Goal: Transaction & Acquisition: Purchase product/service

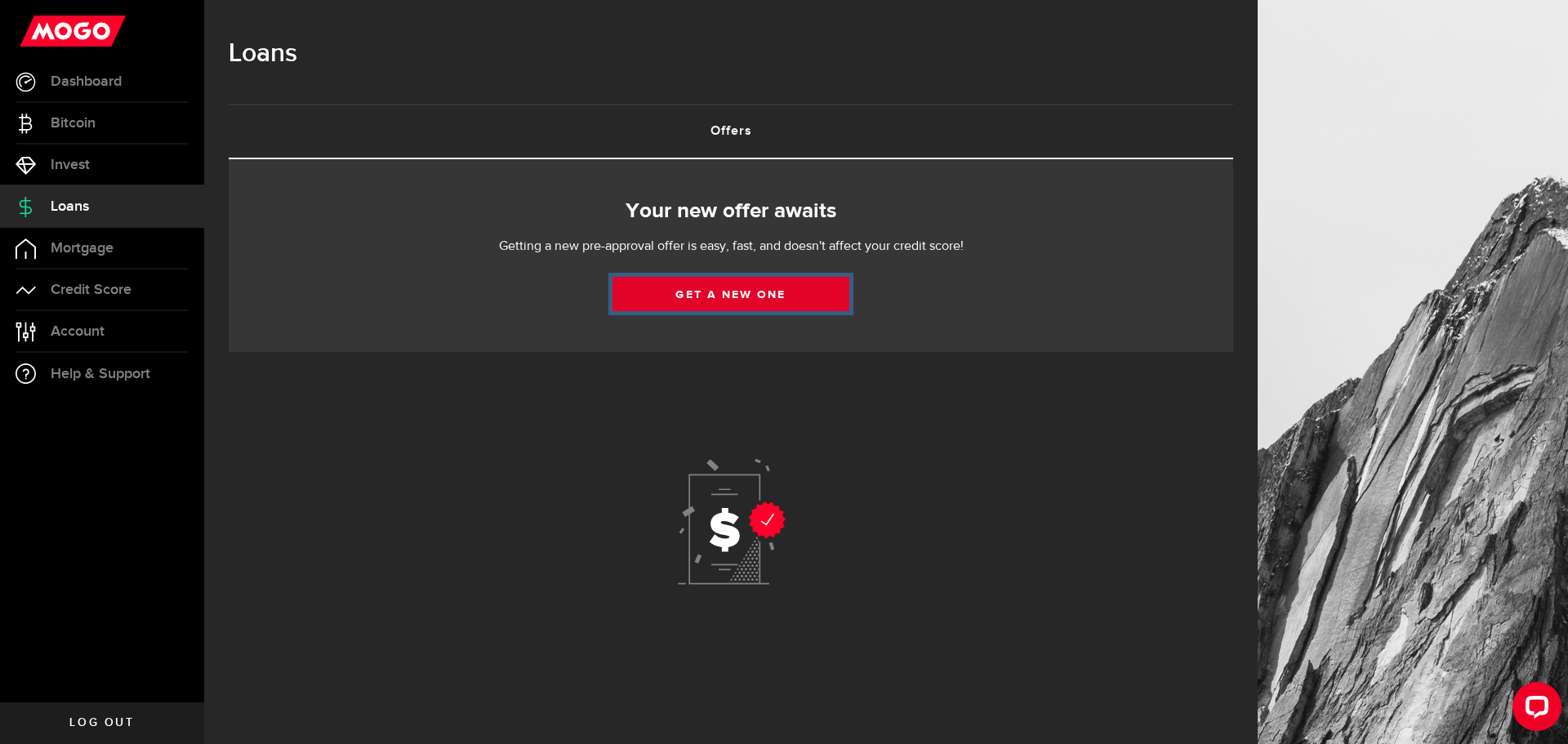
click at [698, 293] on link "Get a new one" at bounding box center [731, 294] width 237 height 34
select select "Employed"
select select "1"
select select "2"
select select "bi_weekly"
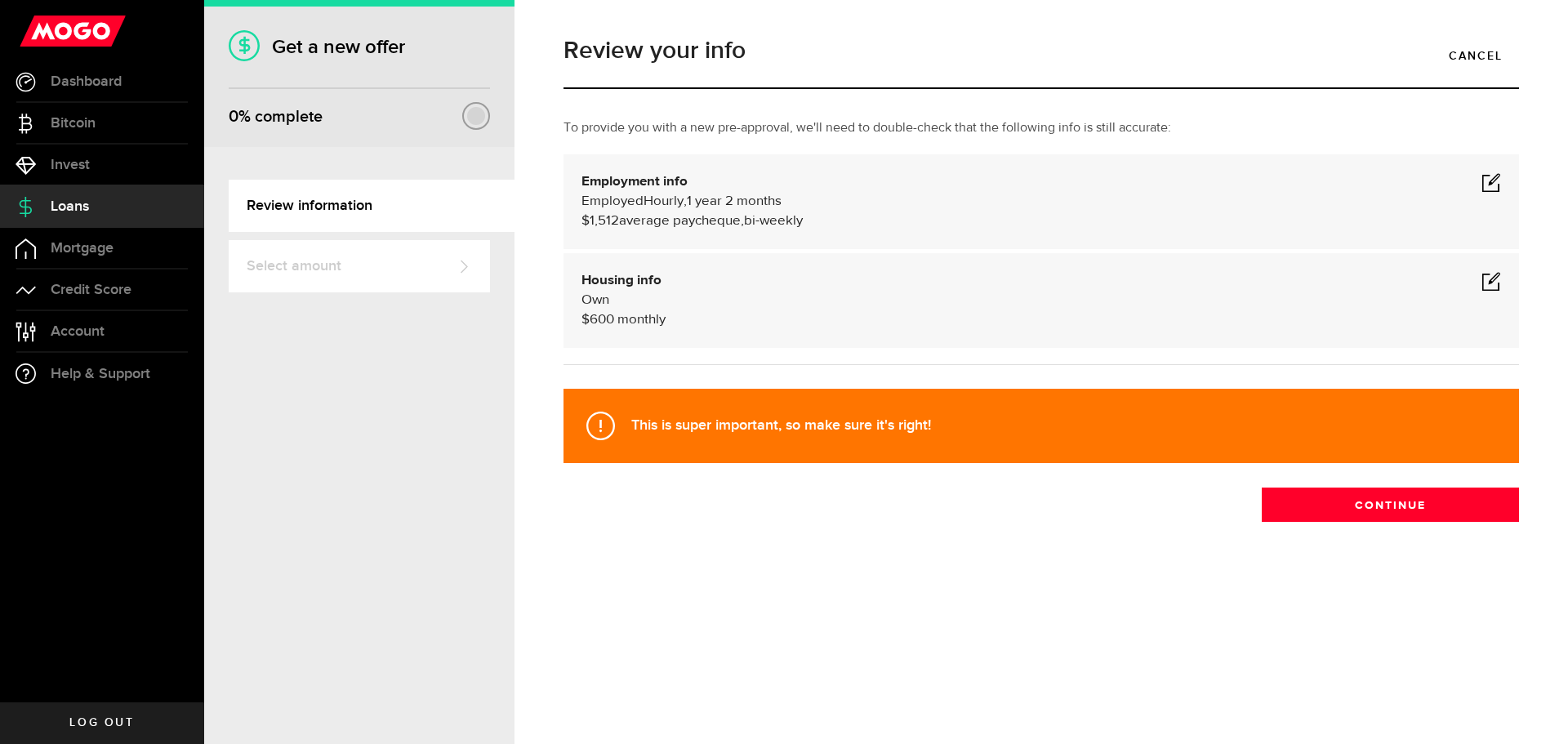
click at [1494, 180] on span at bounding box center [1491, 182] width 19 height 19
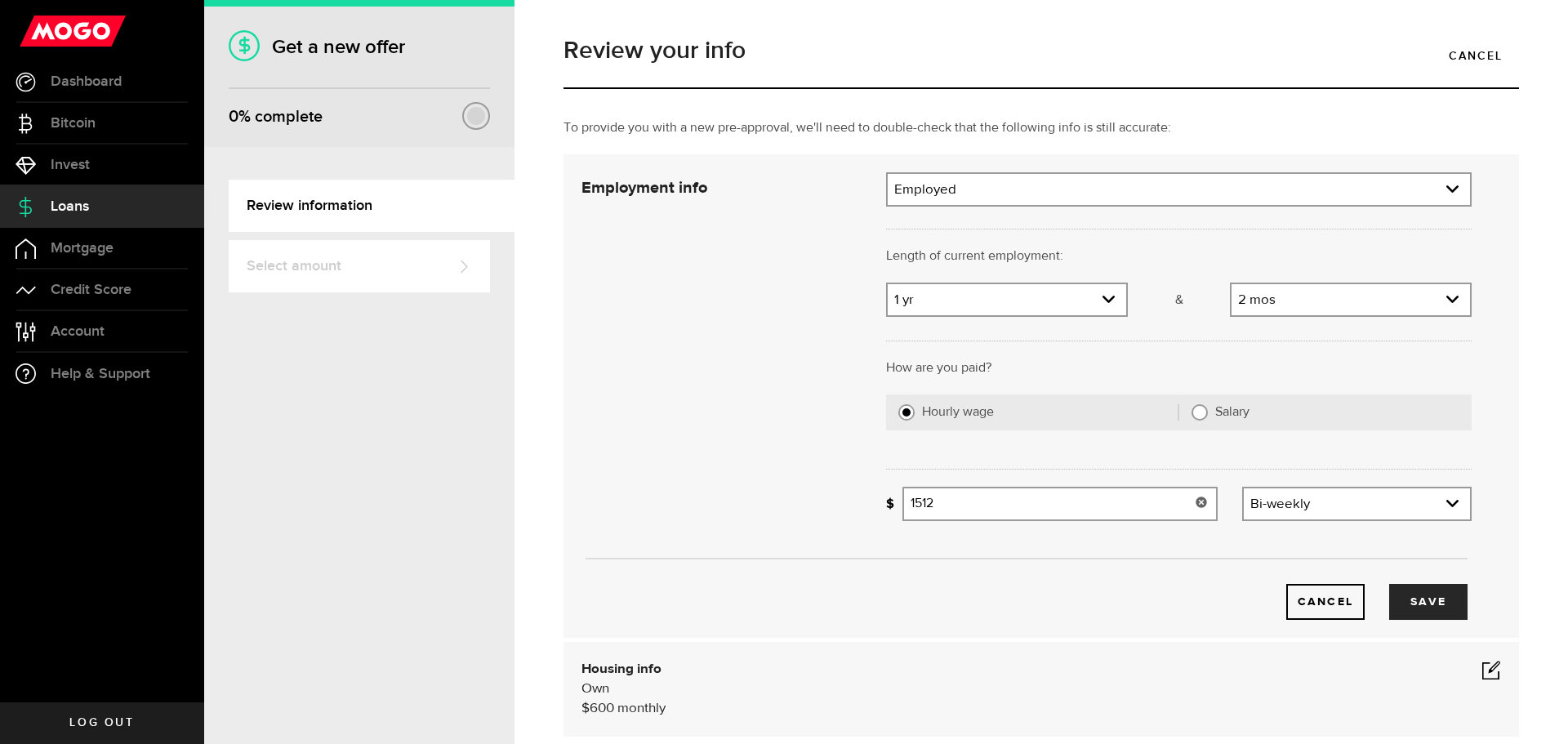
click at [1077, 515] on input "1512" at bounding box center [1060, 503] width 315 height 34
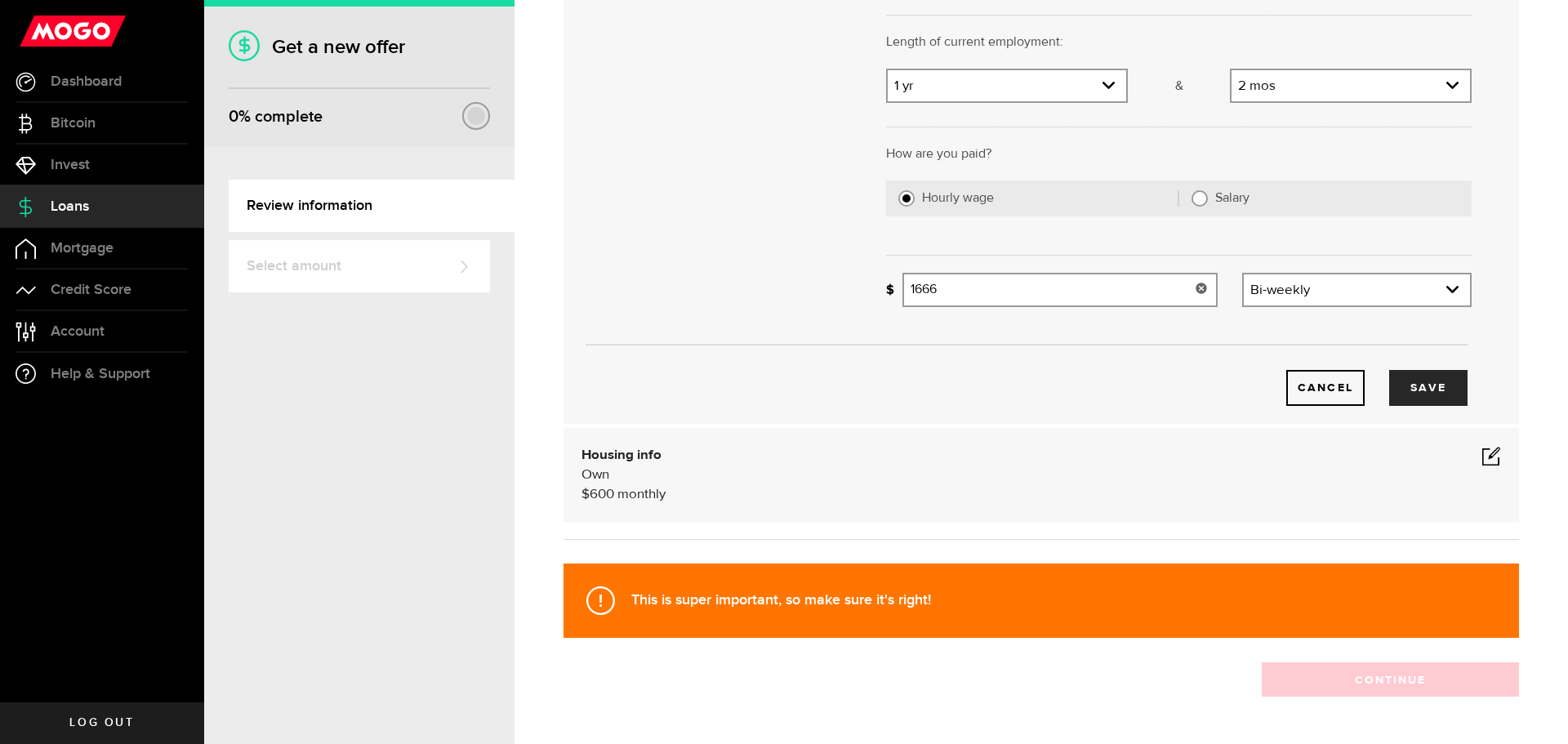
scroll to position [272, 0]
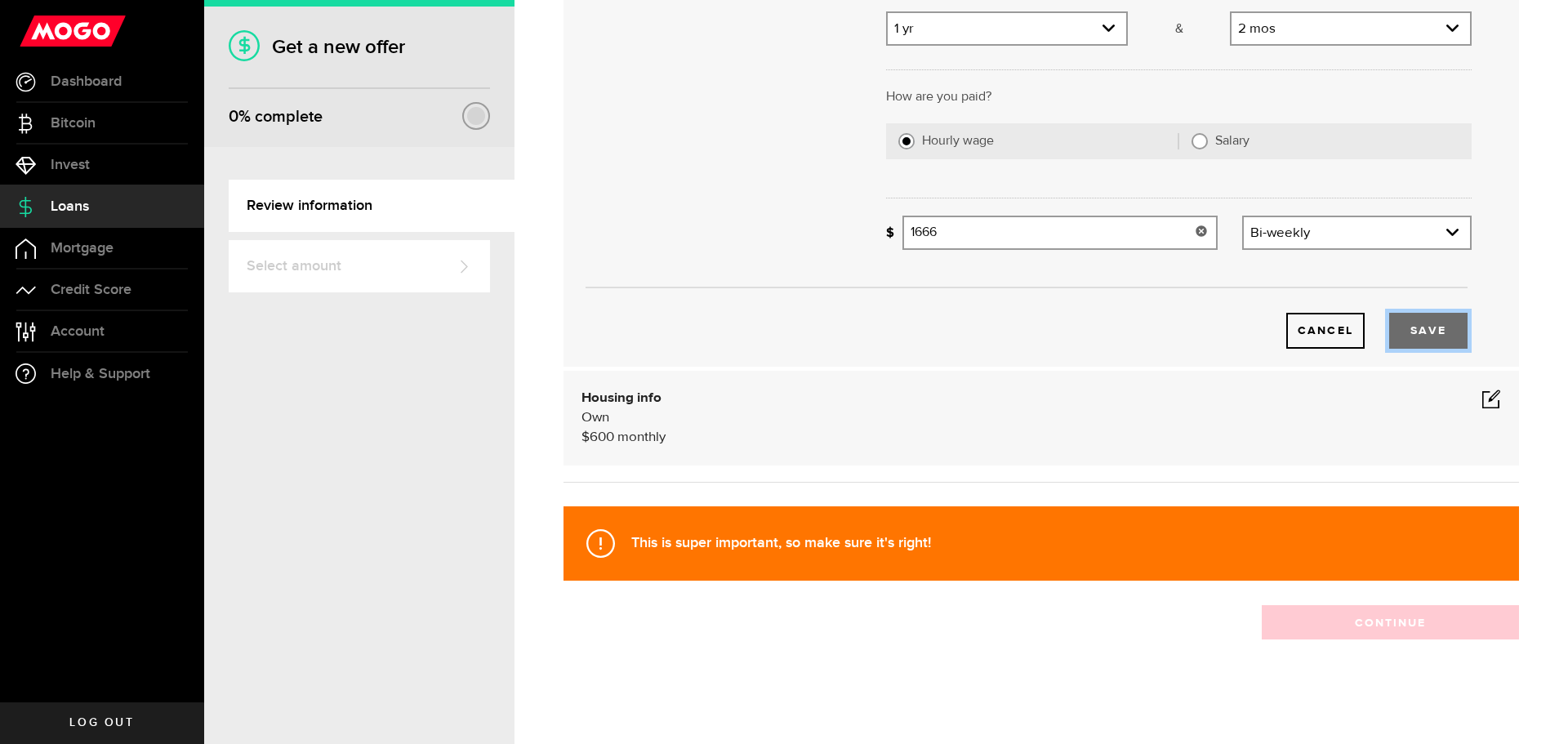
type input "1,666"
click at [1410, 321] on button "Save" at bounding box center [1428, 331] width 79 height 36
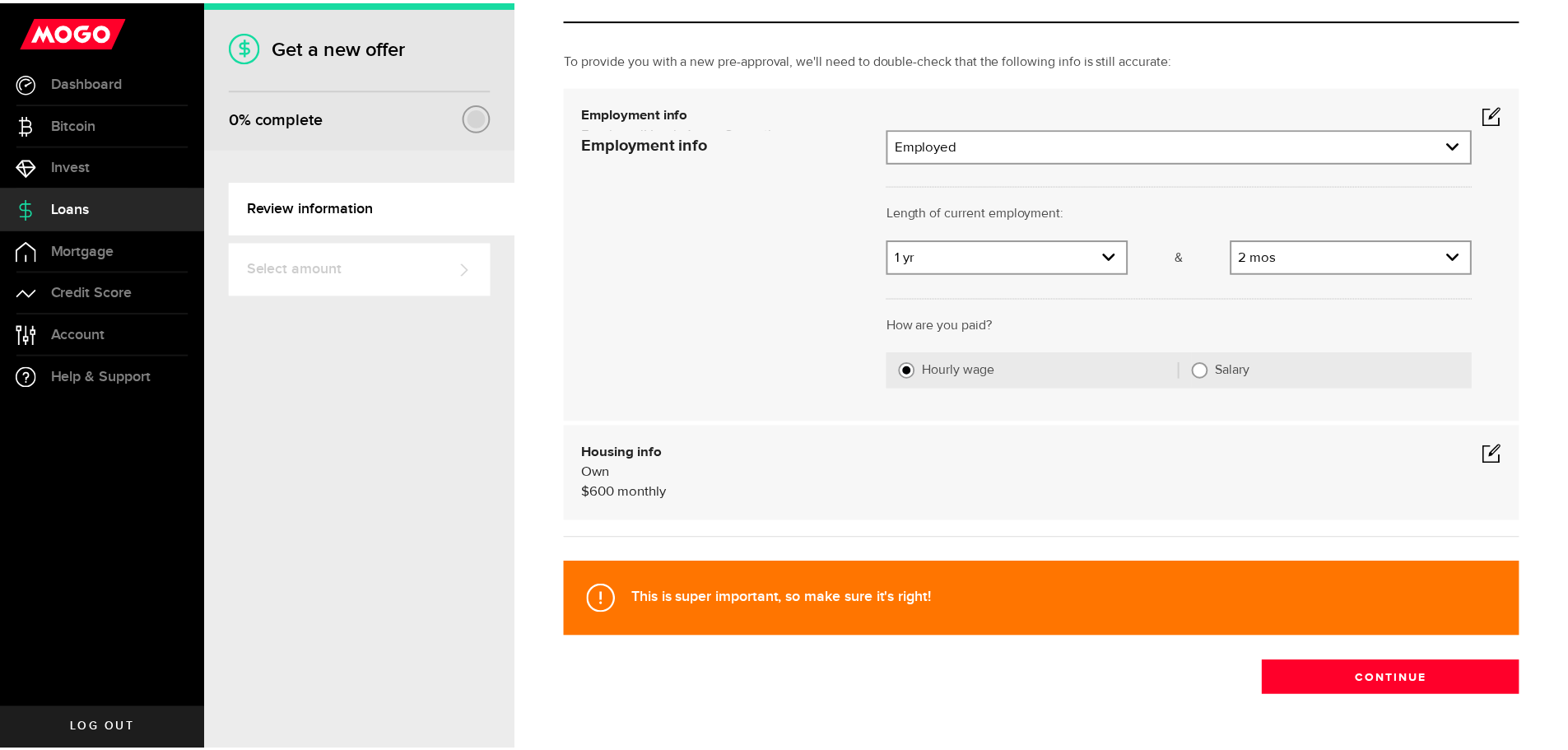
scroll to position [0, 0]
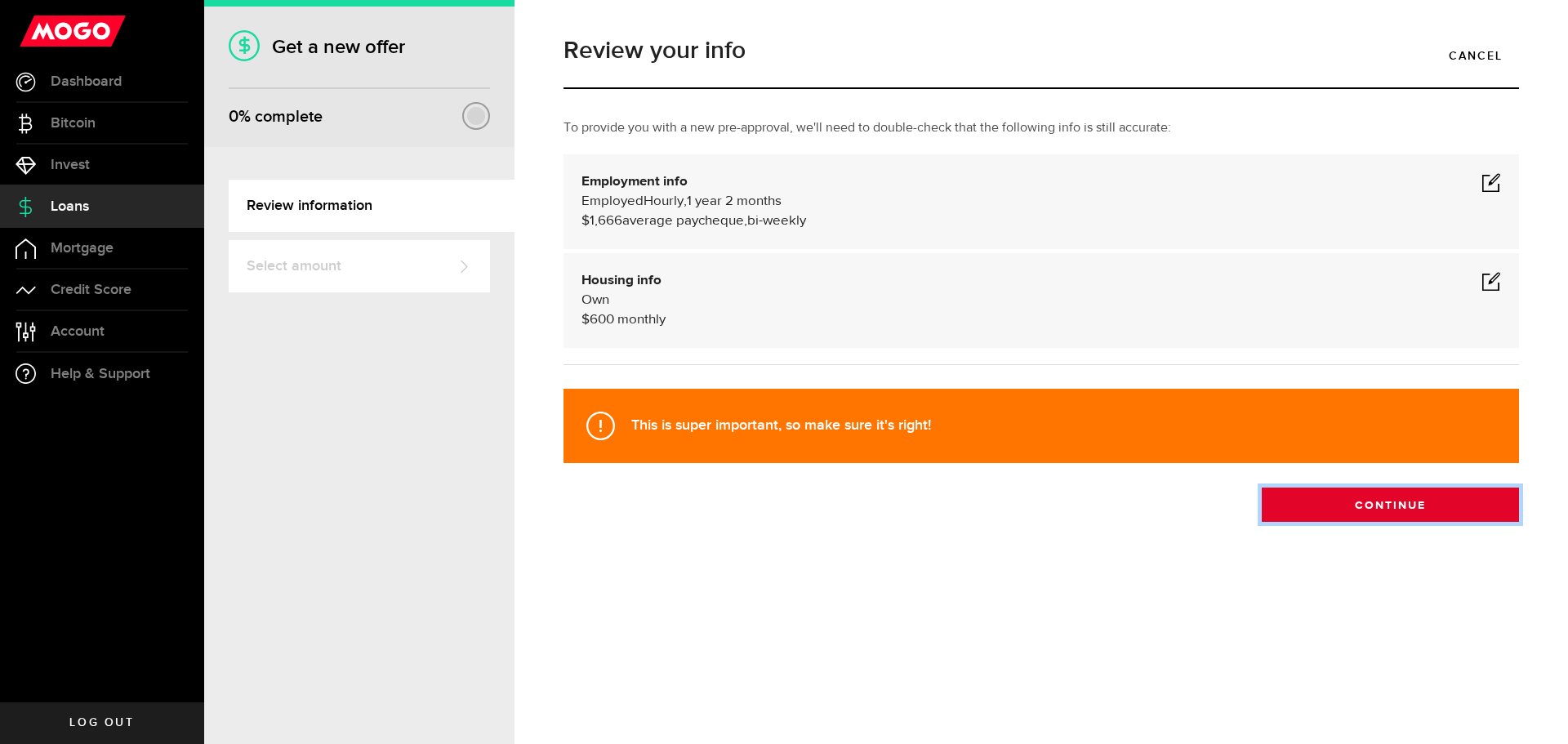
click at [1417, 506] on button "Continue" at bounding box center [1390, 504] width 257 height 34
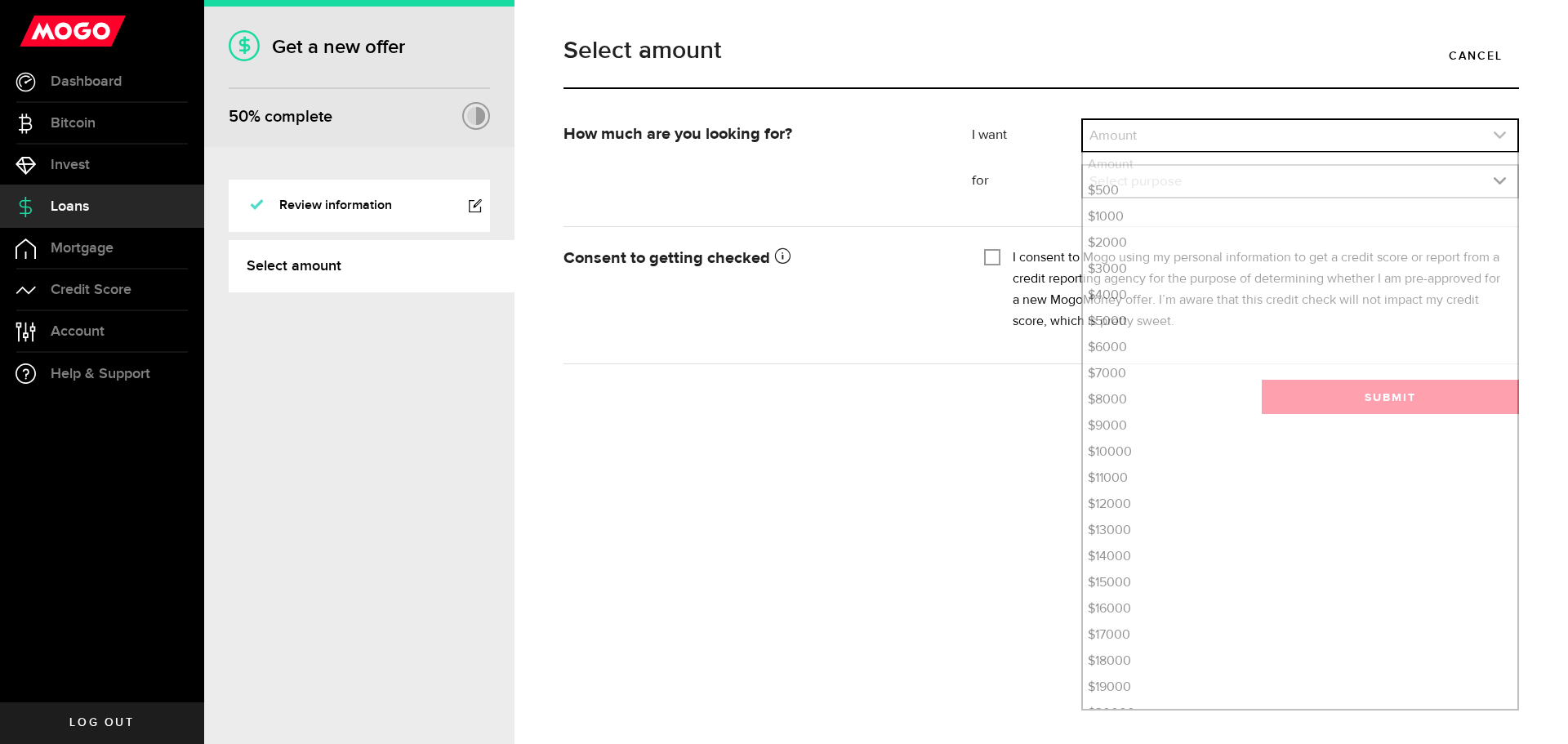
click at [1150, 146] on link "expand select" at bounding box center [1300, 136] width 434 height 31
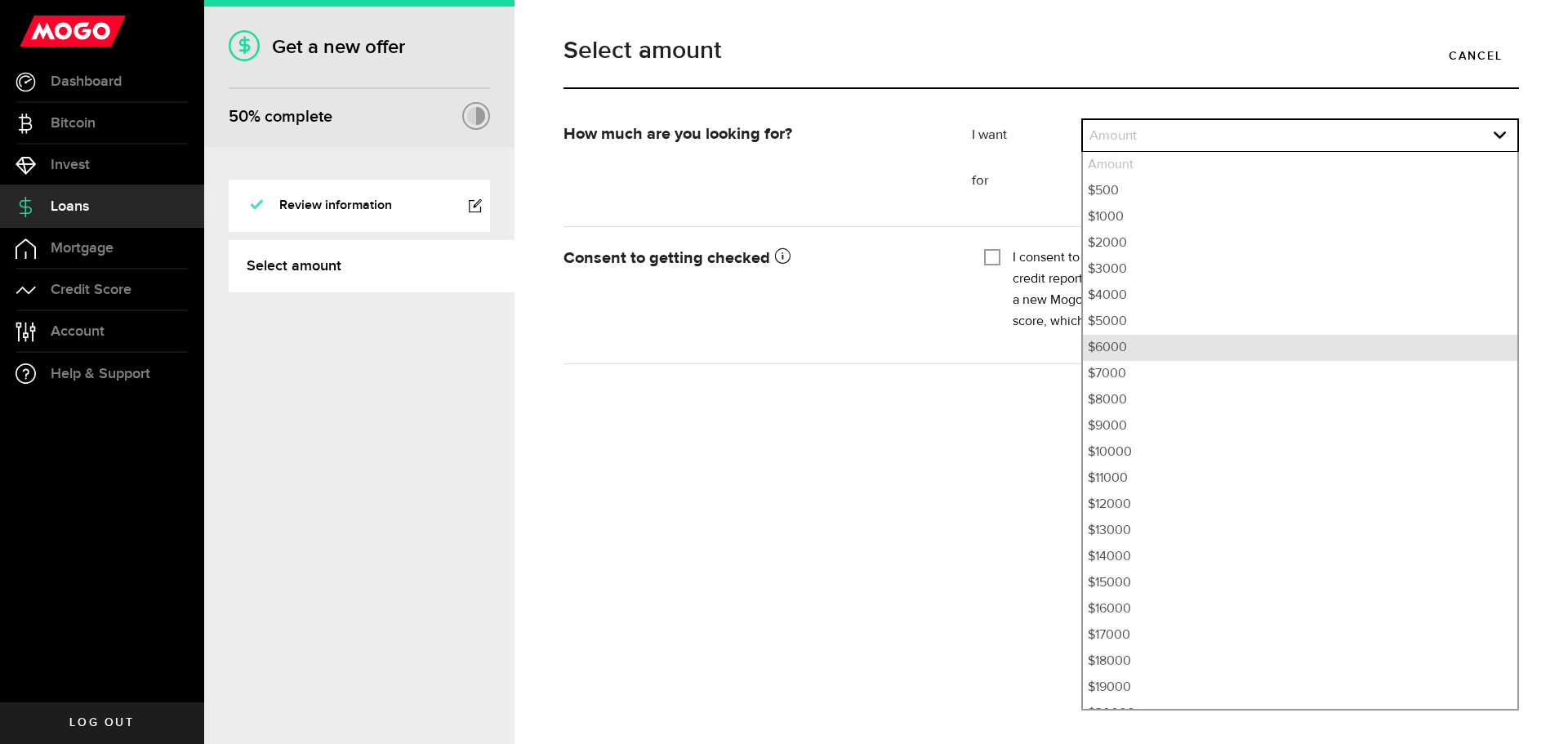
click at [1142, 347] on li "$6000" at bounding box center [1300, 347] width 434 height 26
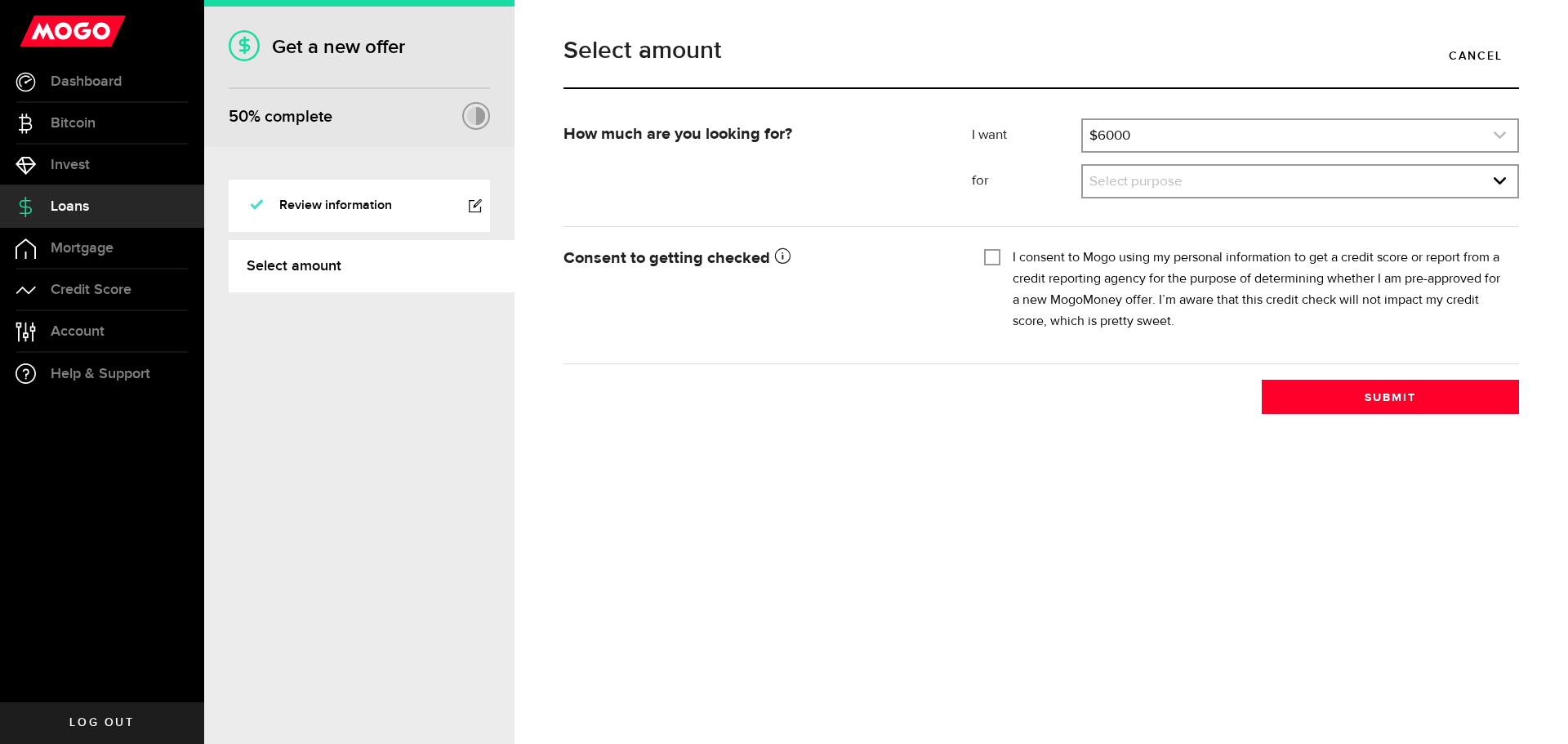
click at [1134, 146] on link "expand select" at bounding box center [1300, 136] width 434 height 31
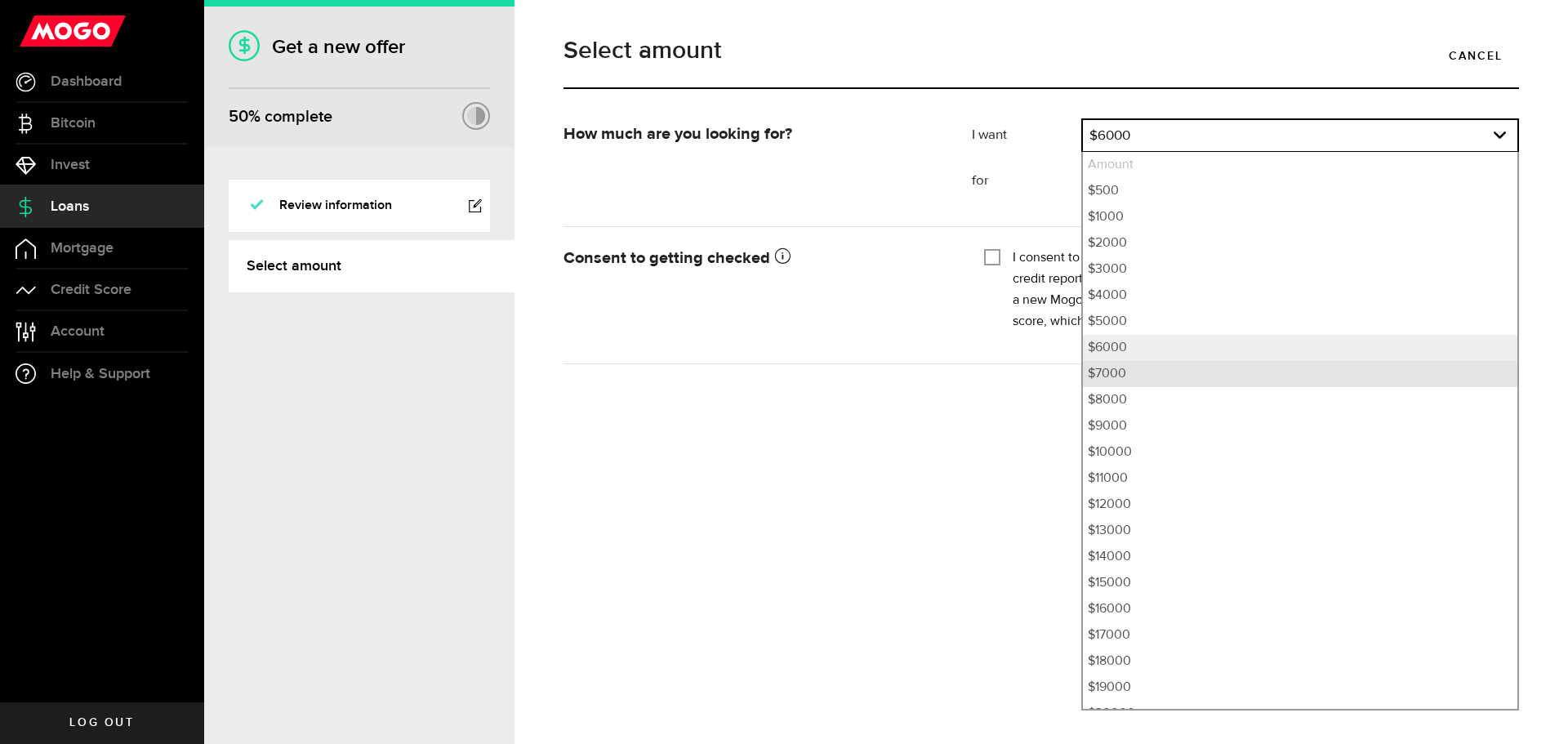
click at [1123, 378] on li "$7000" at bounding box center [1300, 373] width 434 height 26
select select "7000"
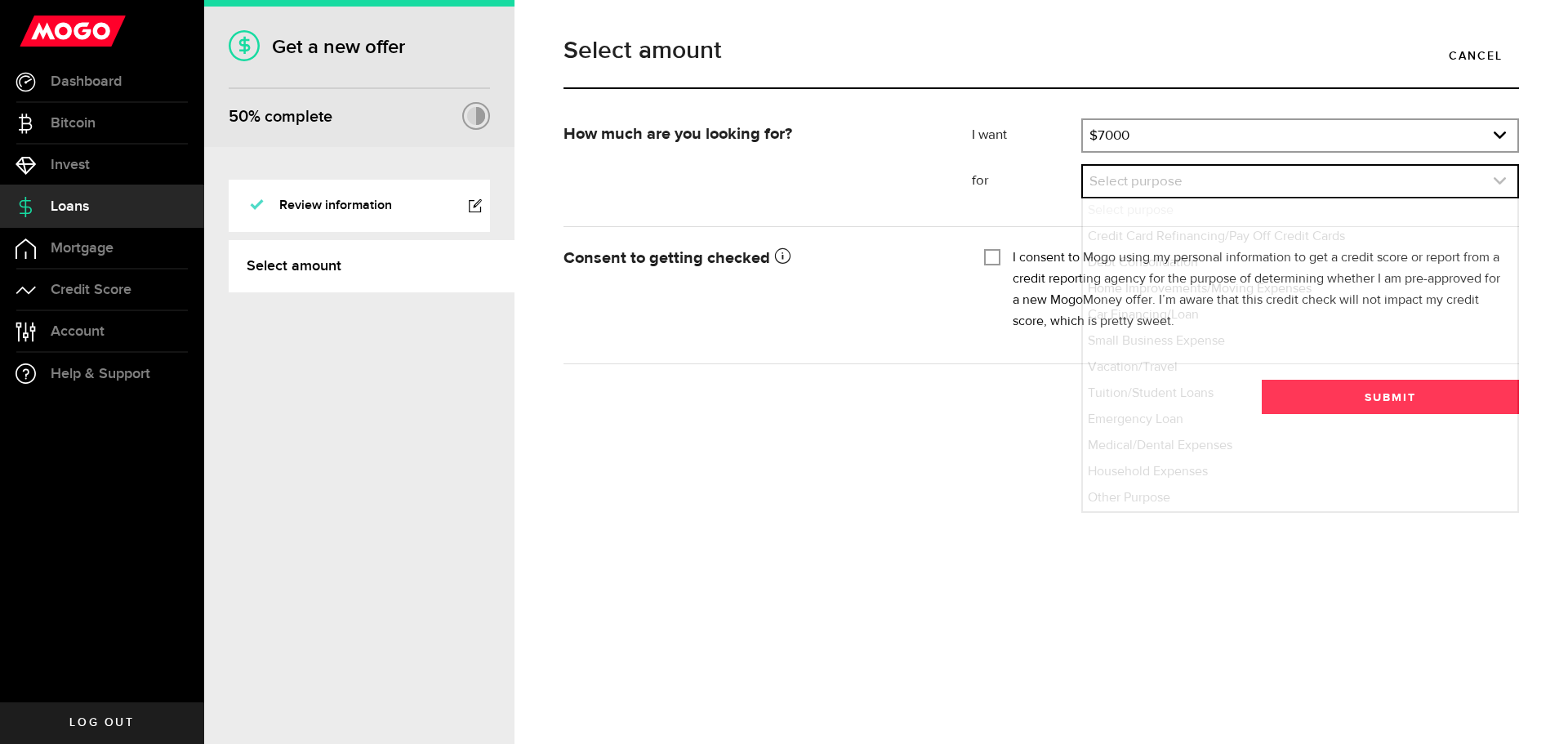
click at [1127, 175] on link "expand select" at bounding box center [1300, 181] width 434 height 31
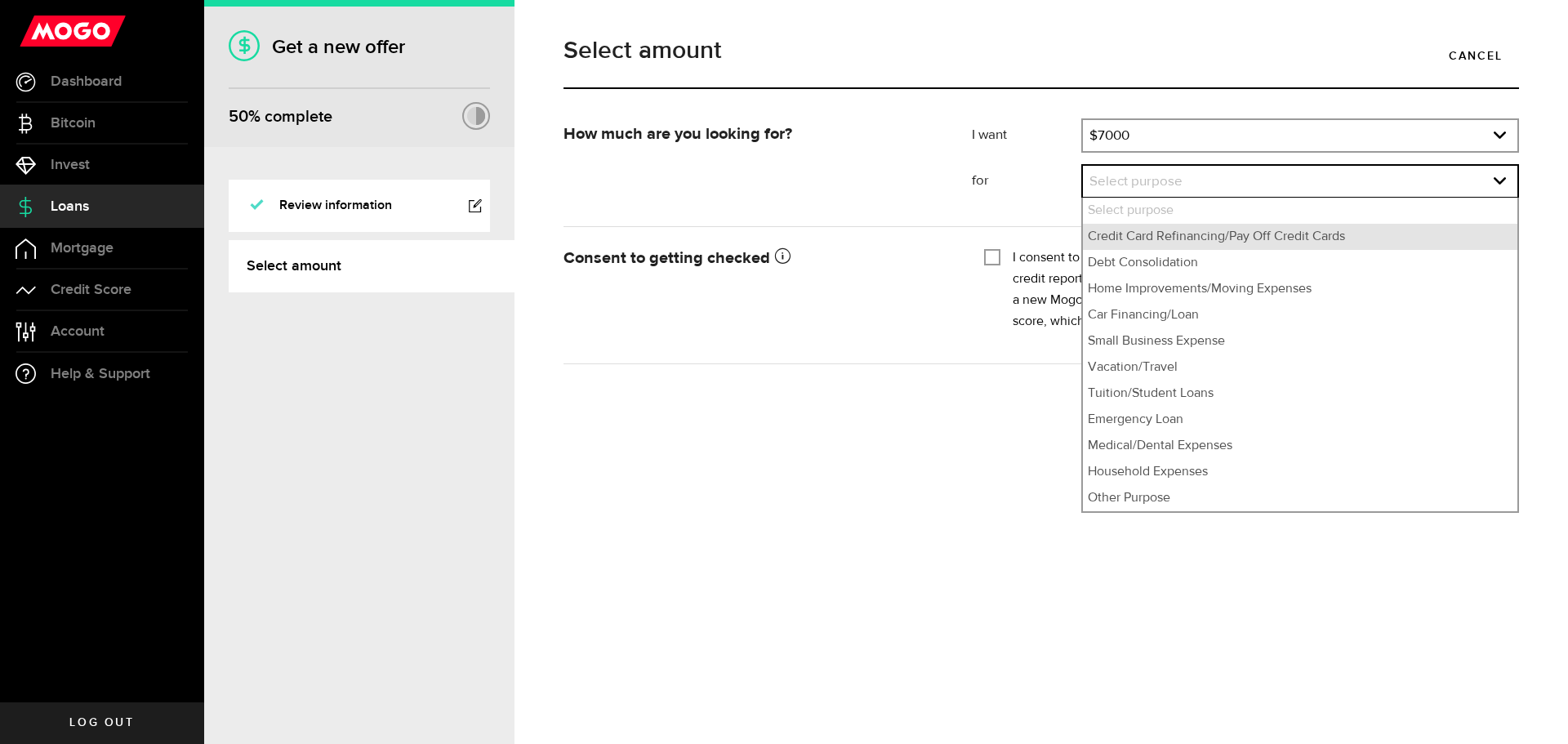
click at [1132, 234] on li "Credit Card Refinancing/Pay Off Credit Cards" at bounding box center [1300, 237] width 434 height 26
select select "Credit Card Refinancing/Pay Off Credit Cards"
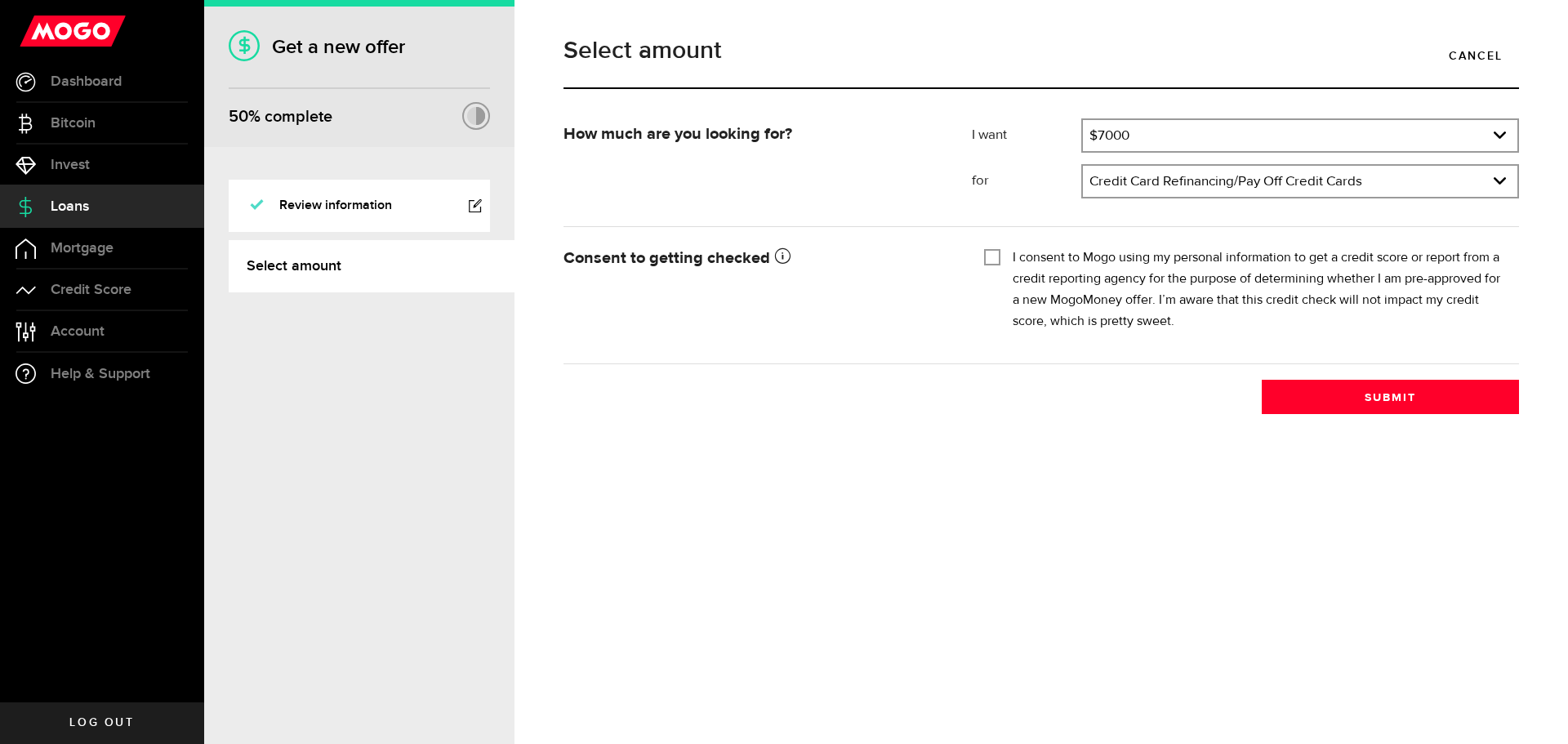
click at [991, 253] on input "I consent to Mogo using my personal information to get a credit score or report…" at bounding box center [992, 255] width 16 height 16
checkbox input "true"
click at [1321, 399] on button "Submit" at bounding box center [1390, 397] width 257 height 34
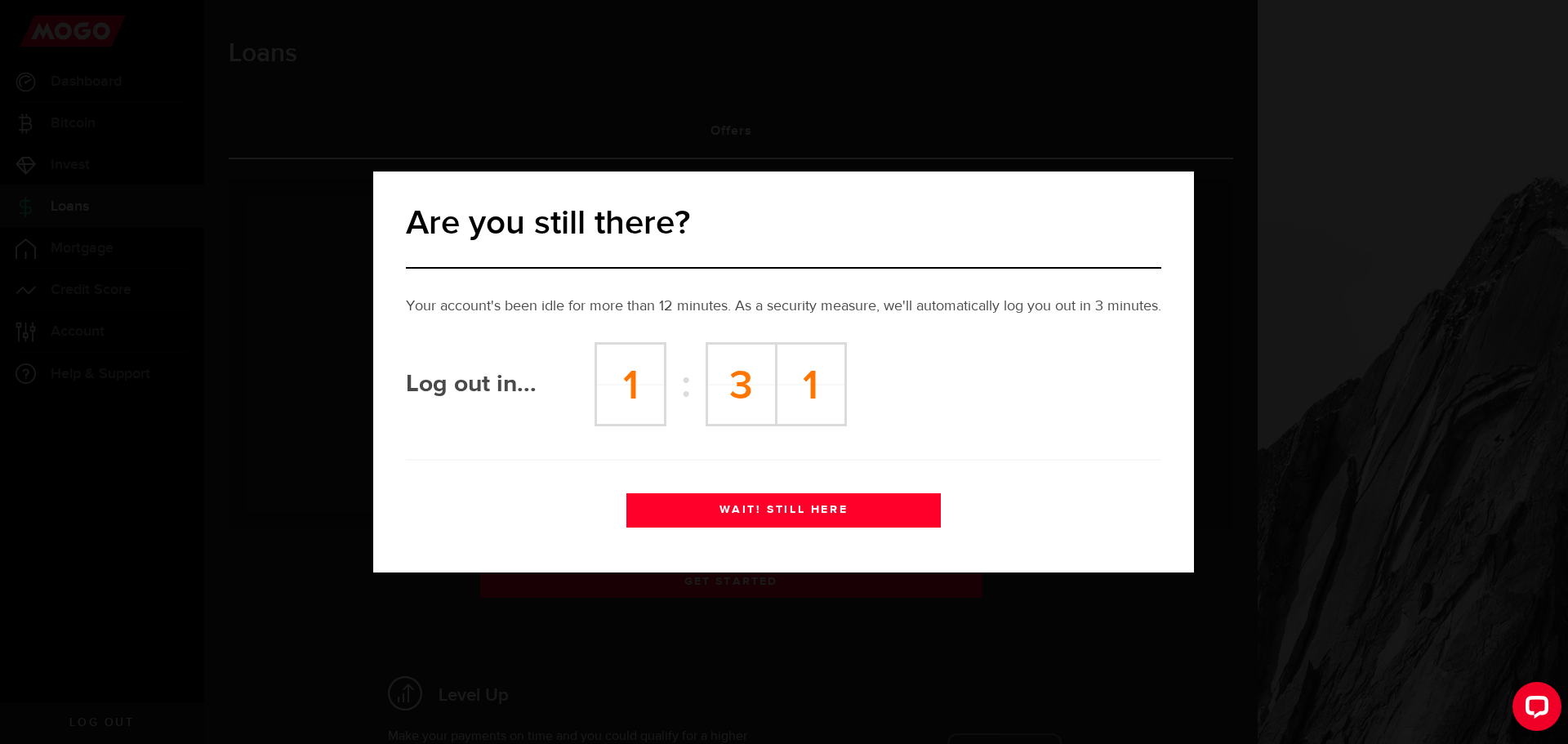
click at [854, 511] on button "WAIT! STILL HERE" at bounding box center [784, 510] width 314 height 34
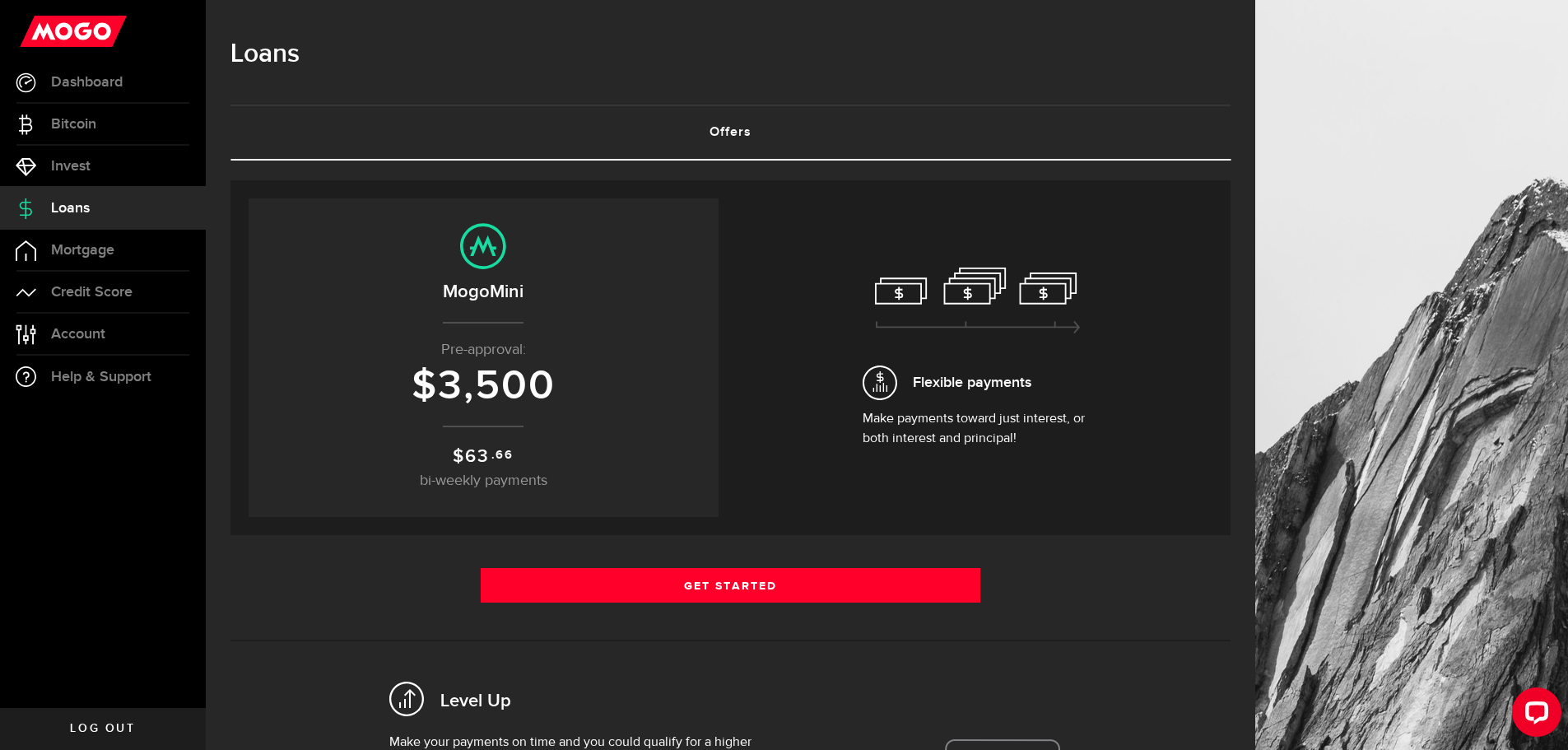
click at [803, 332] on div "Flexible payments Make payments toward just interest, or both interest and prin…" at bounding box center [979, 358] width 470 height 319
click at [121, 95] on link "Dashboard" at bounding box center [103, 82] width 206 height 41
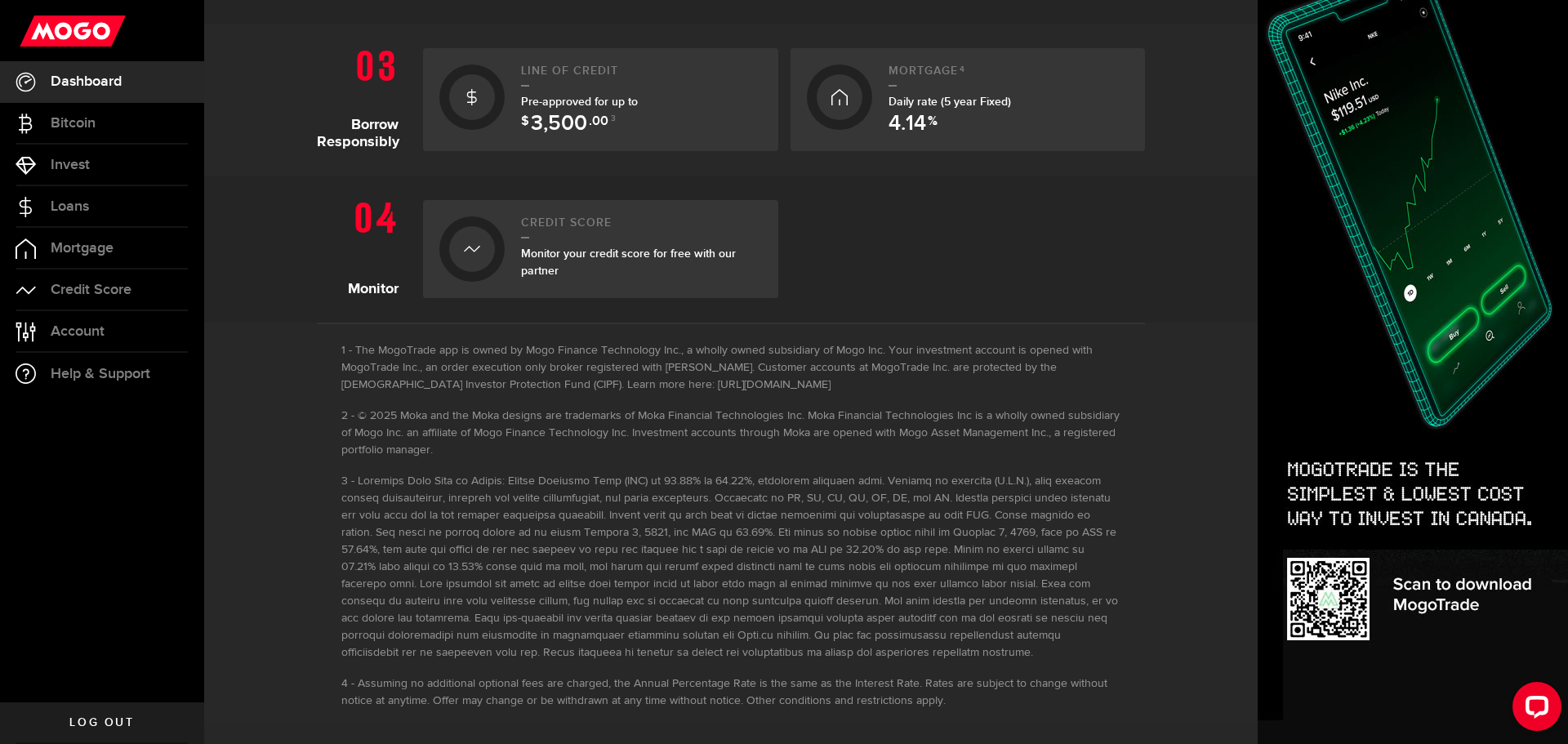
scroll to position [759, 0]
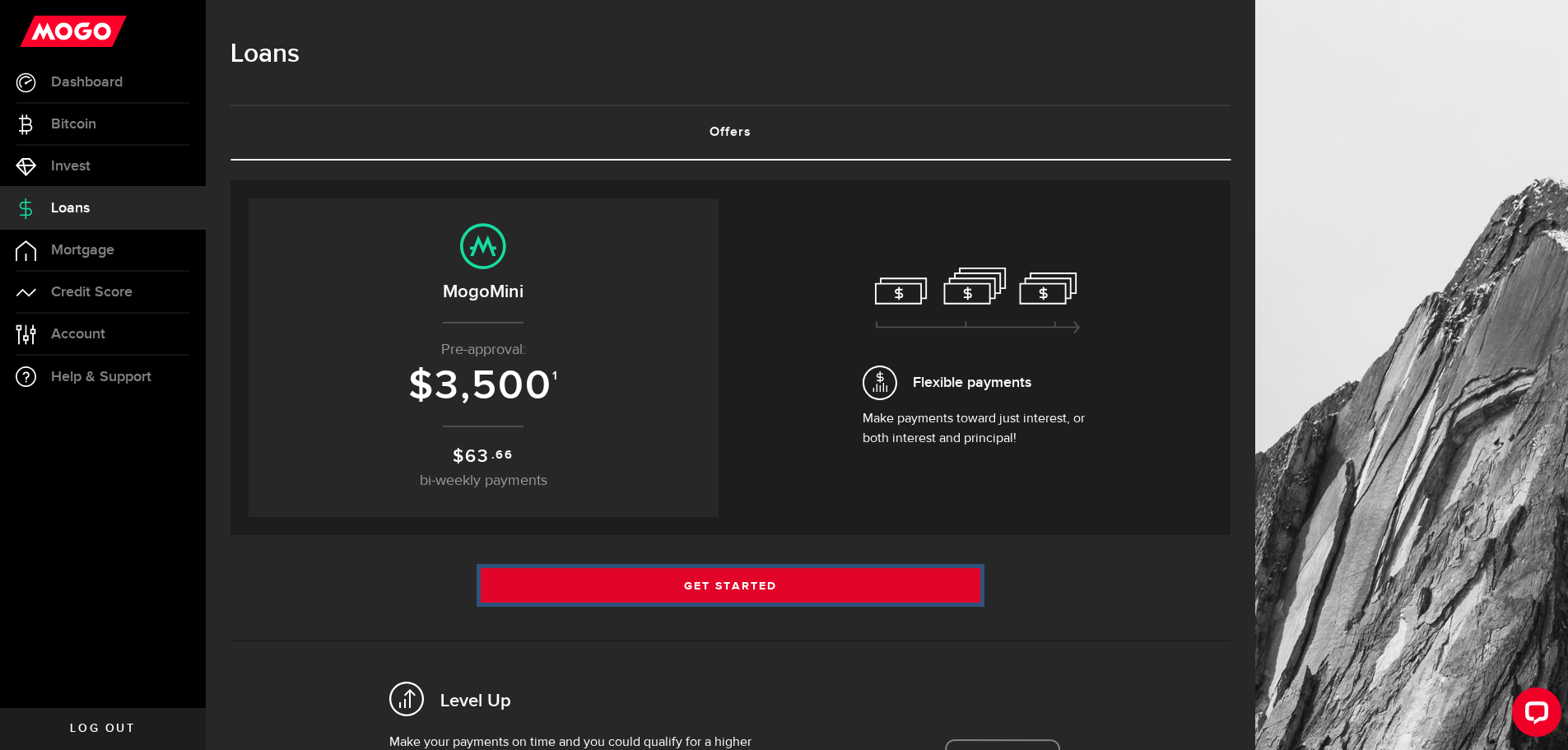
click at [823, 574] on link "Get Started" at bounding box center [731, 585] width 501 height 34
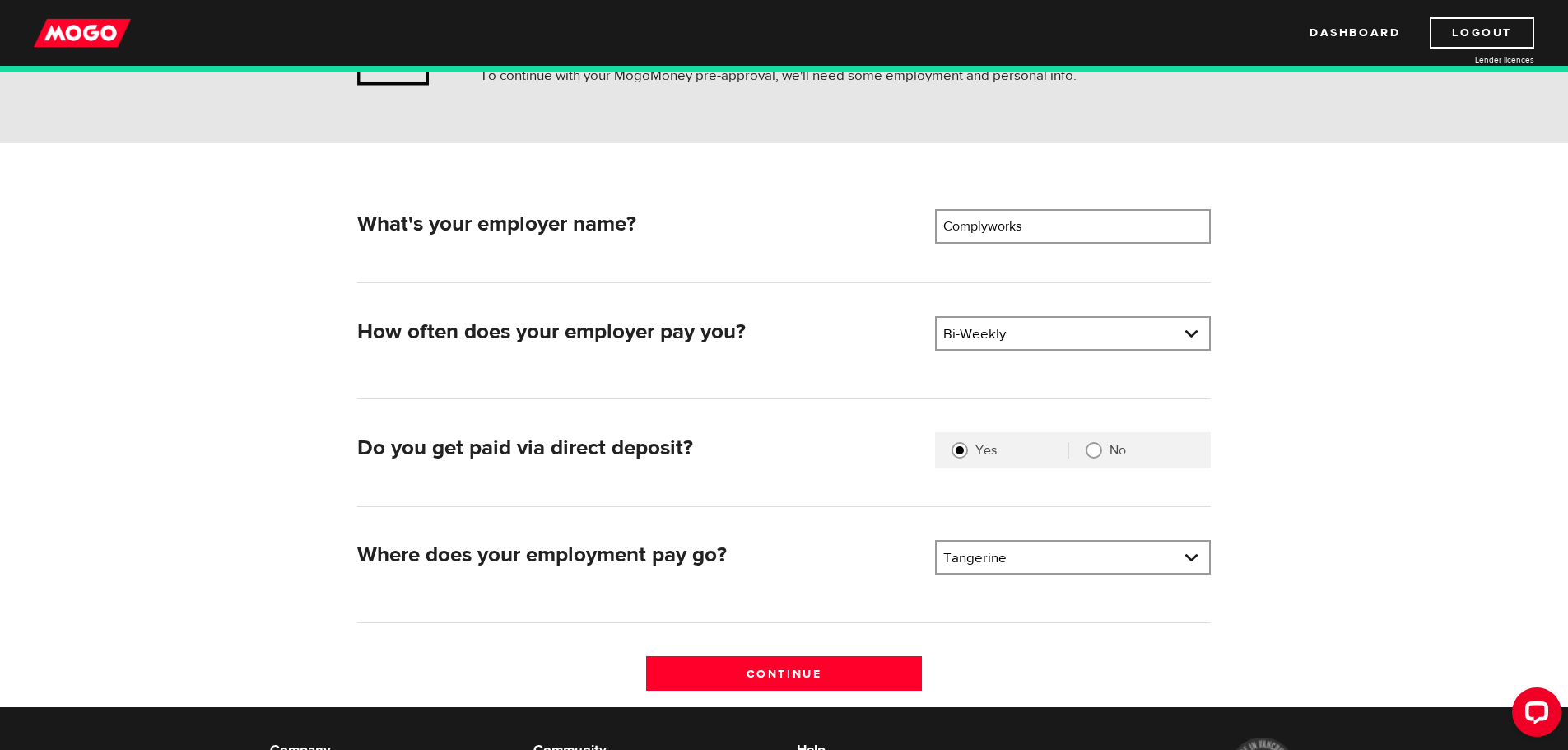
scroll to position [164, 0]
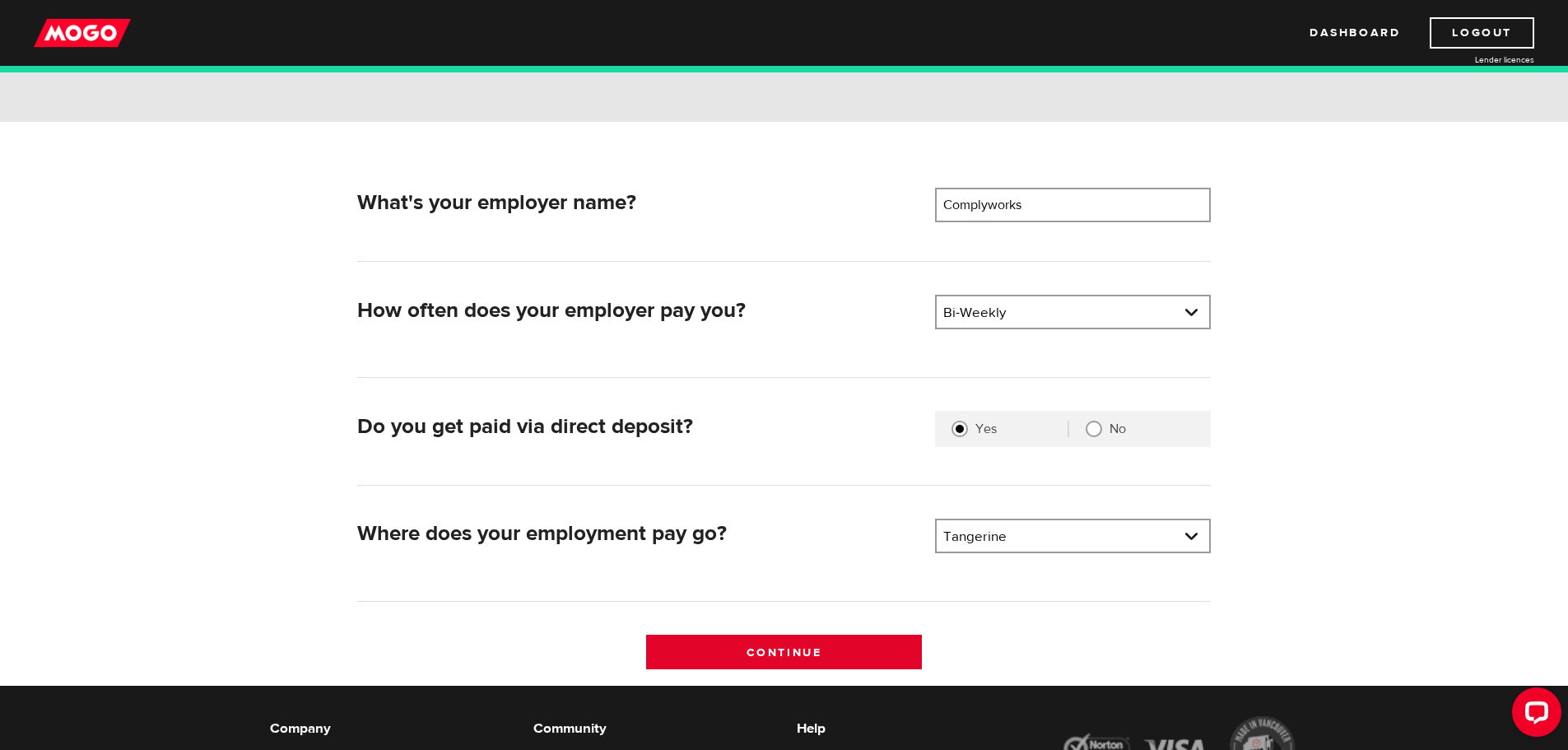
click at [819, 644] on input "Continue" at bounding box center [784, 651] width 276 height 34
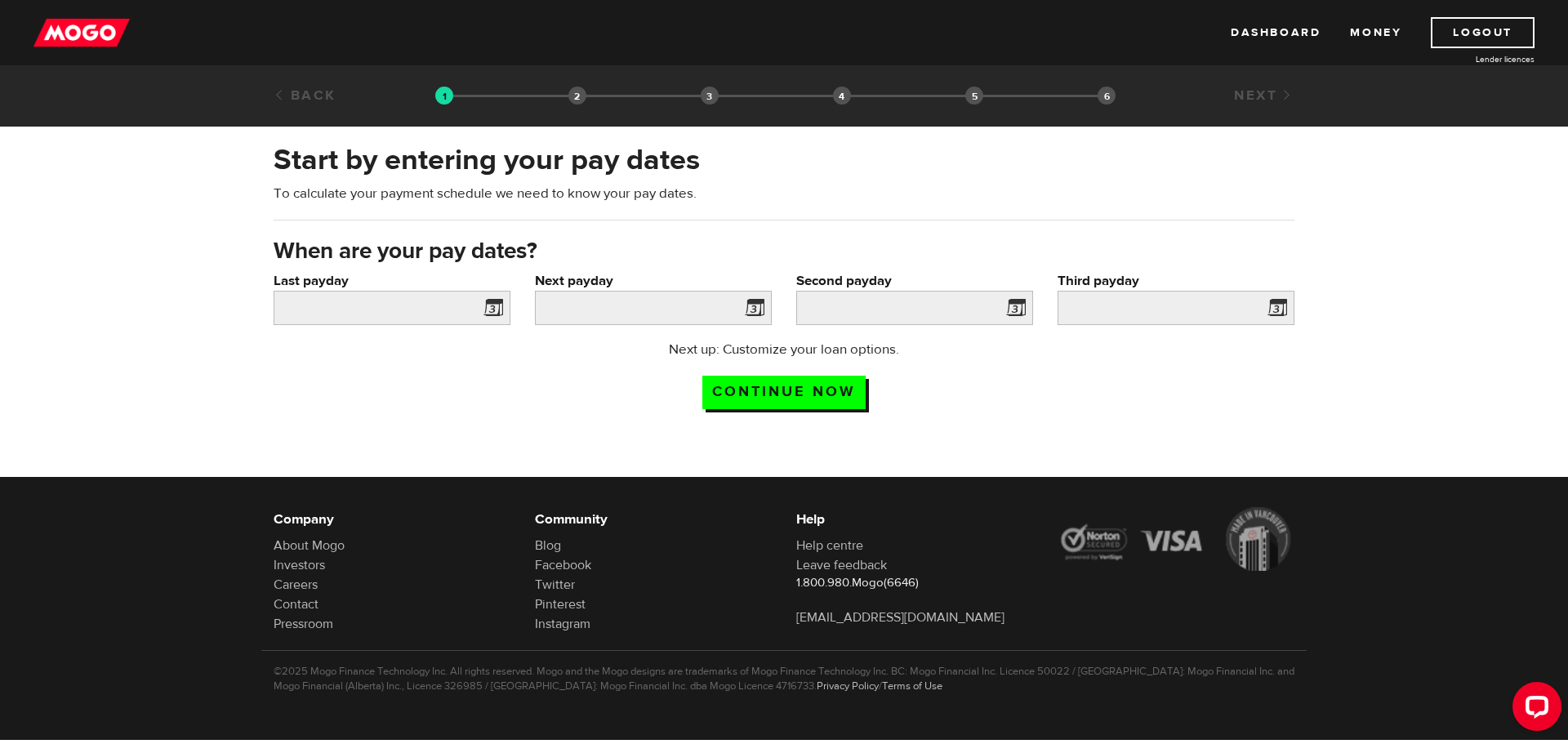
click at [494, 308] on span at bounding box center [490, 310] width 24 height 26
click at [742, 311] on span at bounding box center [751, 310] width 24 height 26
click at [758, 308] on span at bounding box center [751, 310] width 24 height 26
click at [334, 307] on input "Last payday" at bounding box center [392, 307] width 237 height 34
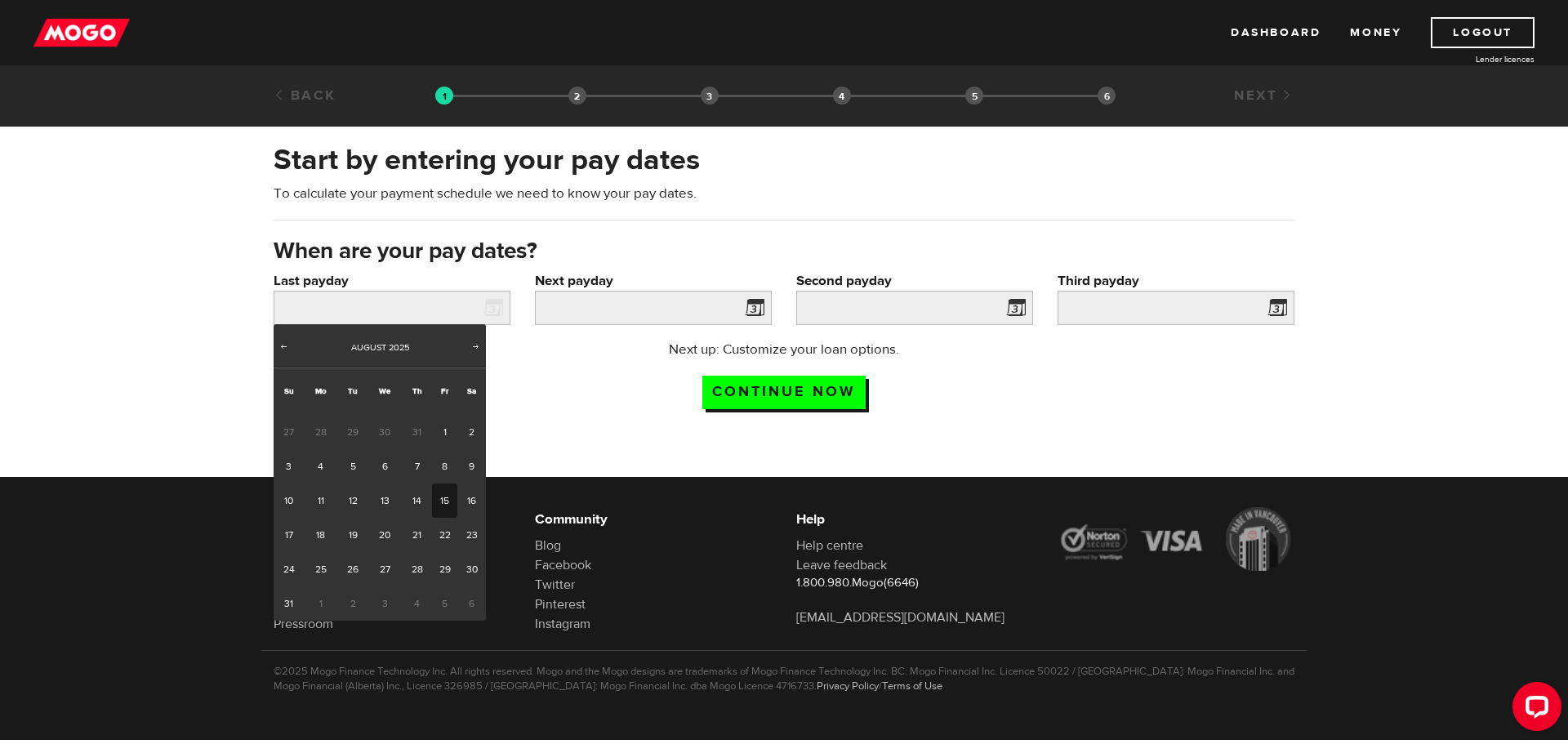
click at [435, 505] on link "15" at bounding box center [445, 501] width 25 height 34
type input "2025/08/15"
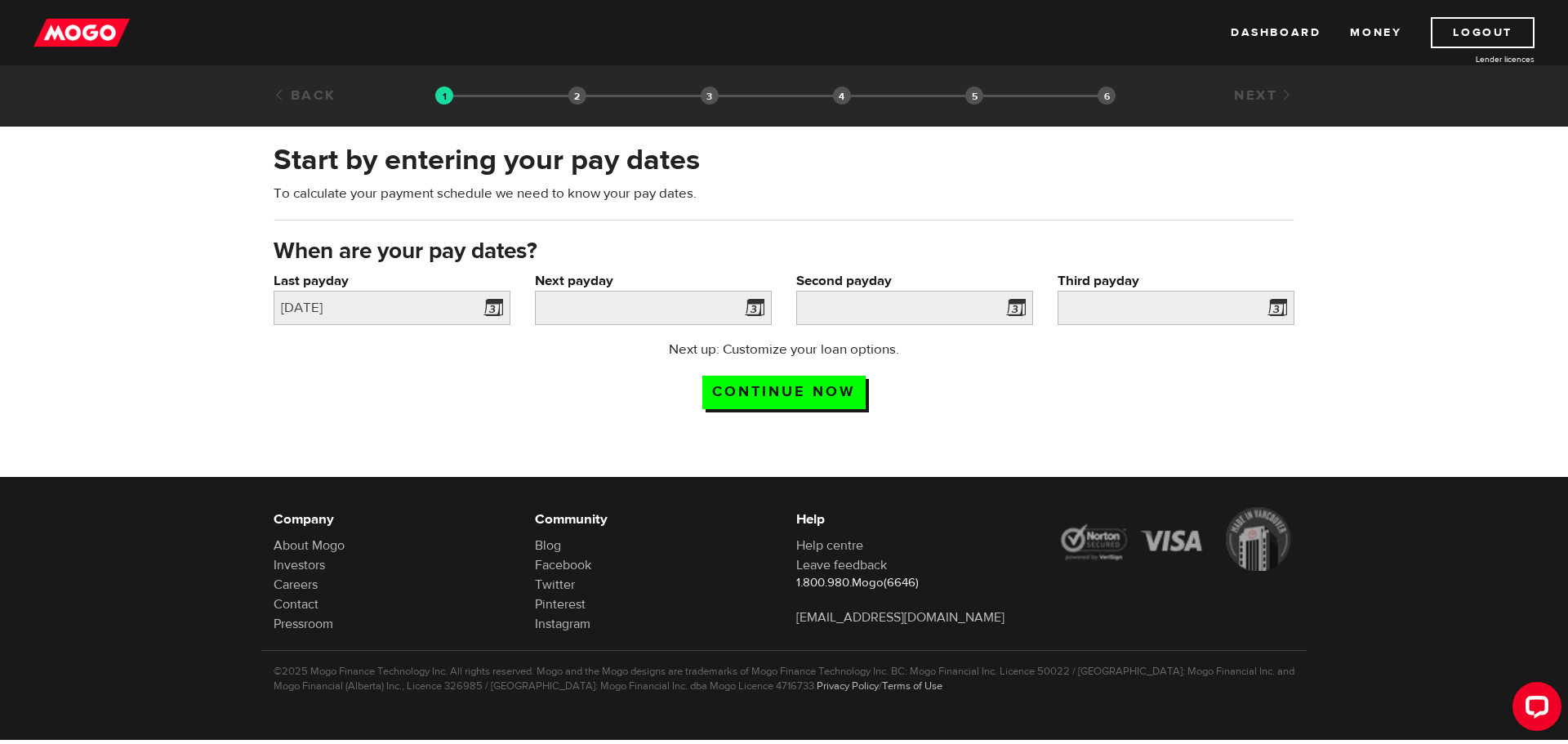
click at [751, 303] on span at bounding box center [751, 310] width 24 height 26
click at [552, 310] on input "Next payday" at bounding box center [654, 307] width 237 height 34
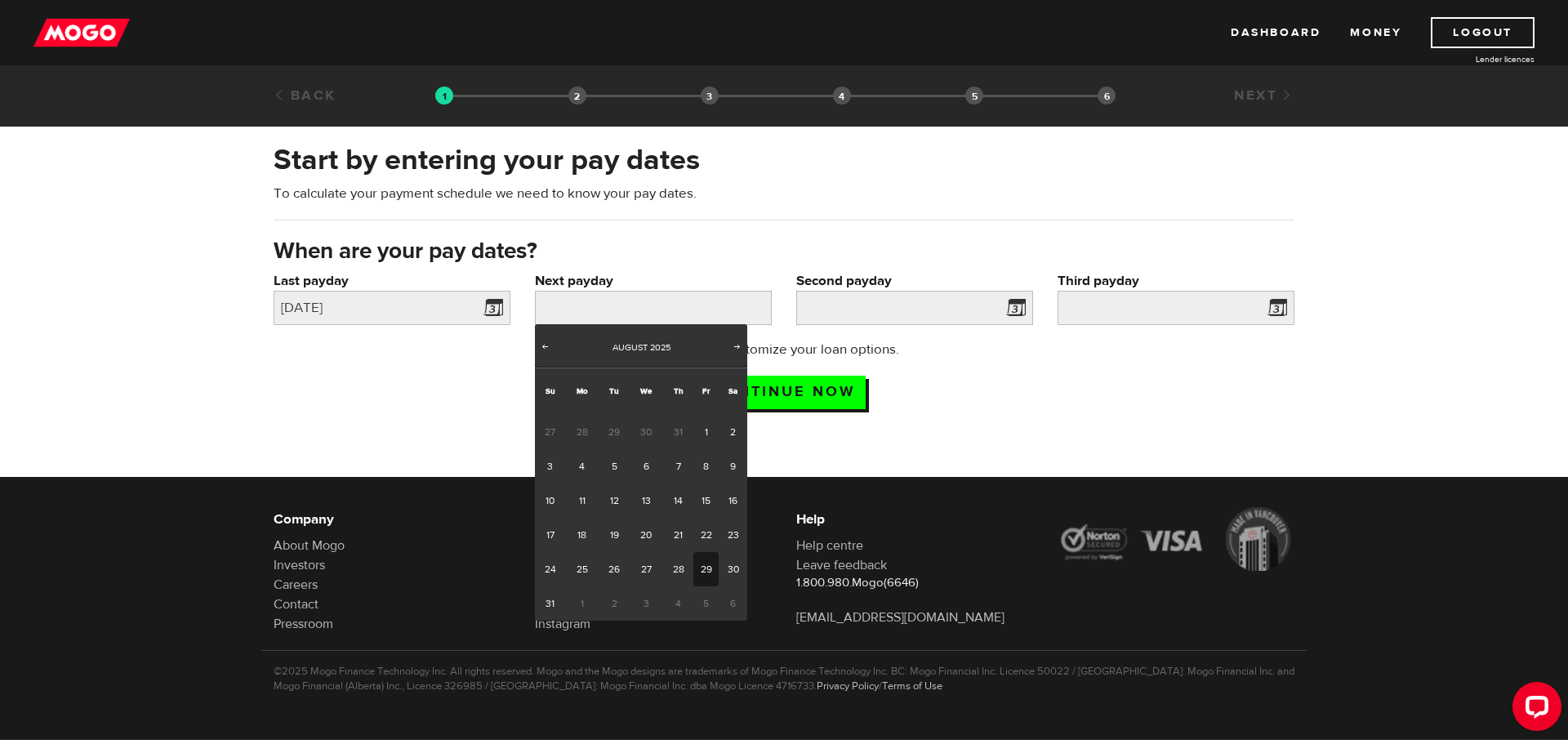
click at [707, 560] on link "29" at bounding box center [706, 568] width 25 height 34
type input "2025/08/29"
type input "2025/9/12"
type input "2025/9/26"
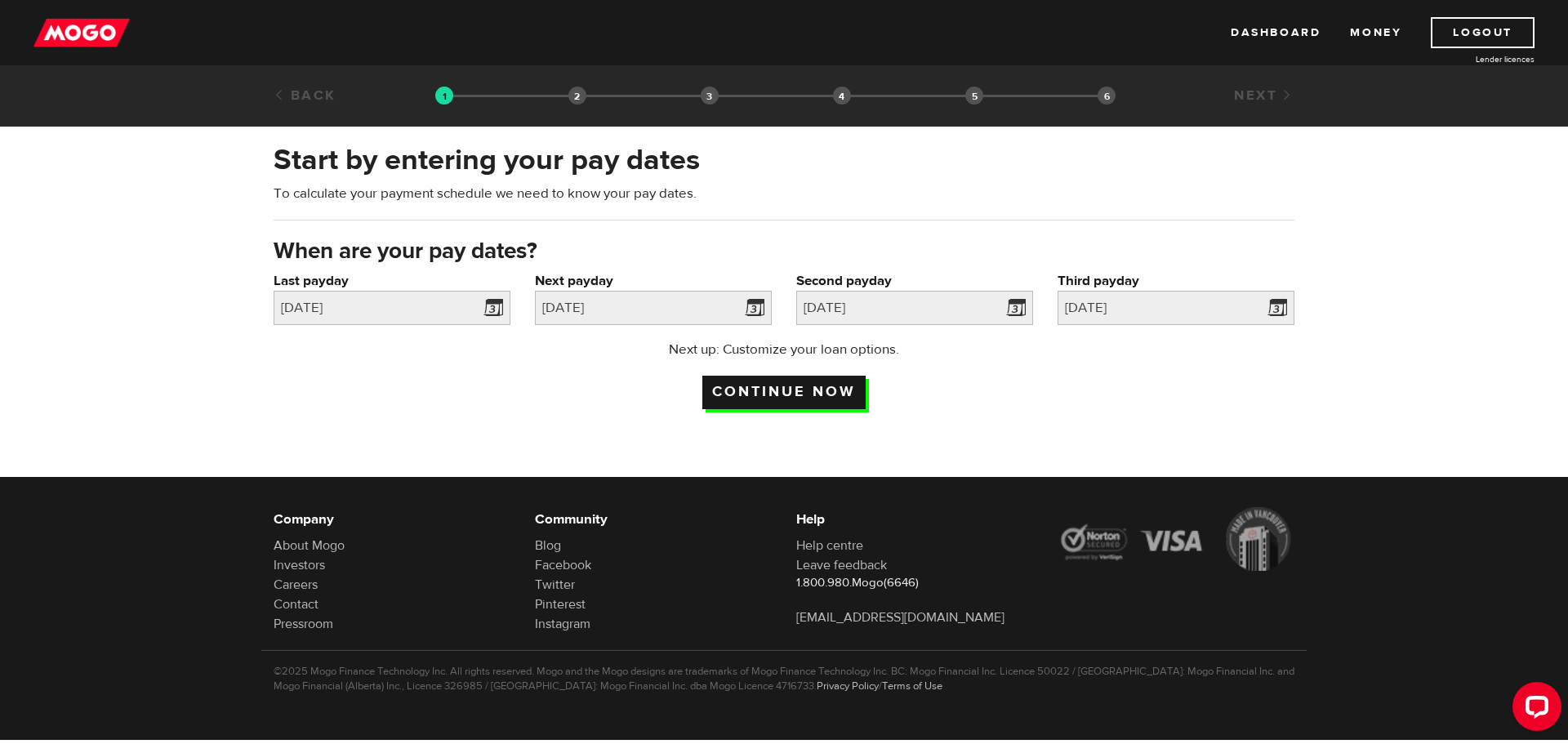
click at [829, 394] on input "Continue now" at bounding box center [784, 392] width 163 height 34
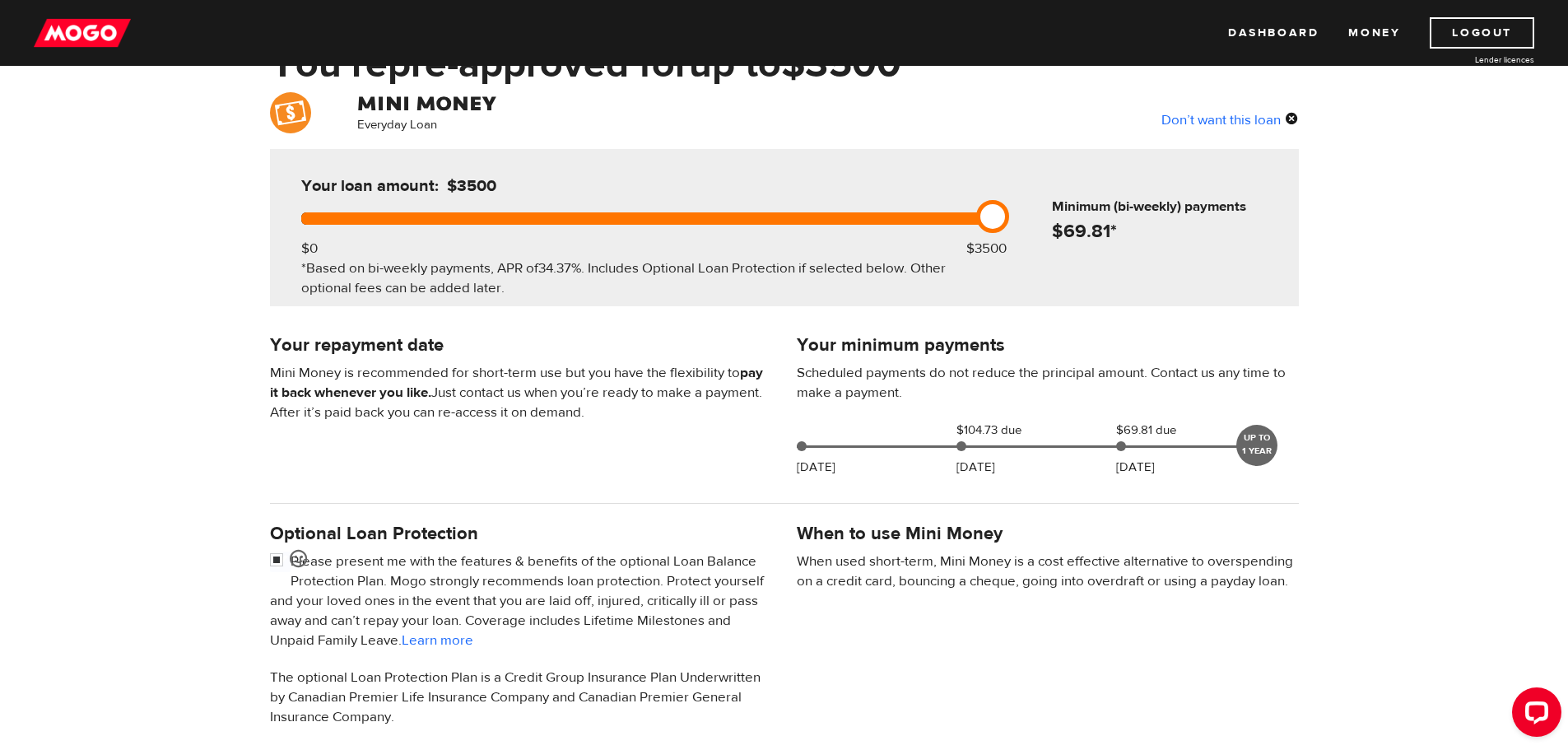
scroll to position [164, 0]
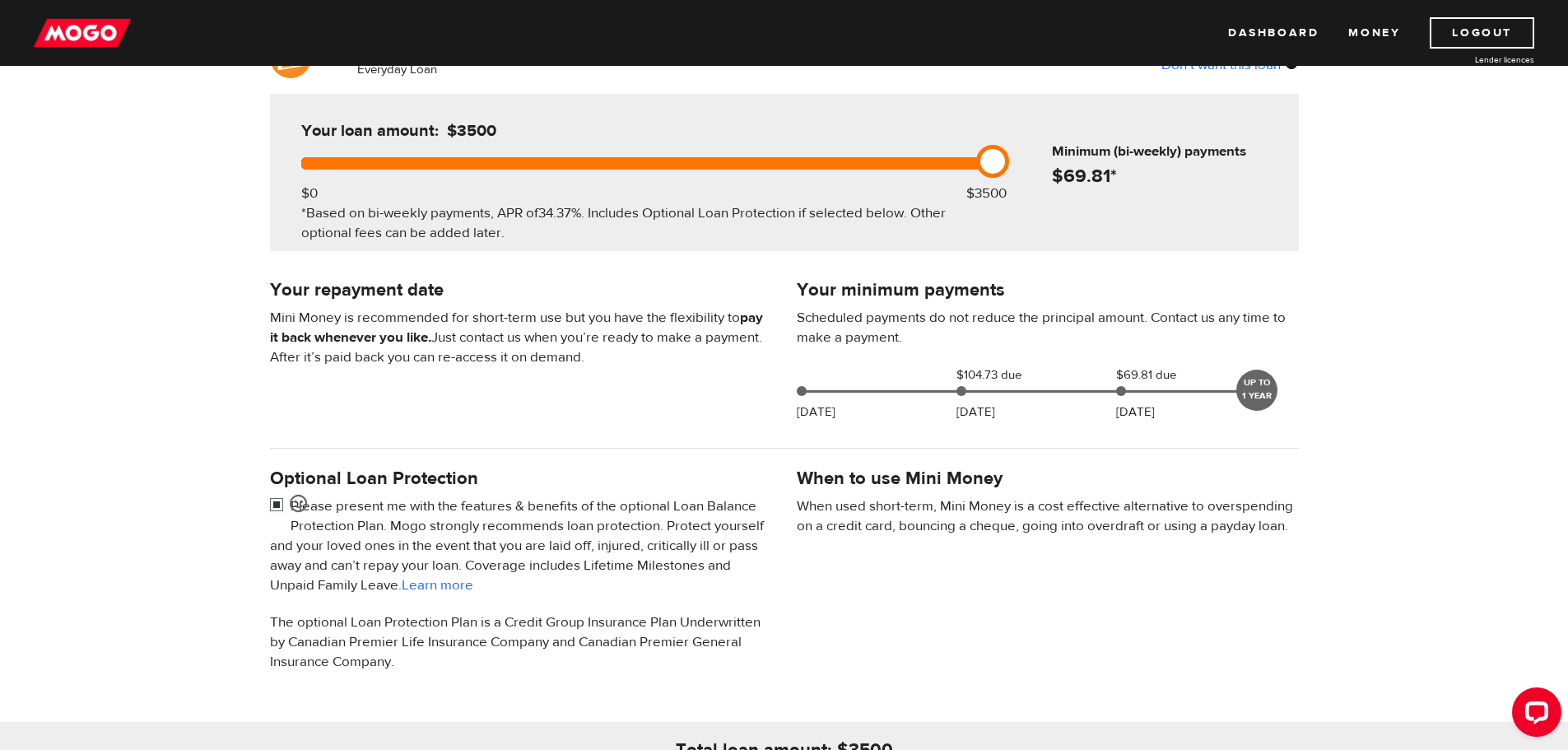
click at [276, 503] on input "checkbox" at bounding box center [280, 507] width 21 height 21
checkbox input "false"
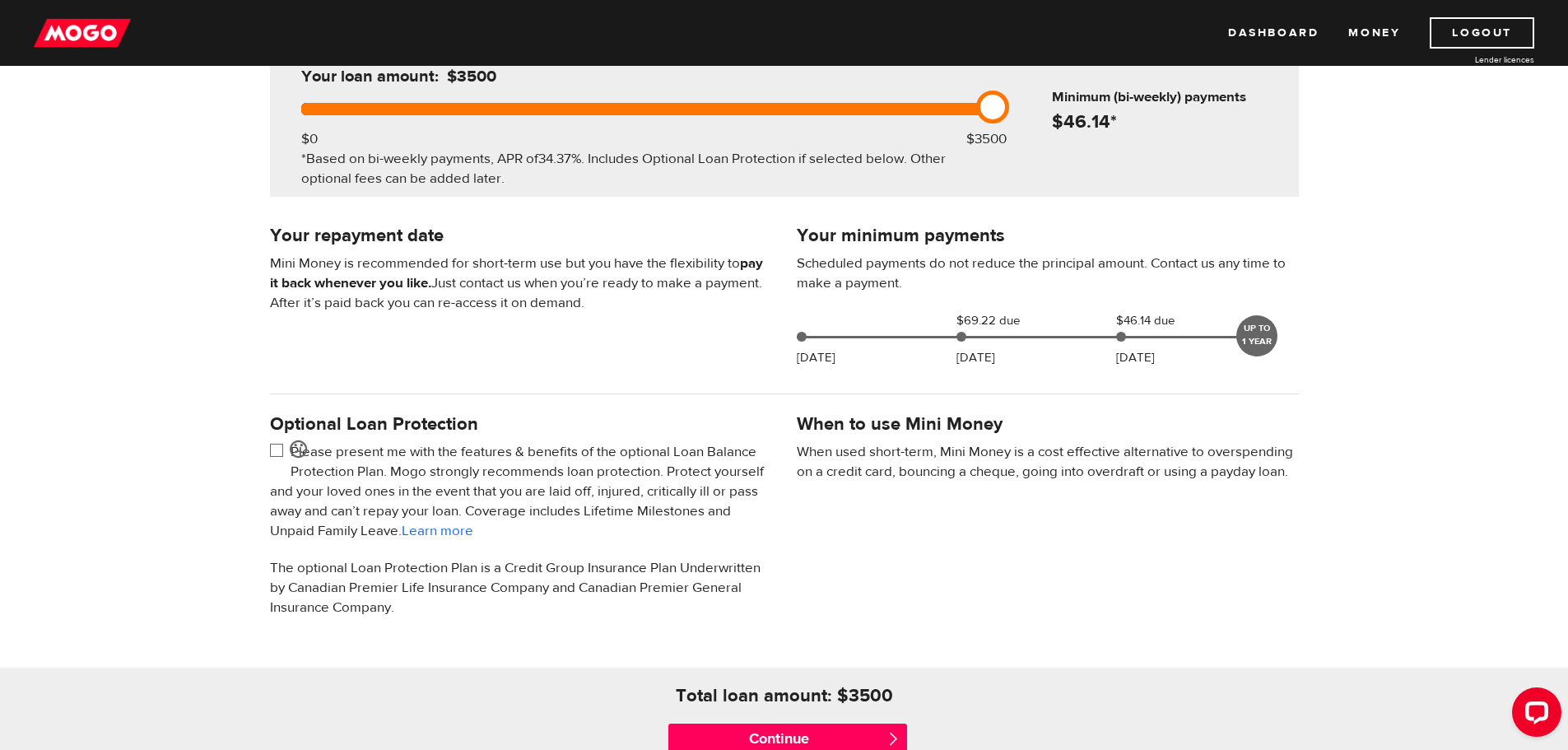
scroll to position [247, 0]
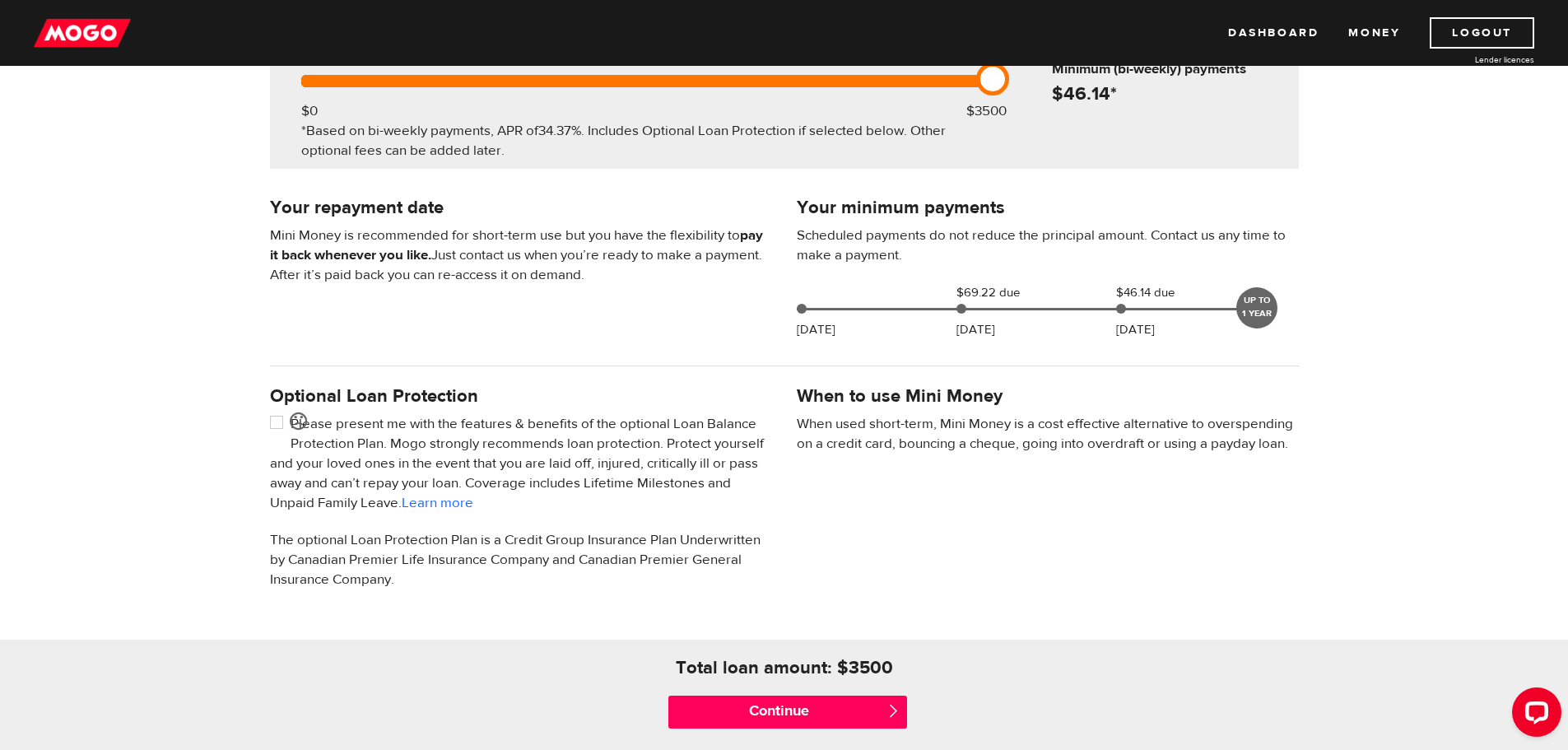
click at [890, 713] on span "" at bounding box center [893, 711] width 14 height 14
click at [765, 713] on input "Continue" at bounding box center [788, 713] width 239 height 33
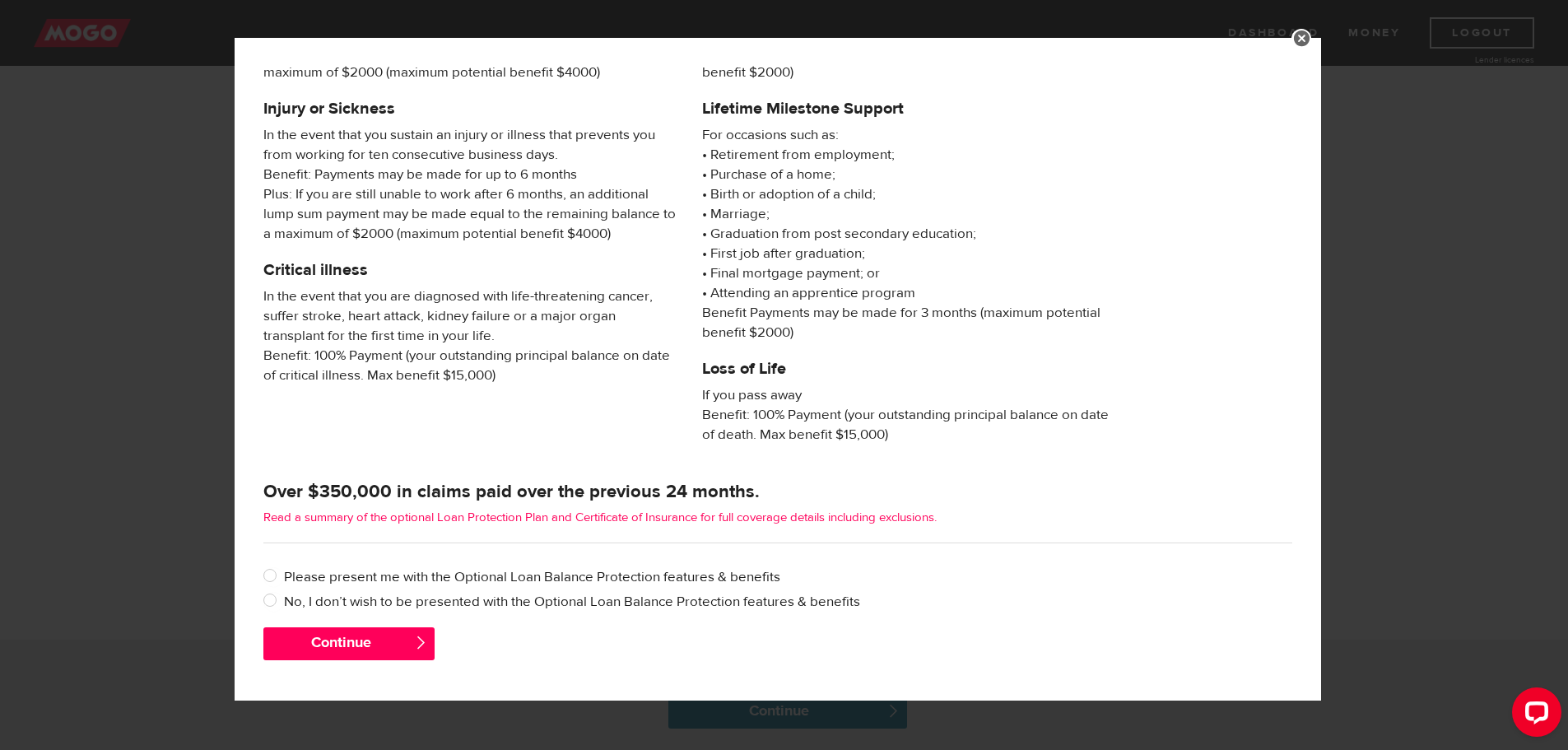
scroll to position [158, 0]
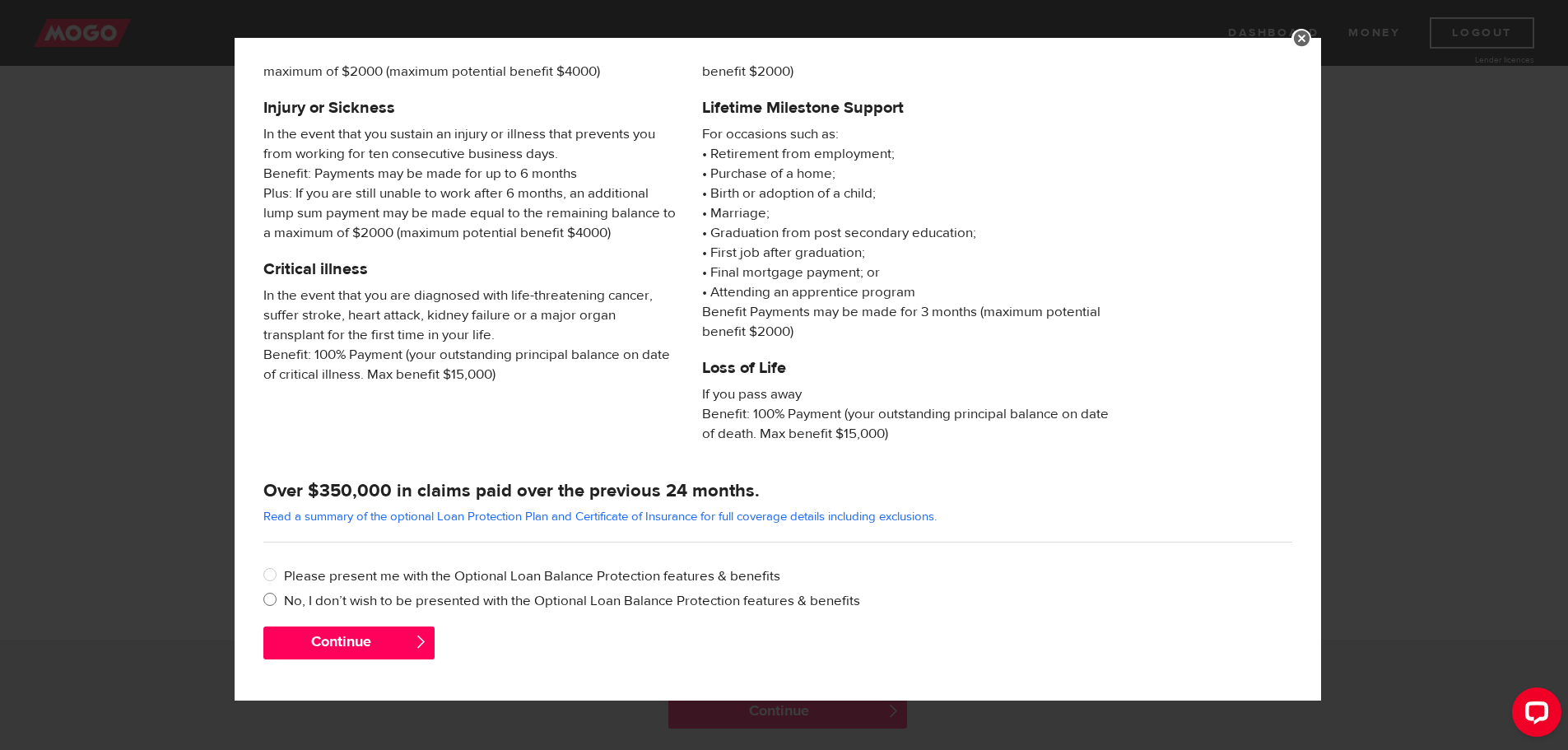
click at [275, 600] on input "No, I don’t wish to be presented with the Optional Loan Balance Protection feat…" at bounding box center [274, 601] width 21 height 21
radio input "true"
click at [335, 634] on button "Continue" at bounding box center [349, 643] width 171 height 33
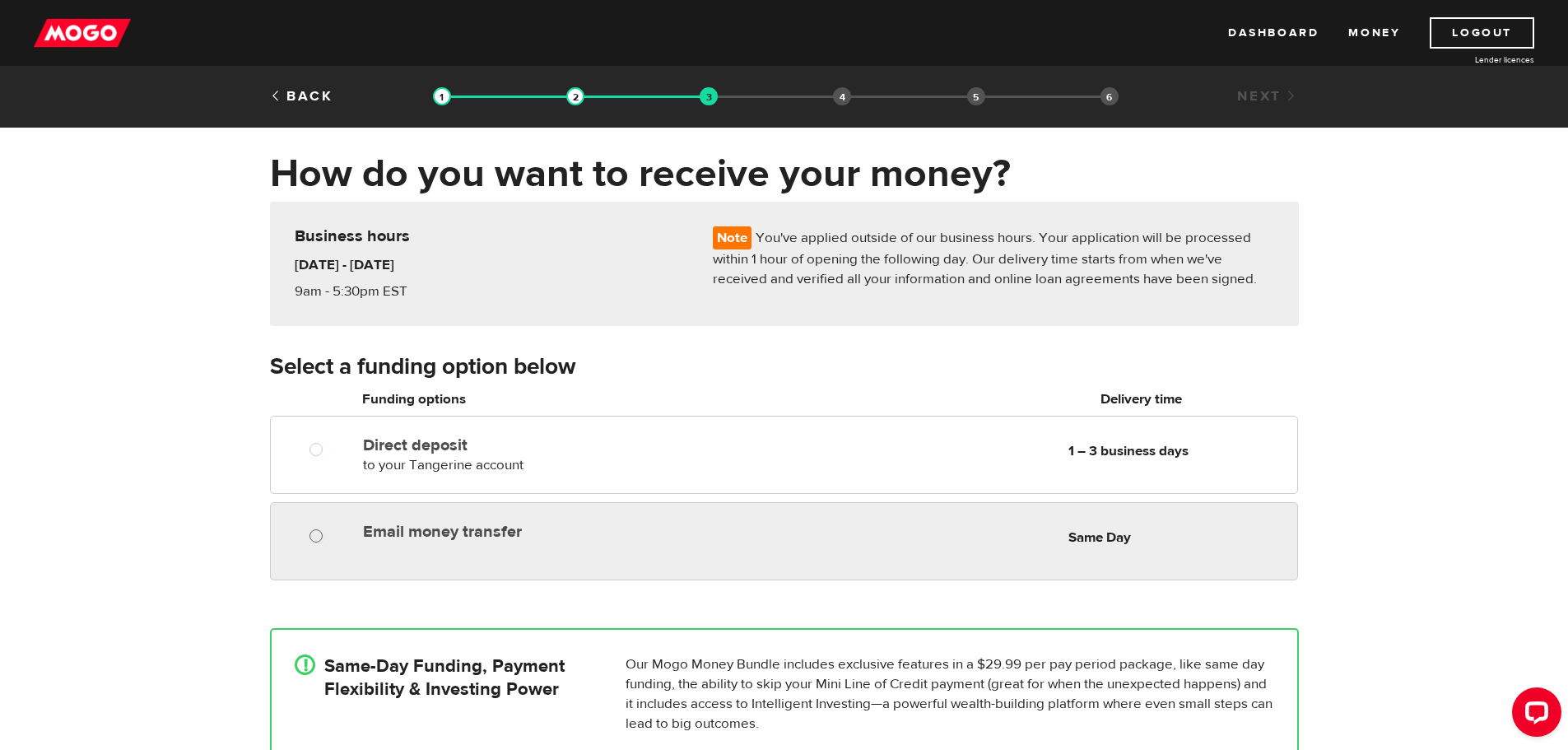
radio input "true"
click at [315, 536] on input "Email money transfer" at bounding box center [320, 538] width 21 height 21
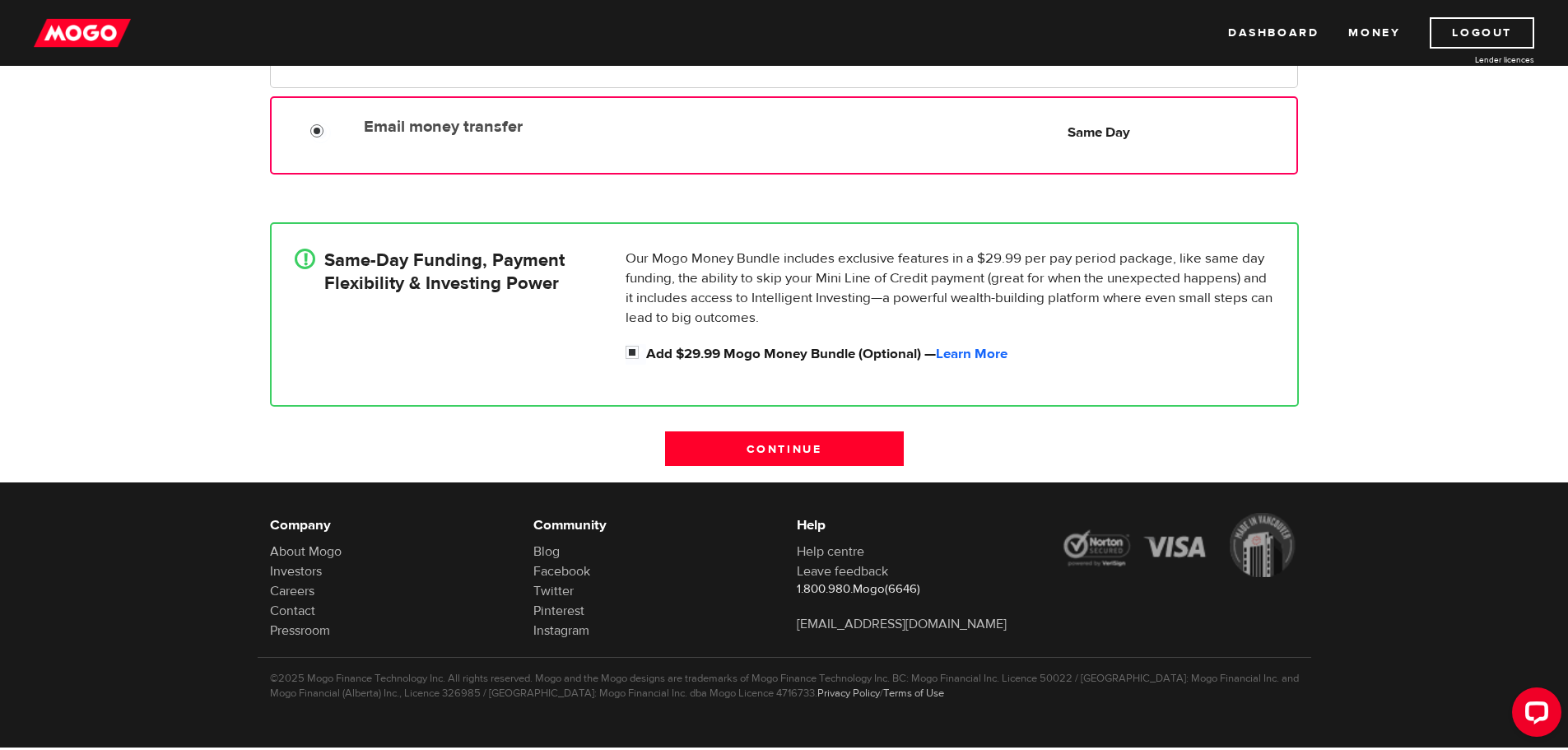
scroll to position [407, 0]
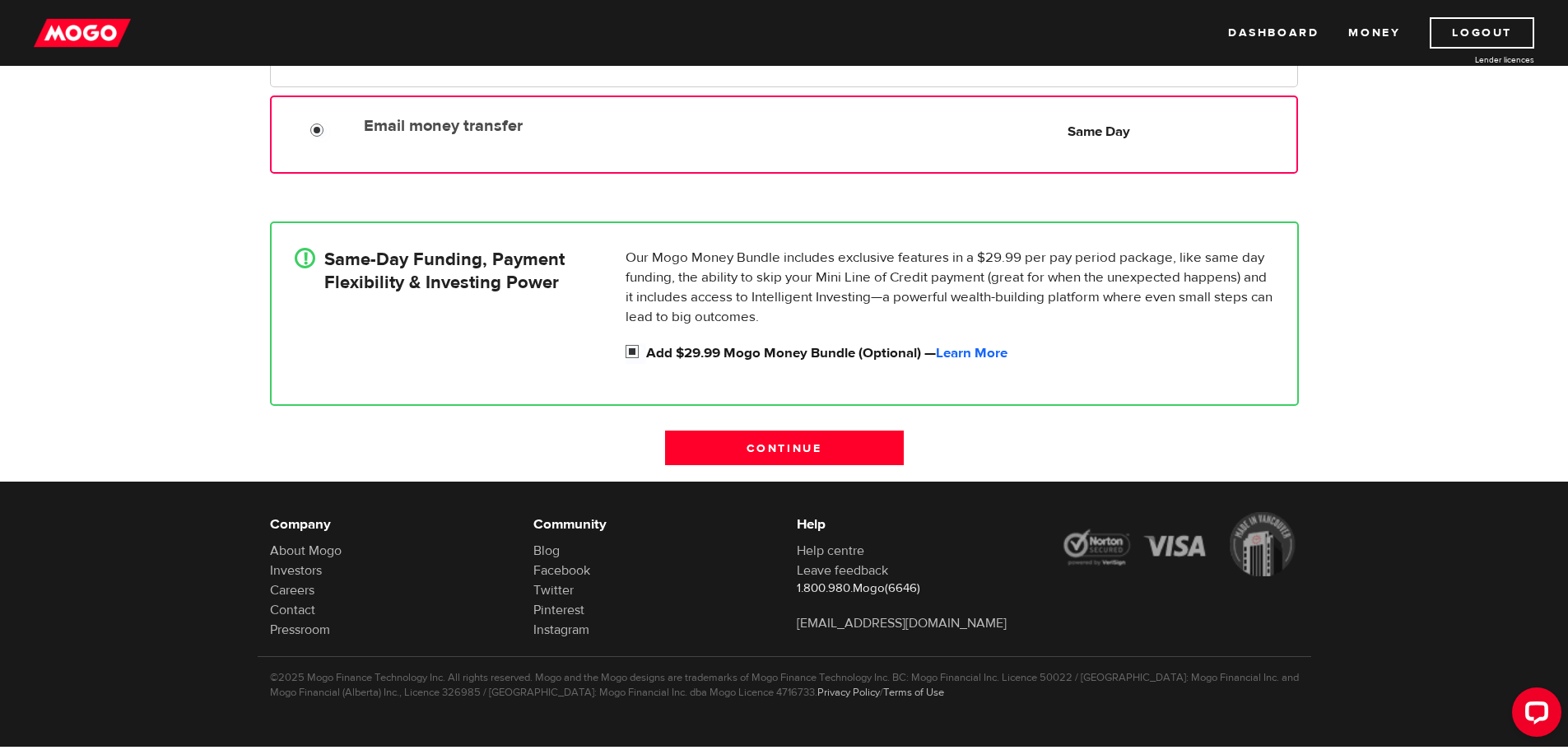
click at [632, 348] on input "Add $29.99 Mogo Money Bundle (Optional) — Learn More" at bounding box center [635, 353] width 21 height 21
checkbox input "false"
radio input "false"
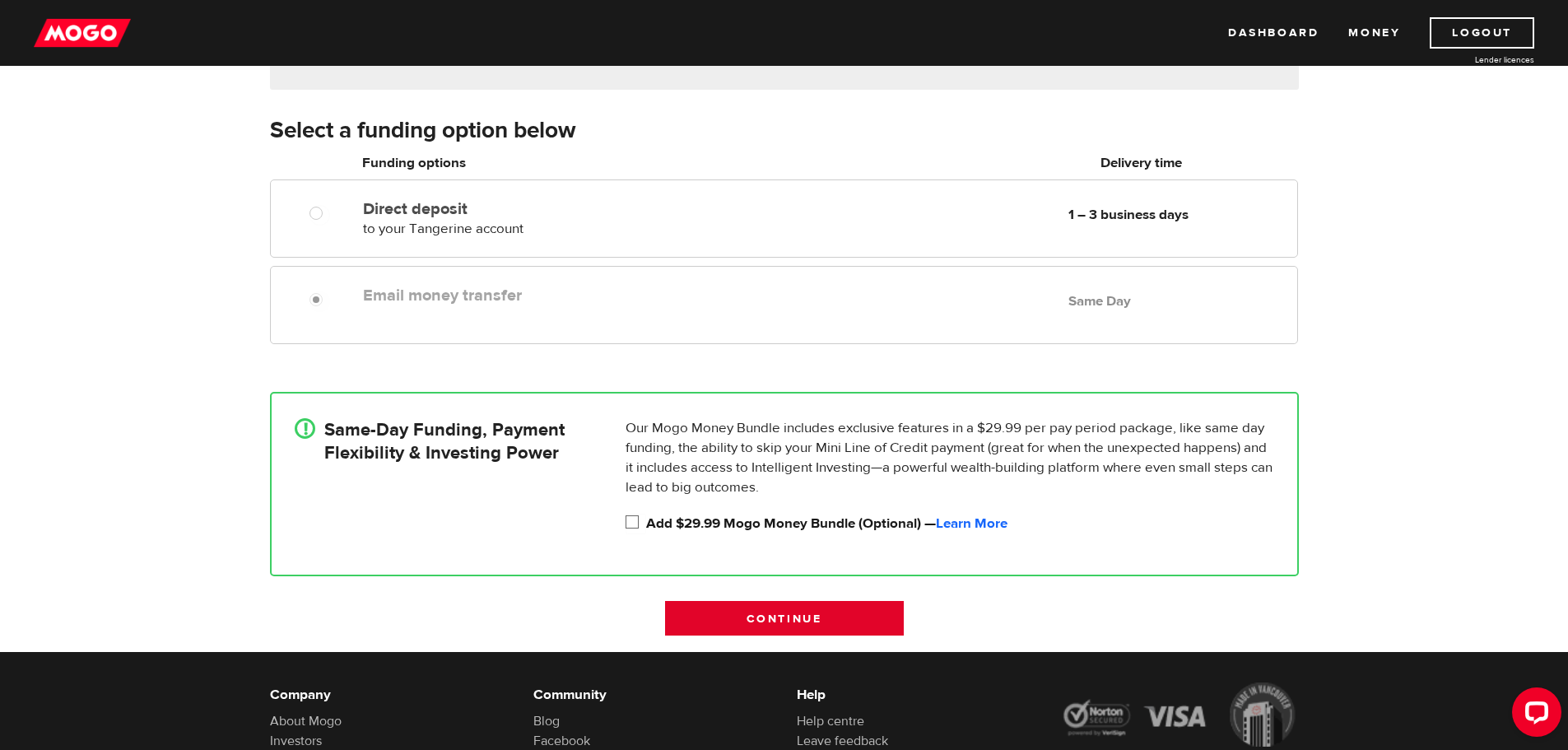
scroll to position [0, 0]
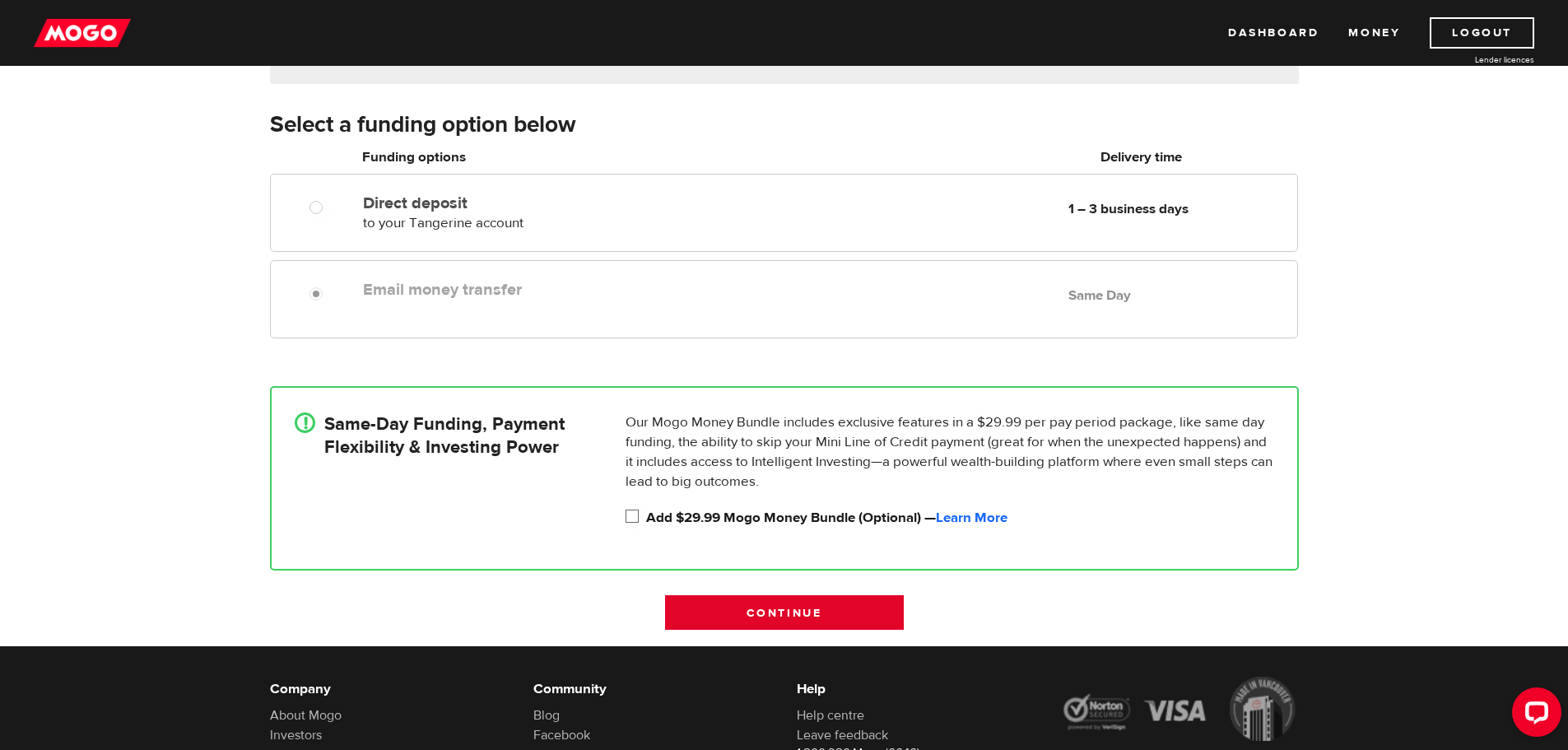
click at [827, 616] on input "Continue" at bounding box center [785, 612] width 239 height 34
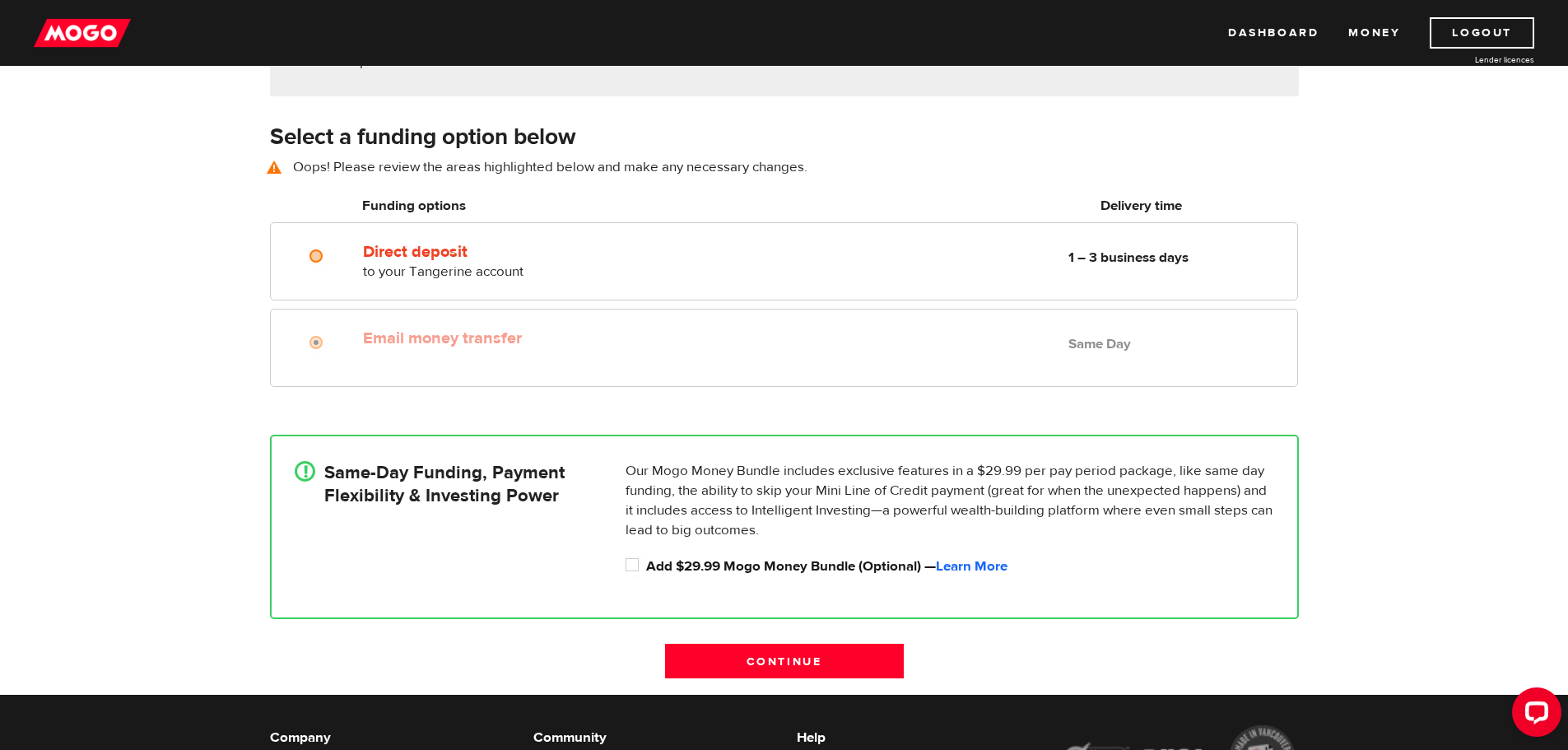
scroll to position [229, 0]
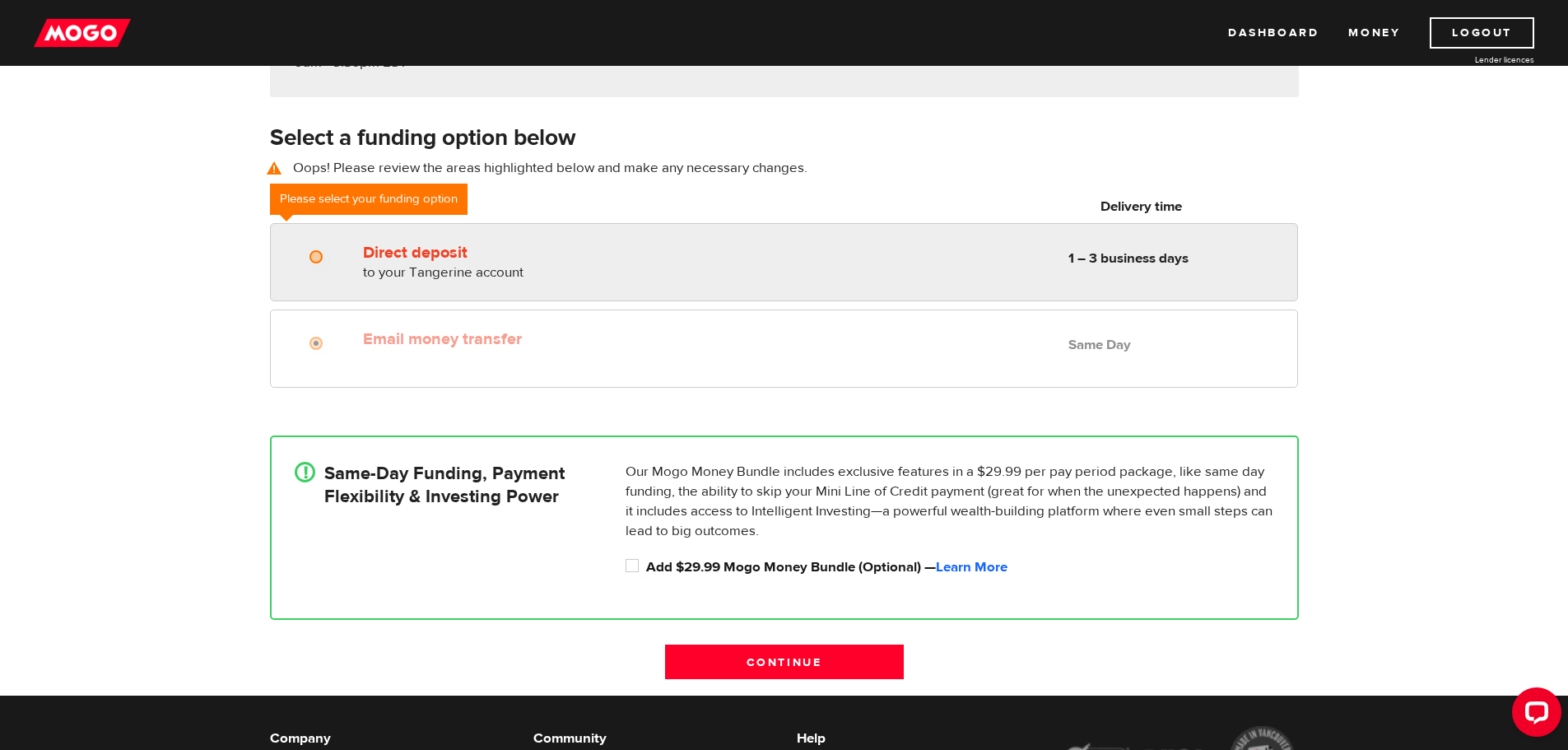
radio input "true"
click at [316, 264] on input "Direct deposit" at bounding box center [320, 258] width 21 height 21
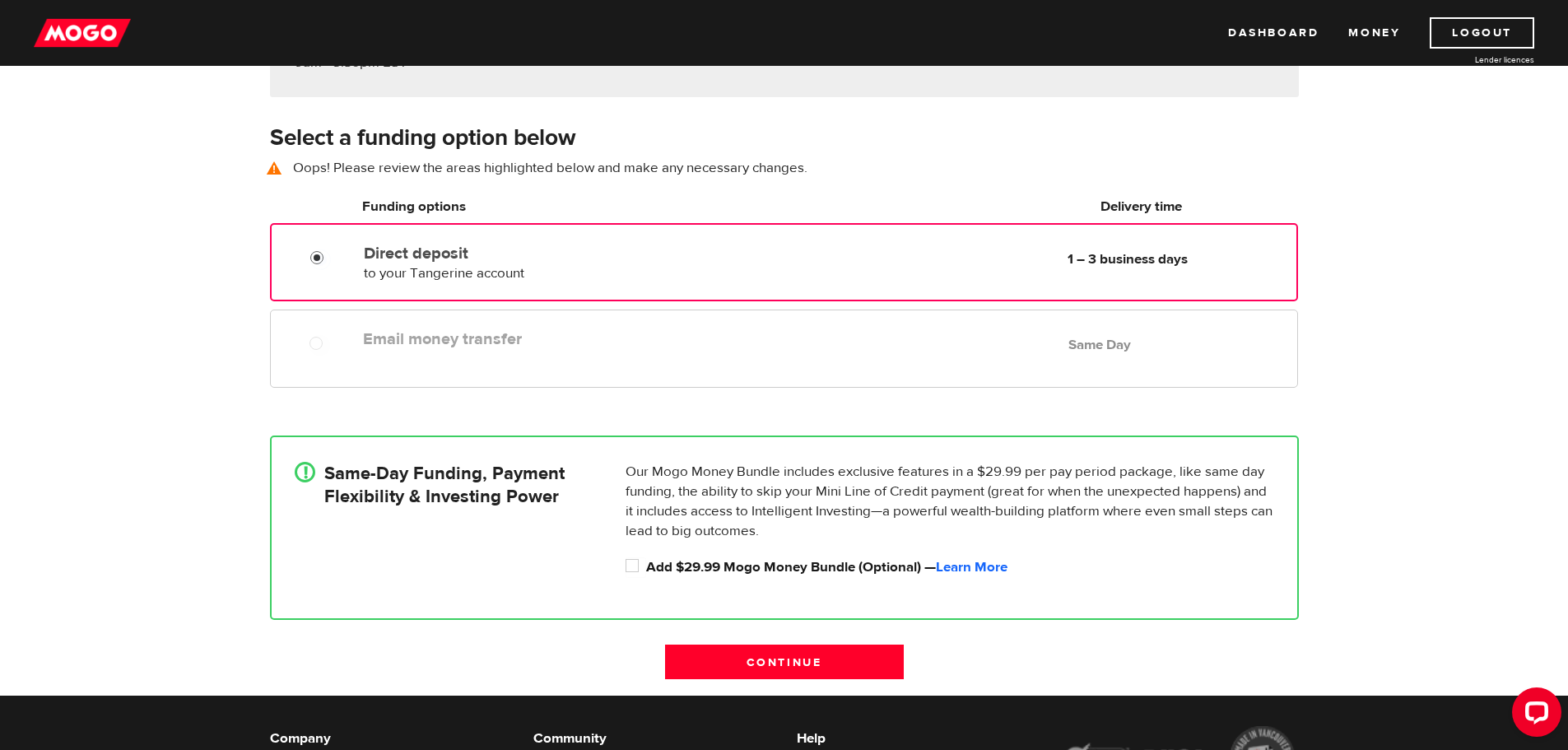
click at [317, 264] on input "Direct deposit" at bounding box center [321, 259] width 21 height 21
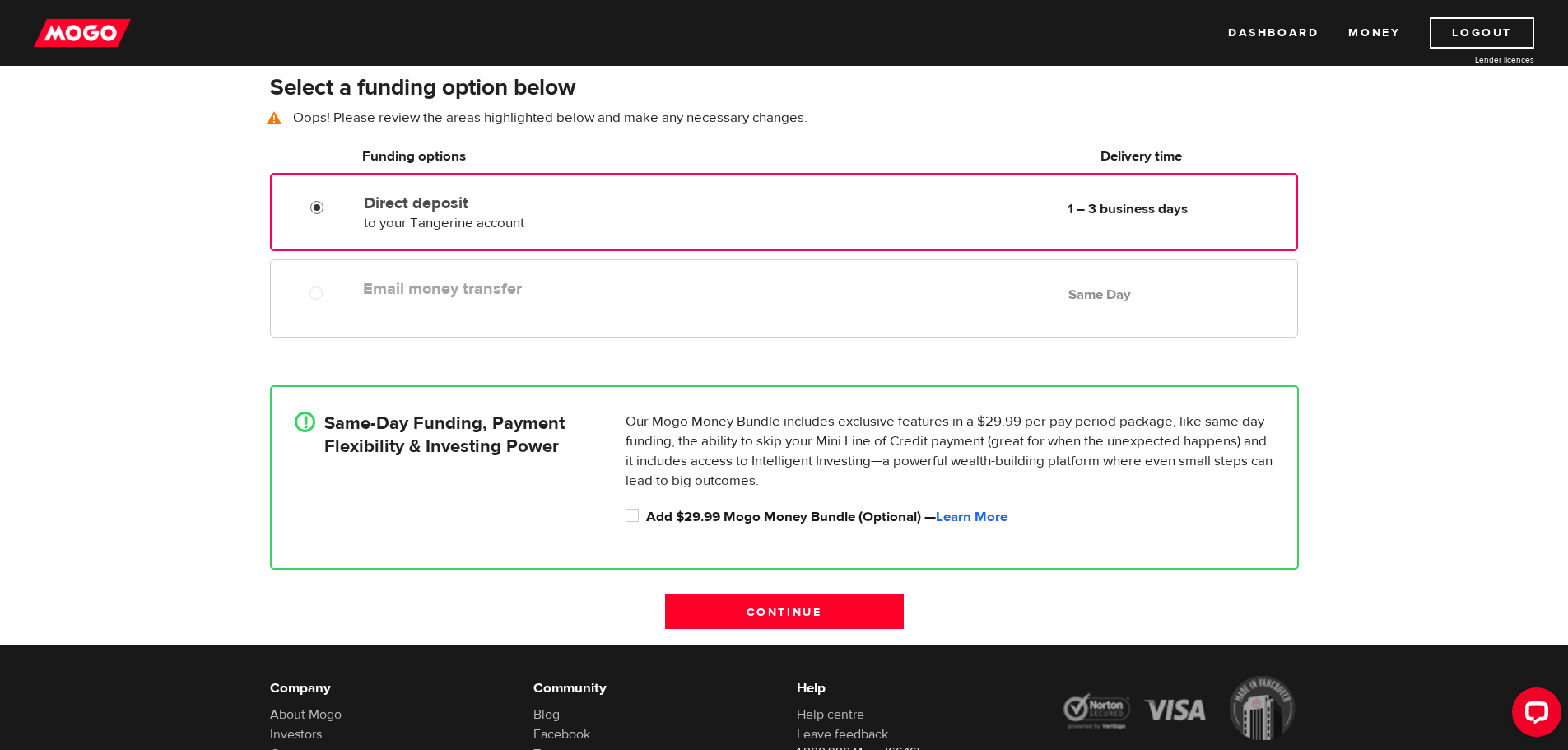
scroll to position [279, 0]
click at [736, 607] on input "Continue" at bounding box center [785, 612] width 239 height 34
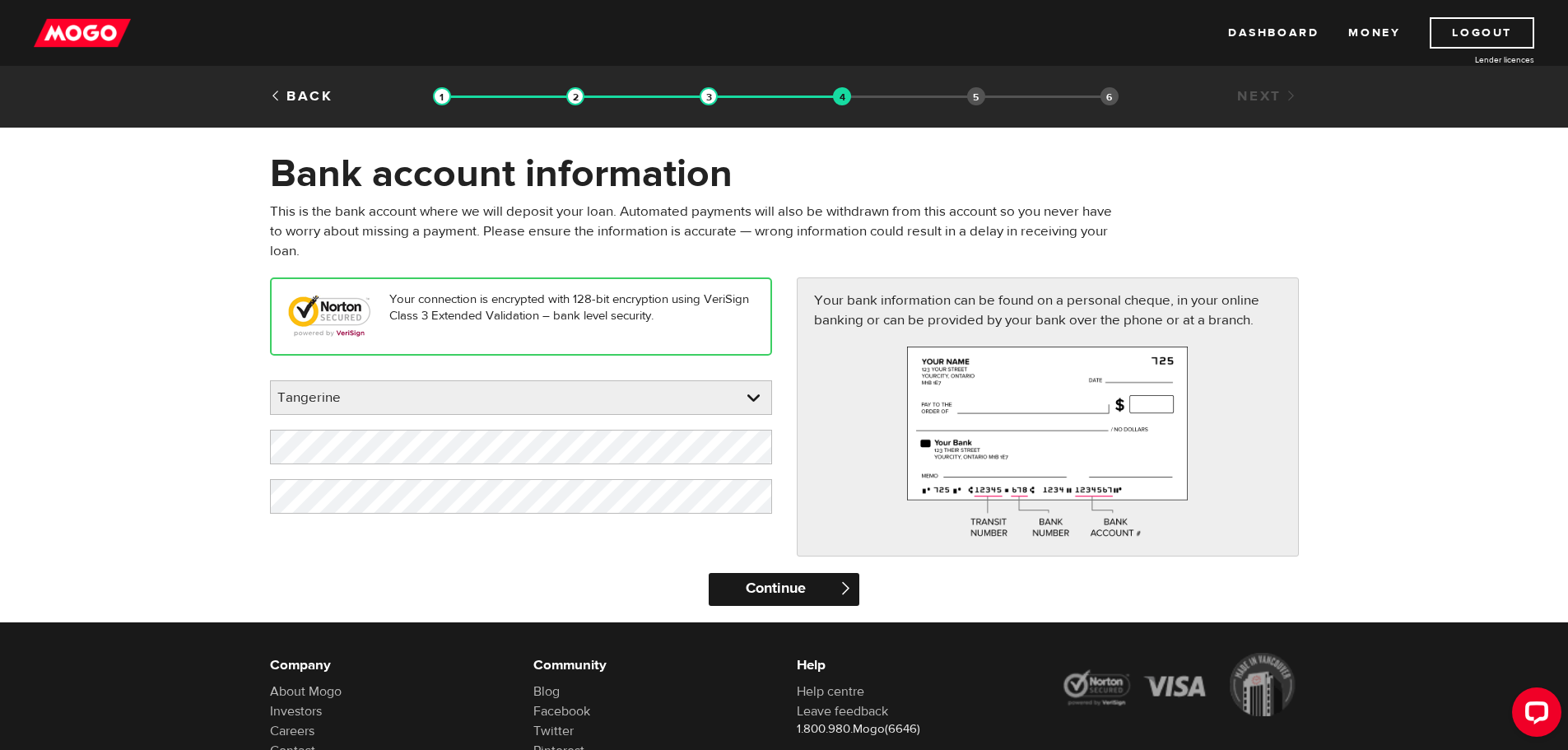
click at [803, 580] on input "Continue" at bounding box center [784, 590] width 151 height 33
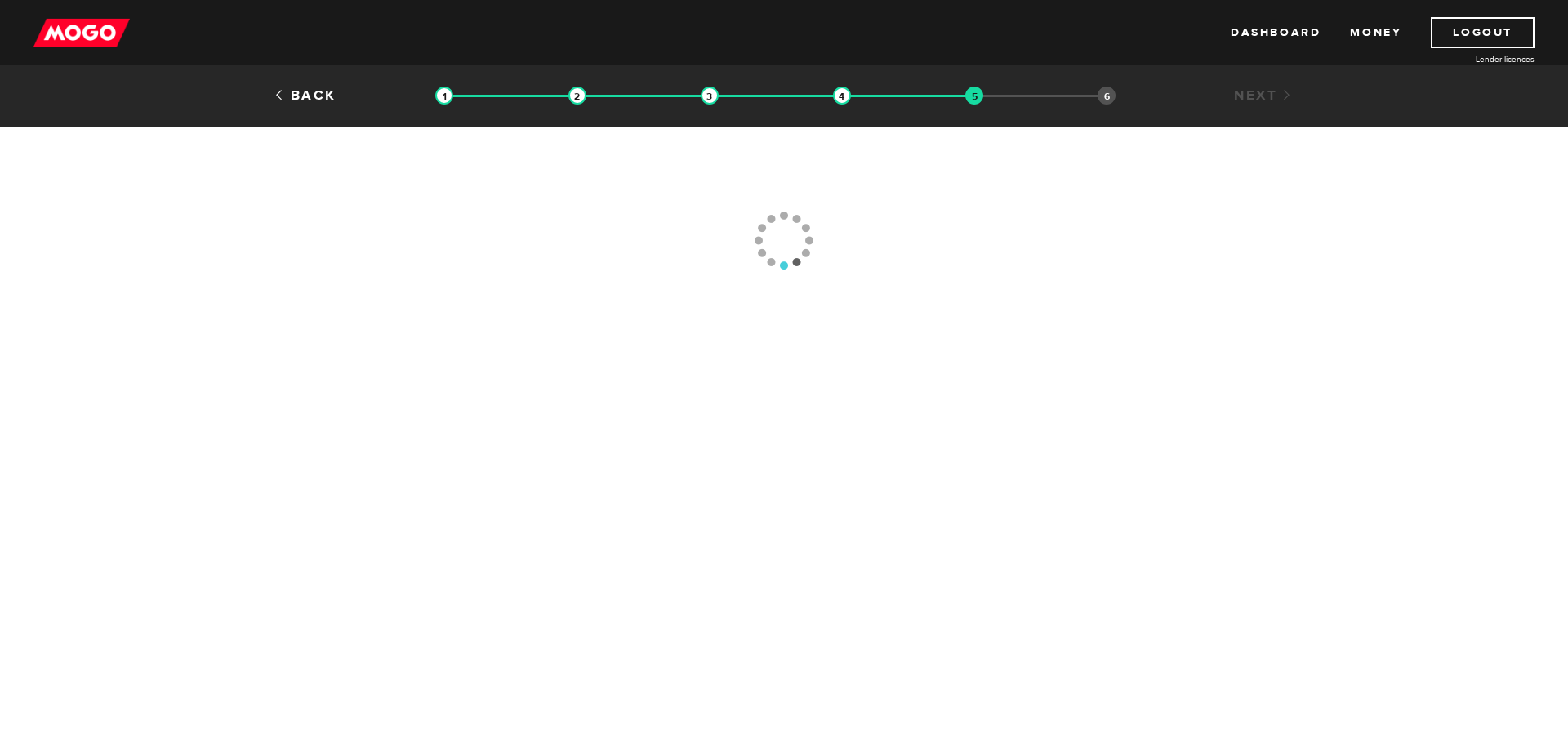
type input "[PHONE_NUMBER]"
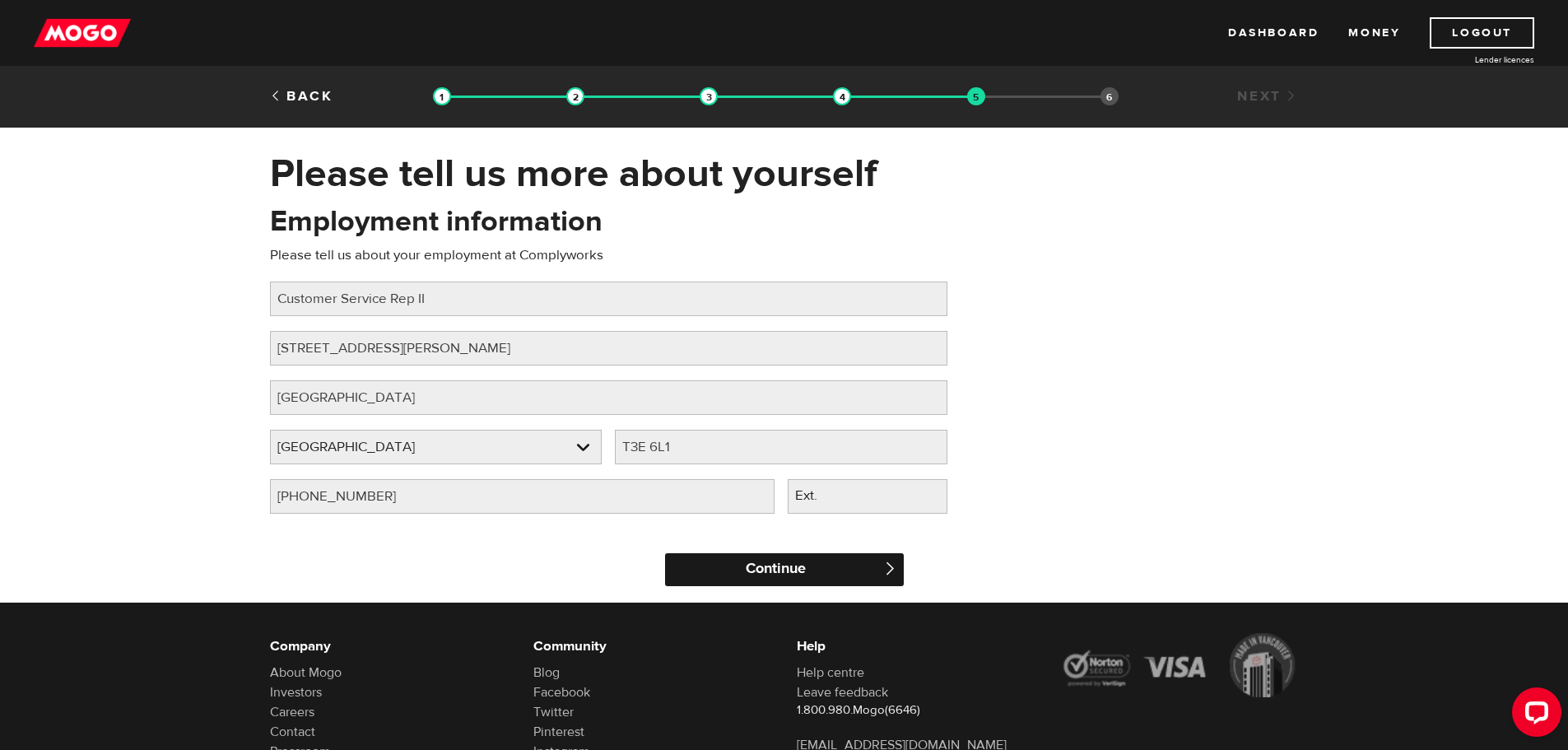
click at [789, 575] on input "Continue" at bounding box center [785, 570] width 239 height 33
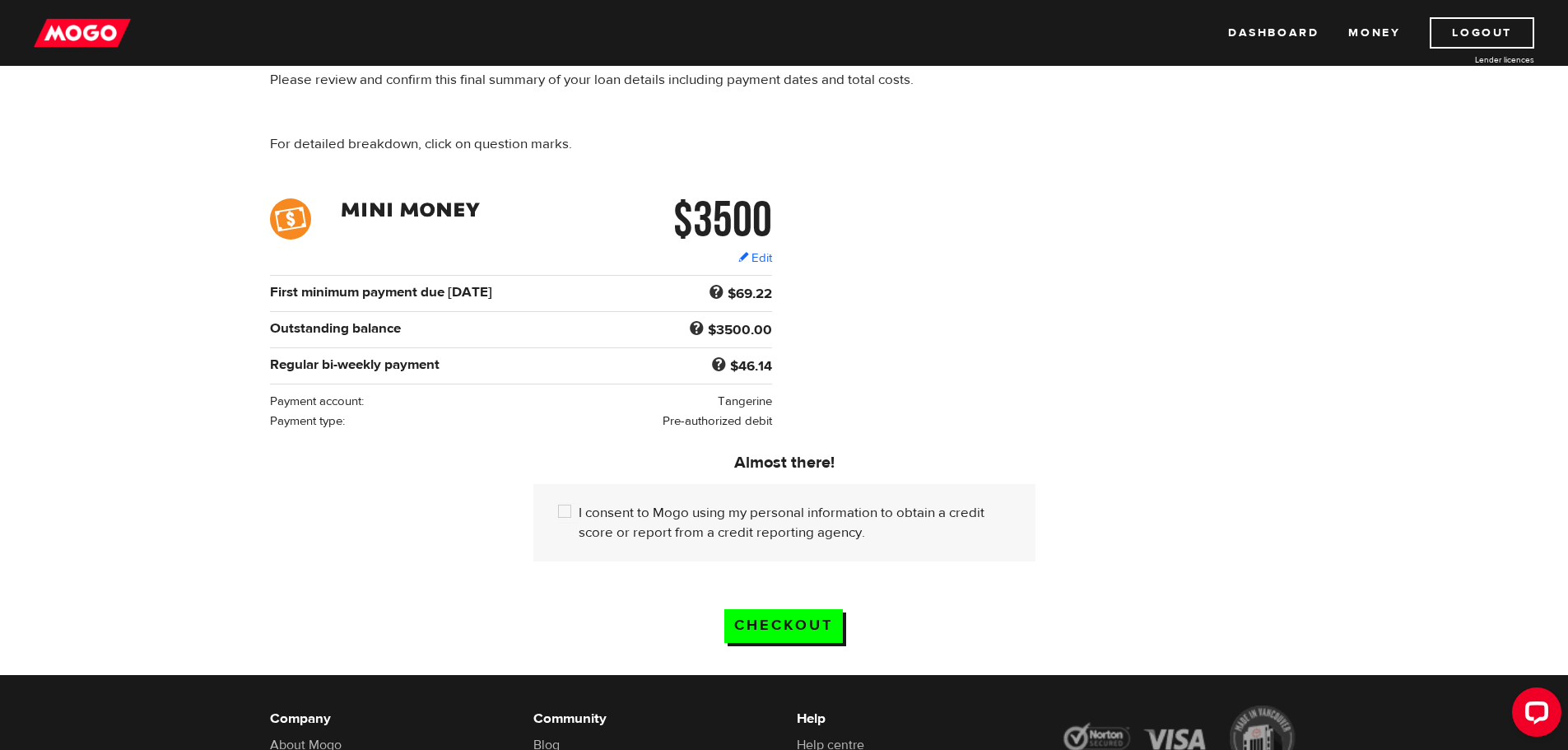
scroll to position [164, 0]
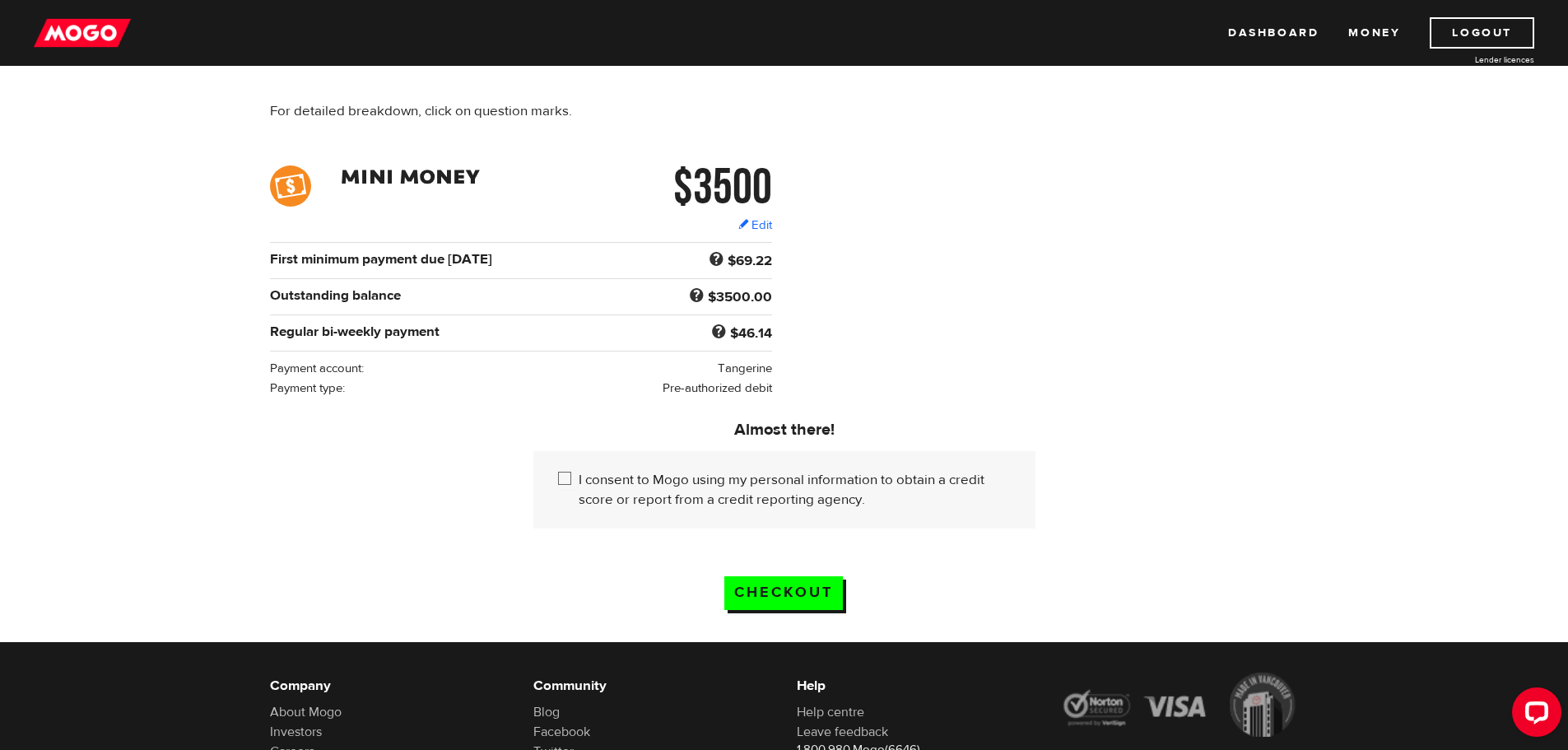
click at [570, 471] on input "I consent to Mogo using my personal information to obtain a credit score or rep…" at bounding box center [568, 480] width 21 height 21
checkbox input "true"
click at [782, 593] on input "Checkout" at bounding box center [783, 594] width 118 height 34
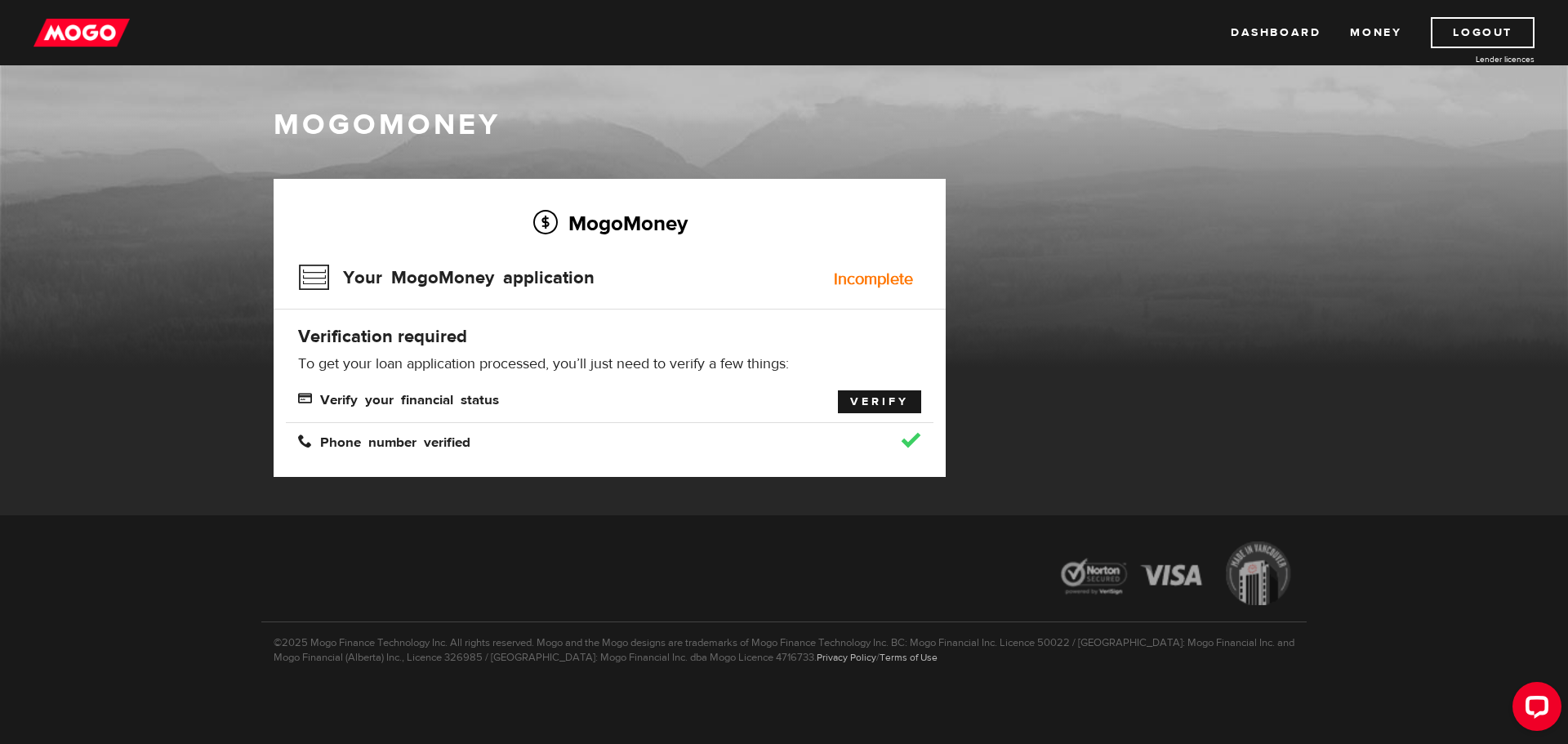
click at [874, 399] on link "Verify" at bounding box center [880, 403] width 83 height 23
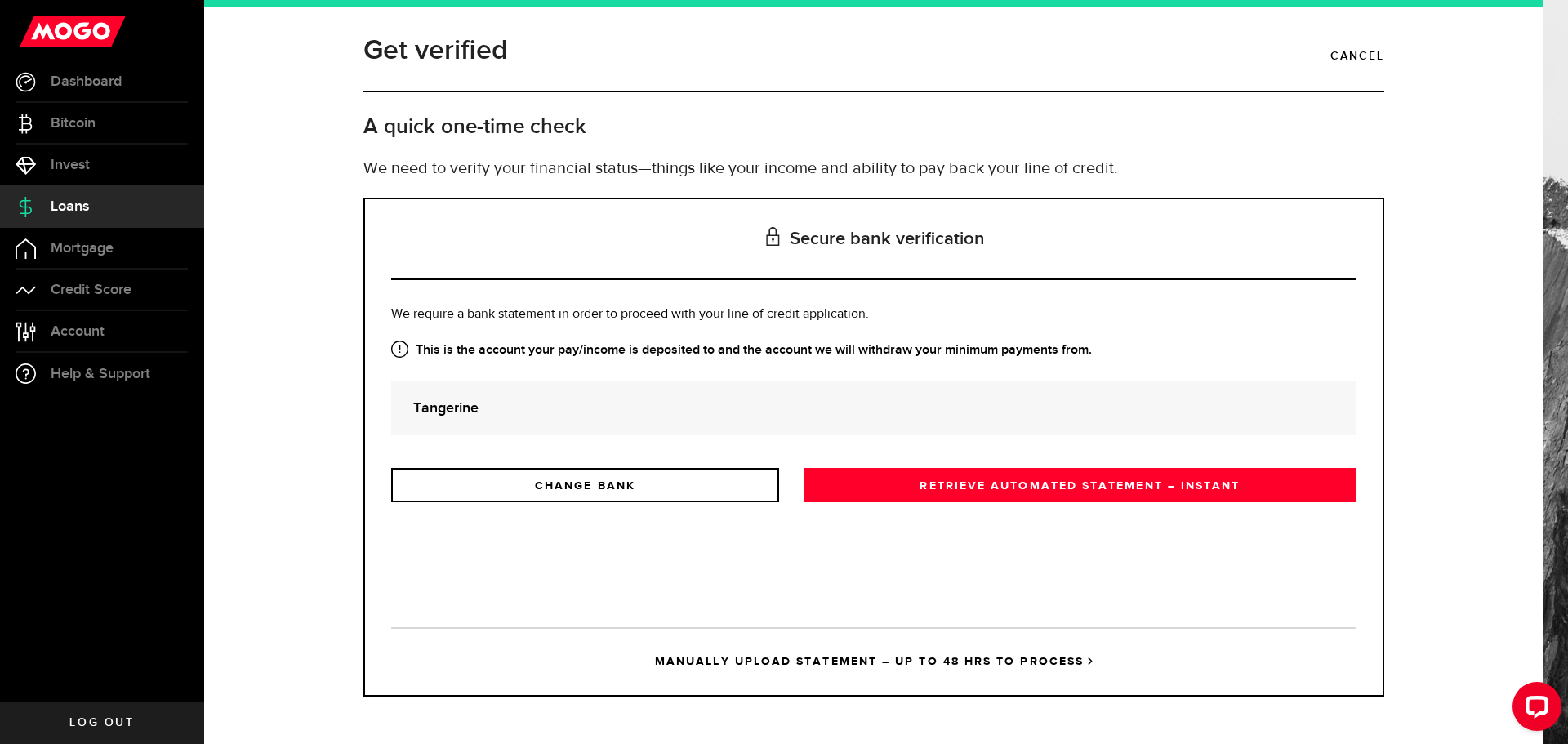
click at [587, 396] on div "Tangerine" at bounding box center [874, 407] width 966 height 54
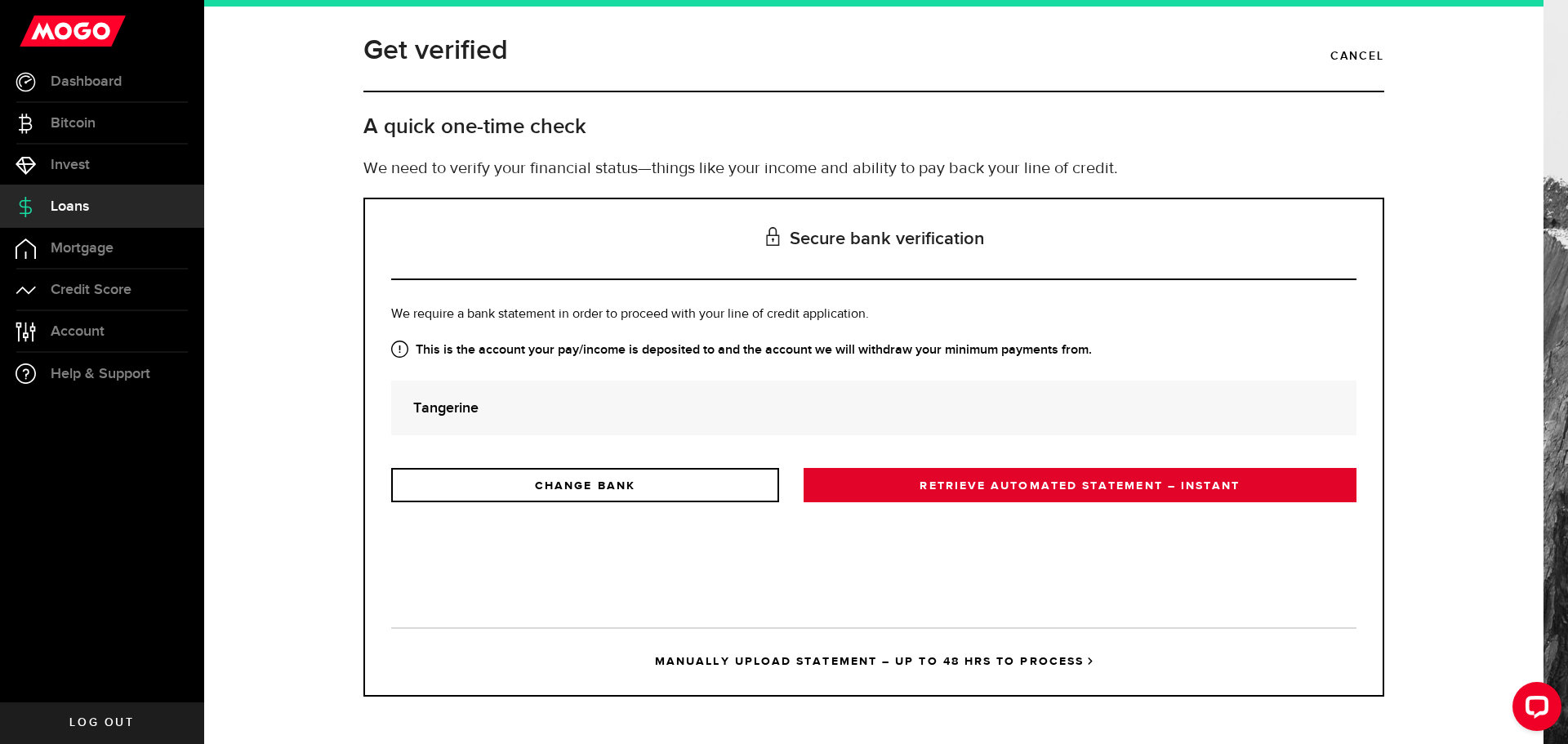
click at [863, 484] on link "RETRIEVE AUTOMATED STATEMENT – INSTANT" at bounding box center [1080, 485] width 553 height 34
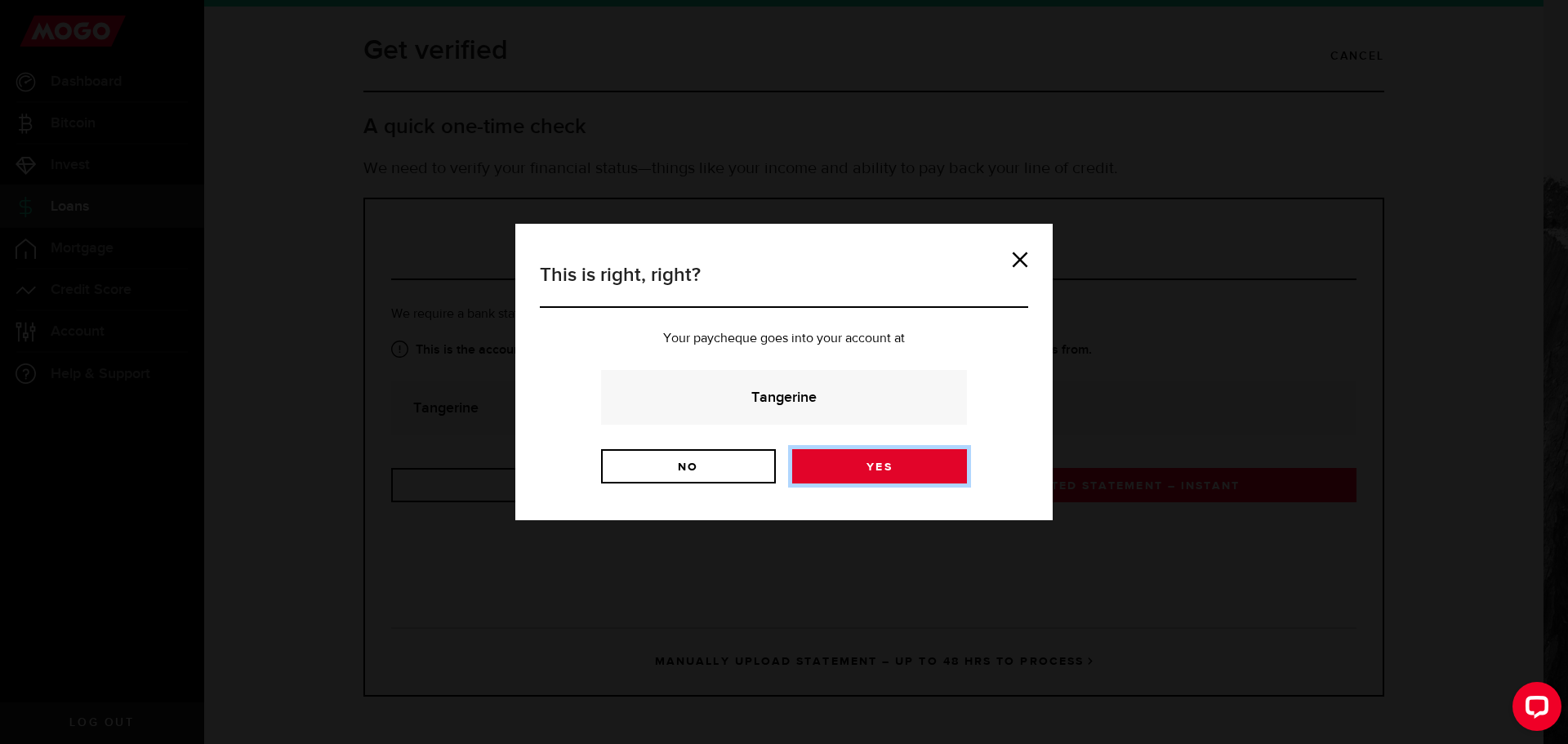
click at [850, 473] on link "Yes" at bounding box center [880, 466] width 175 height 34
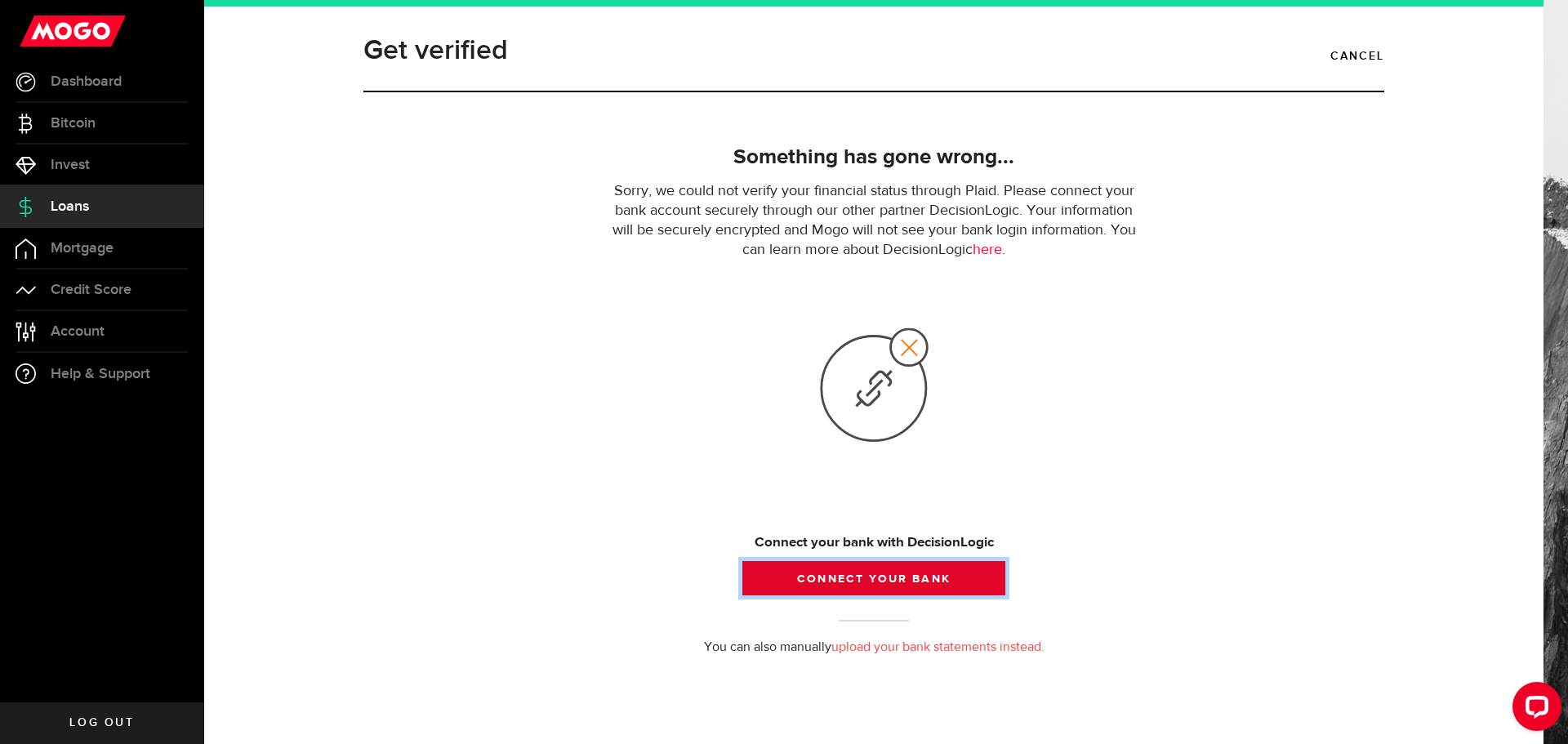
click at [872, 573] on button "Connect your bank" at bounding box center [874, 578] width 263 height 34
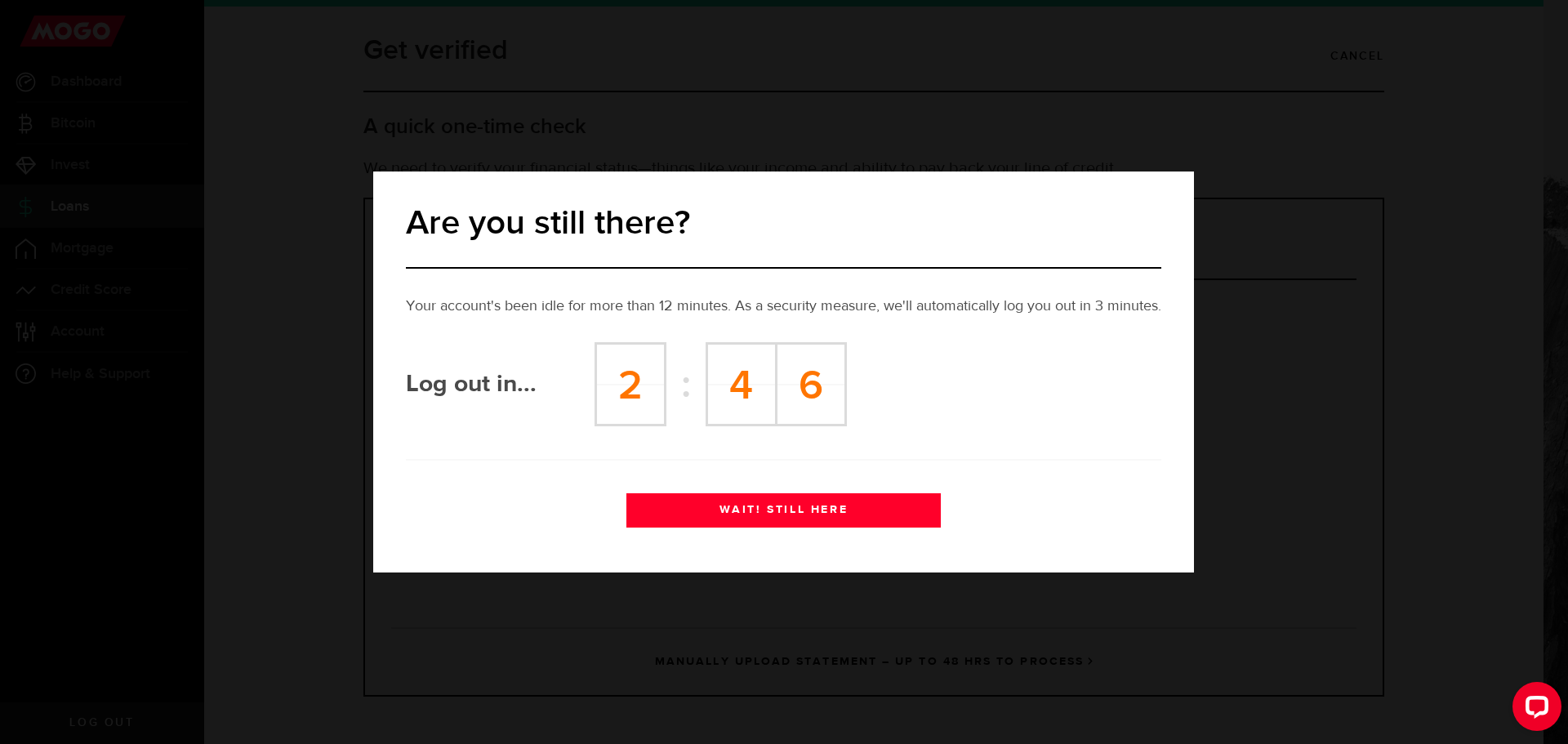
click at [864, 522] on button "WAIT! STILL HERE" at bounding box center [784, 510] width 314 height 34
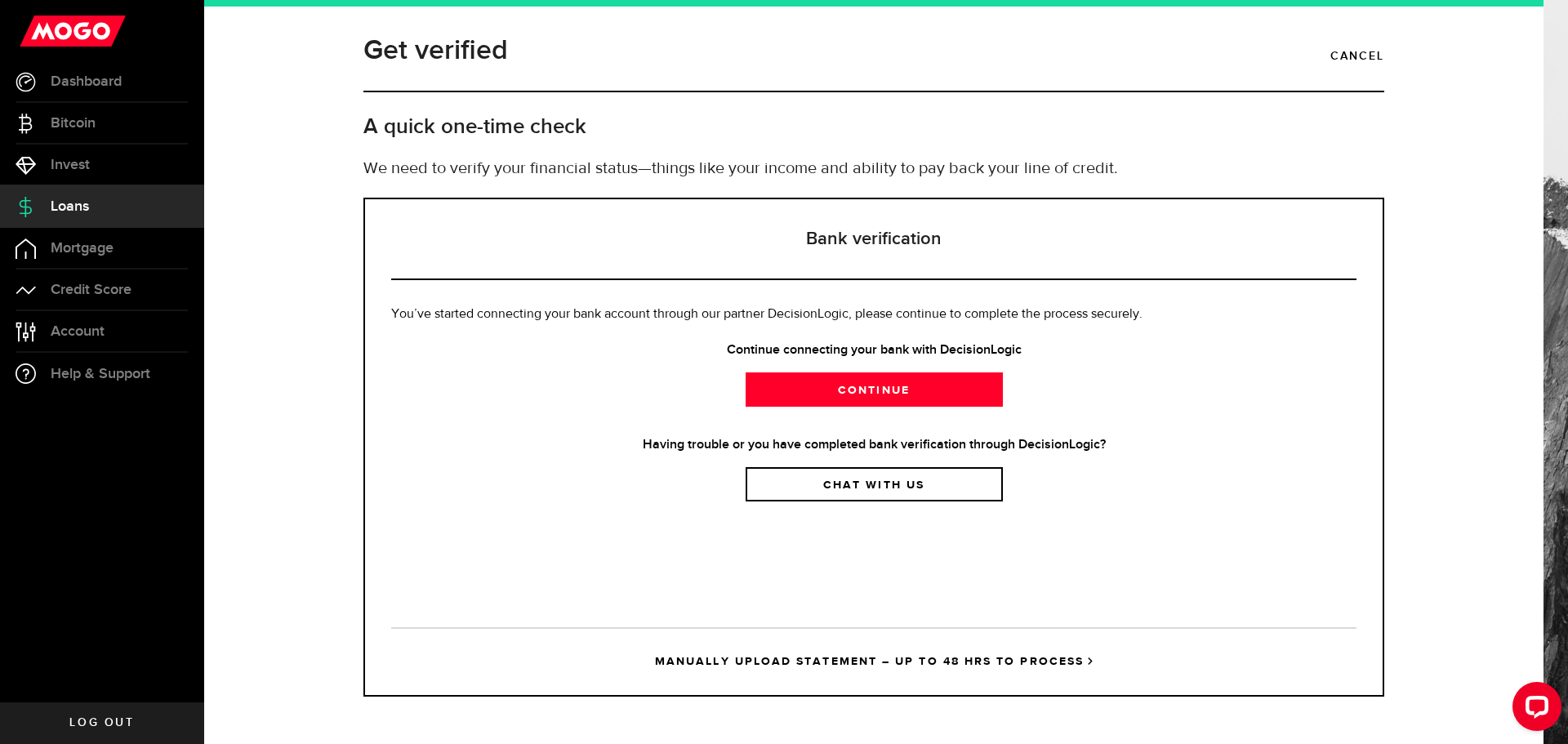
click at [1176, 123] on h2 "A quick one-time check" at bounding box center [874, 127] width 1021 height 27
click at [859, 59] on header "Get verified Cancel" at bounding box center [874, 60] width 1021 height 63
click at [1250, 440] on strong "Having trouble or you have completed bank verification through DecisionLogic?" at bounding box center [874, 445] width 966 height 19
click at [948, 610] on div "Bank verification You’ve started connecting your bank account through our partn…" at bounding box center [874, 447] width 1021 height 500
click at [919, 386] on link "Continue" at bounding box center [874, 389] width 257 height 34
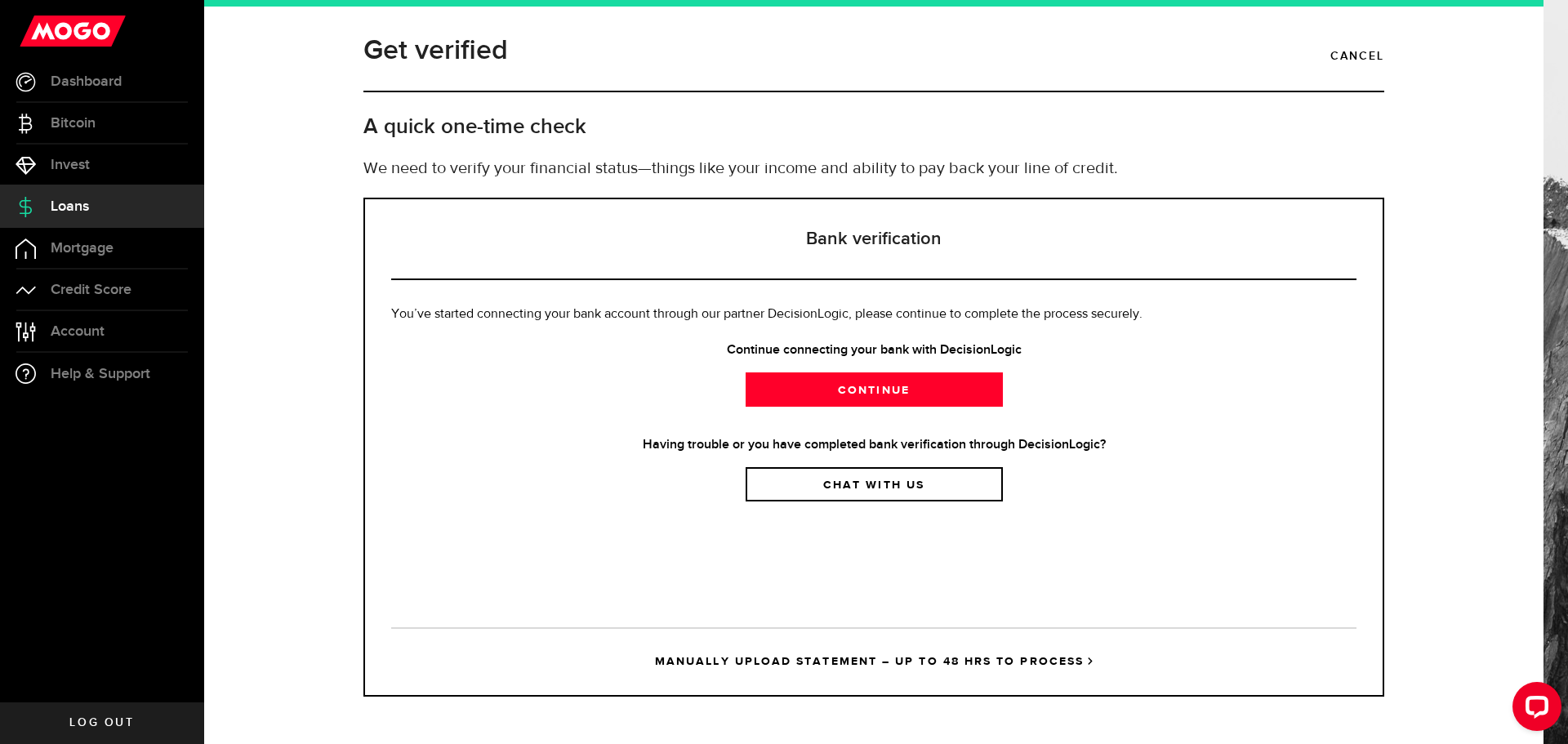
click at [1146, 324] on p "You’ve started connecting your bank account through our partner DecisionLogic, …" at bounding box center [874, 314] width 966 height 19
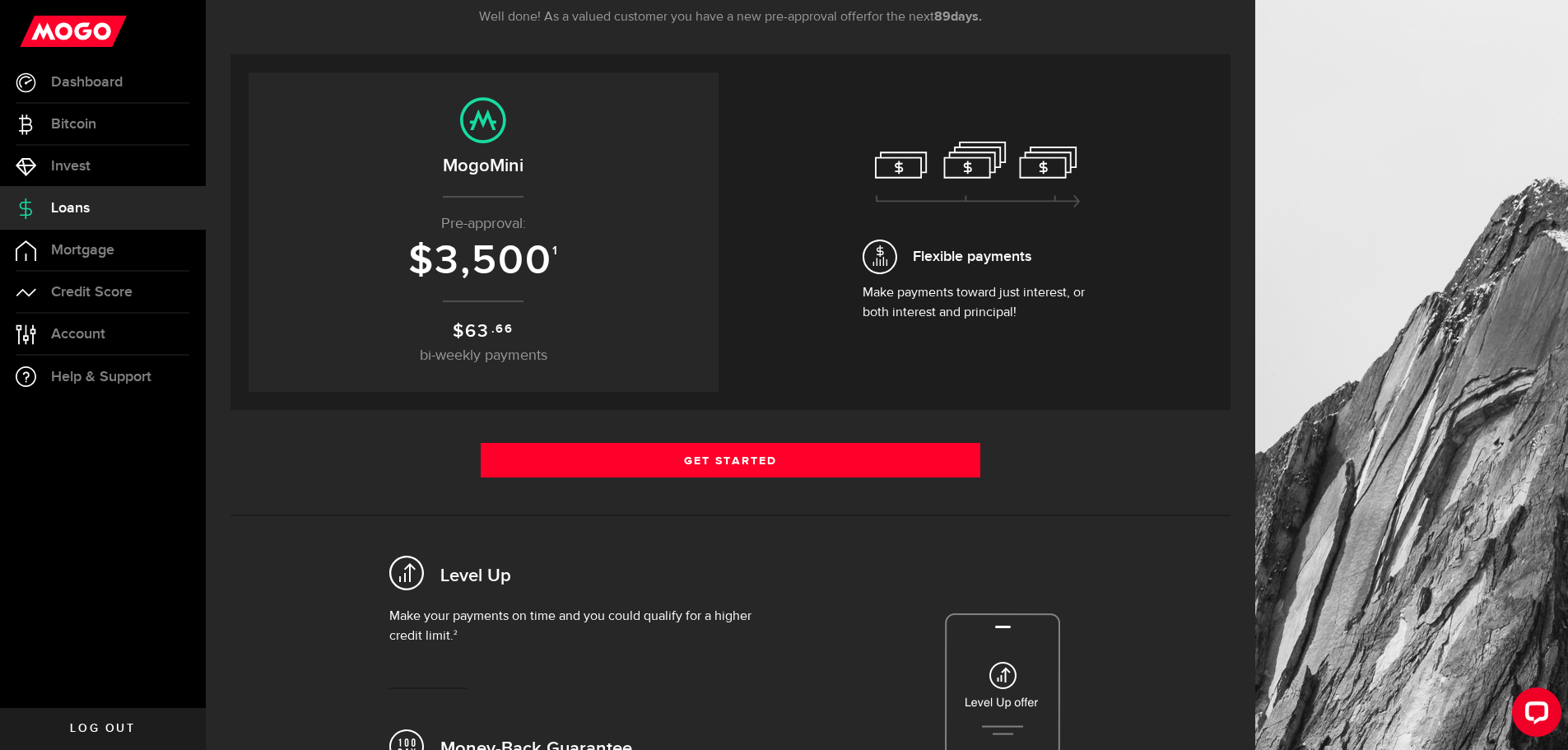
scroll to position [330, 0]
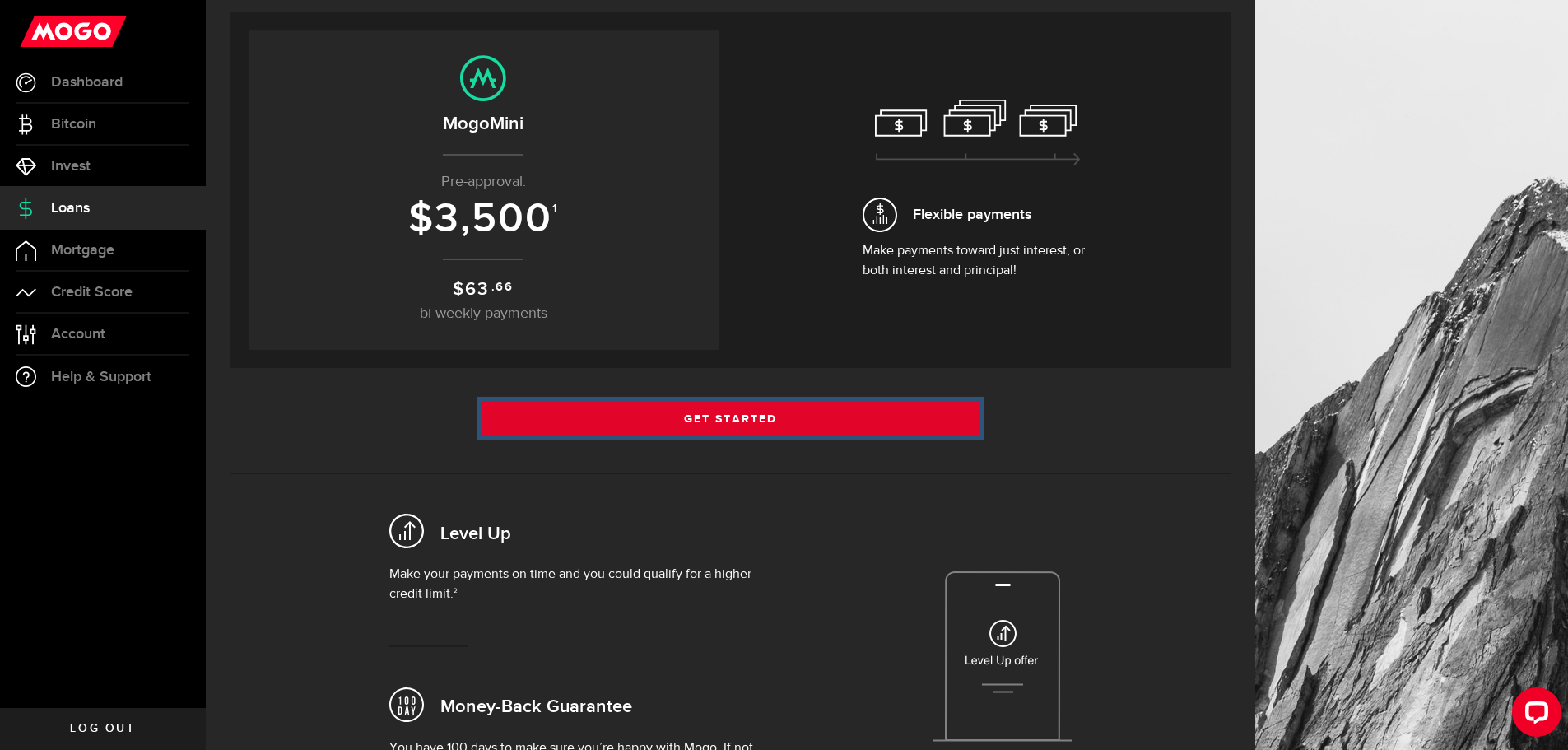
click at [713, 418] on link "Get Started" at bounding box center [731, 418] width 501 height 34
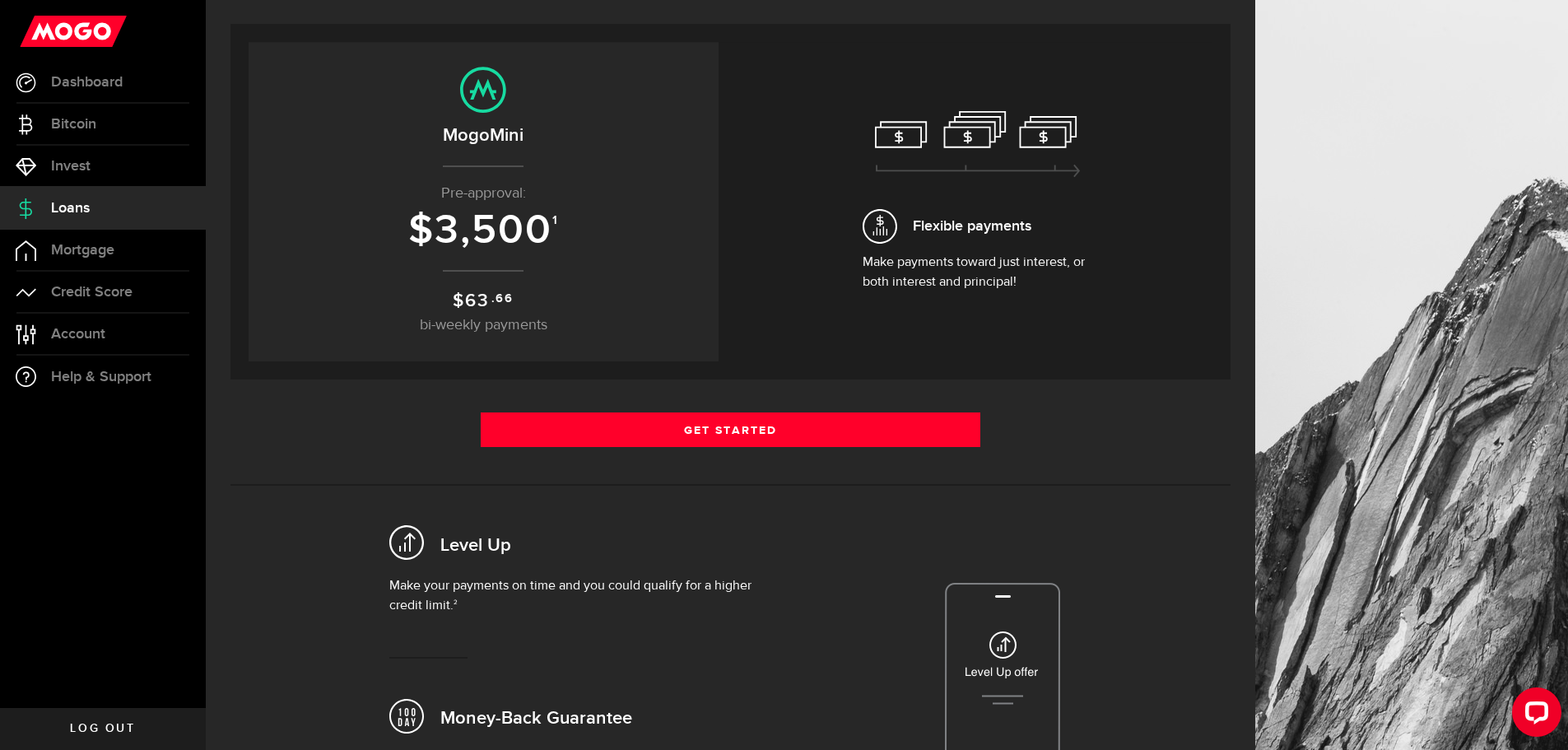
scroll to position [330, 0]
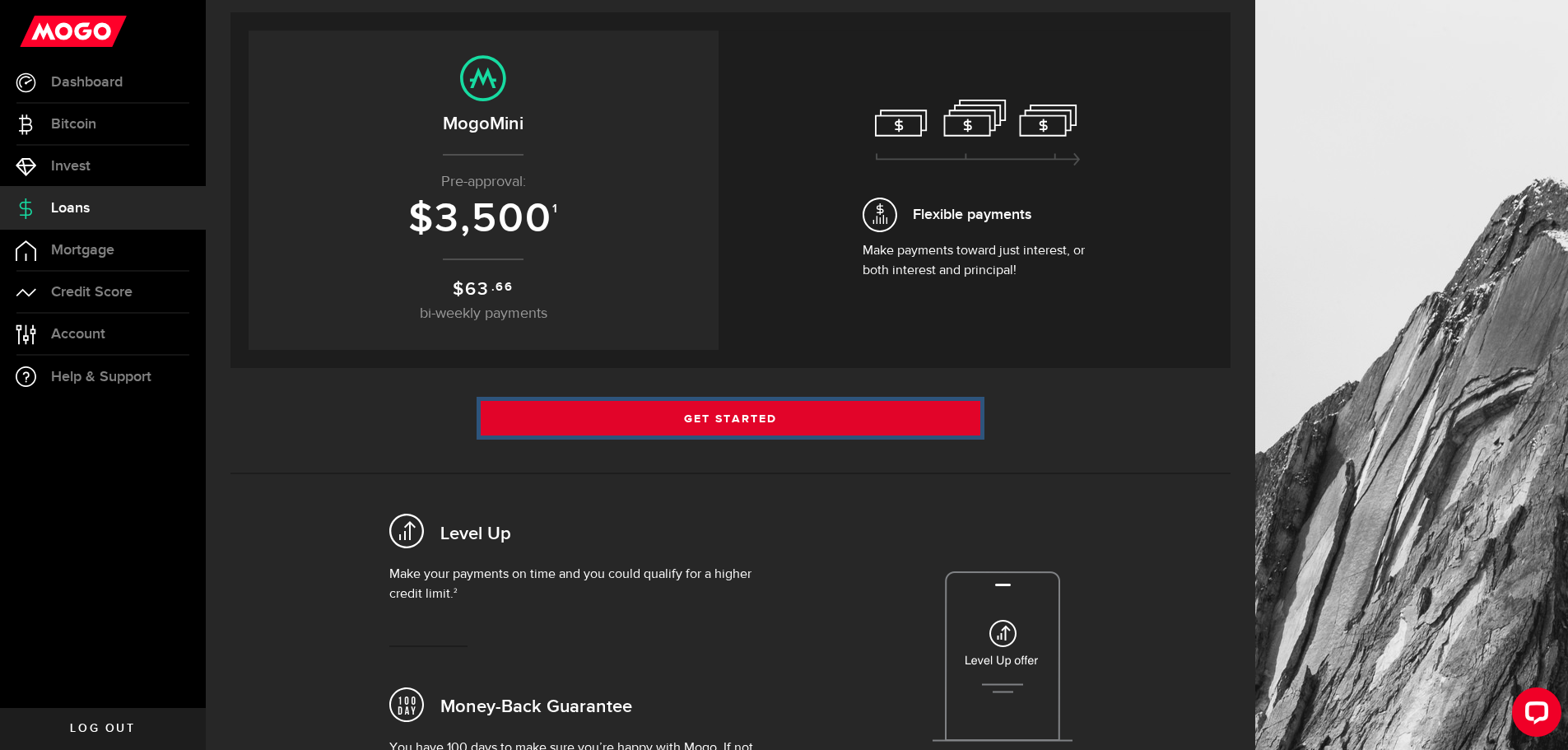
click at [710, 406] on link "Get Started" at bounding box center [731, 418] width 501 height 34
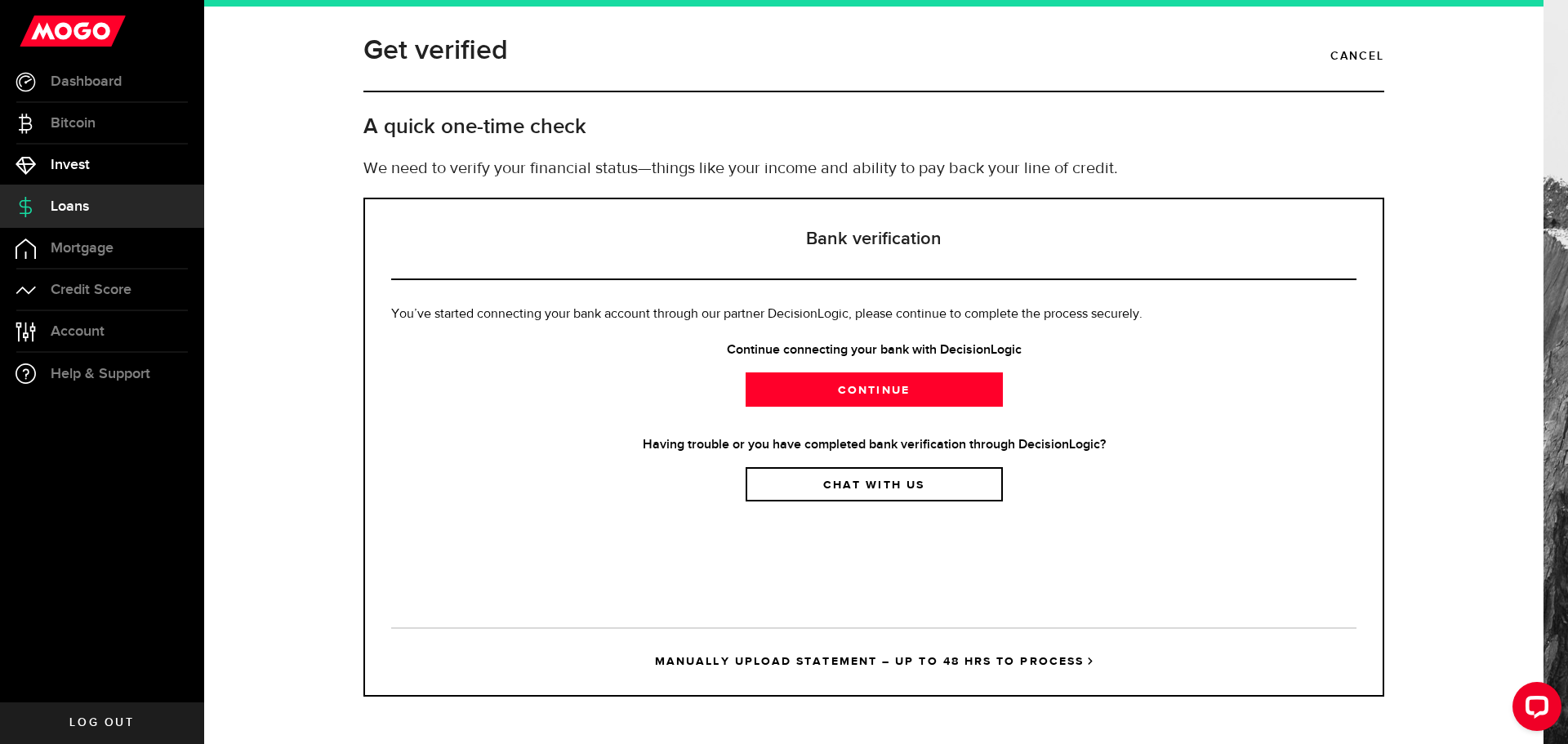
click at [86, 166] on span "Invest" at bounding box center [70, 165] width 39 height 15
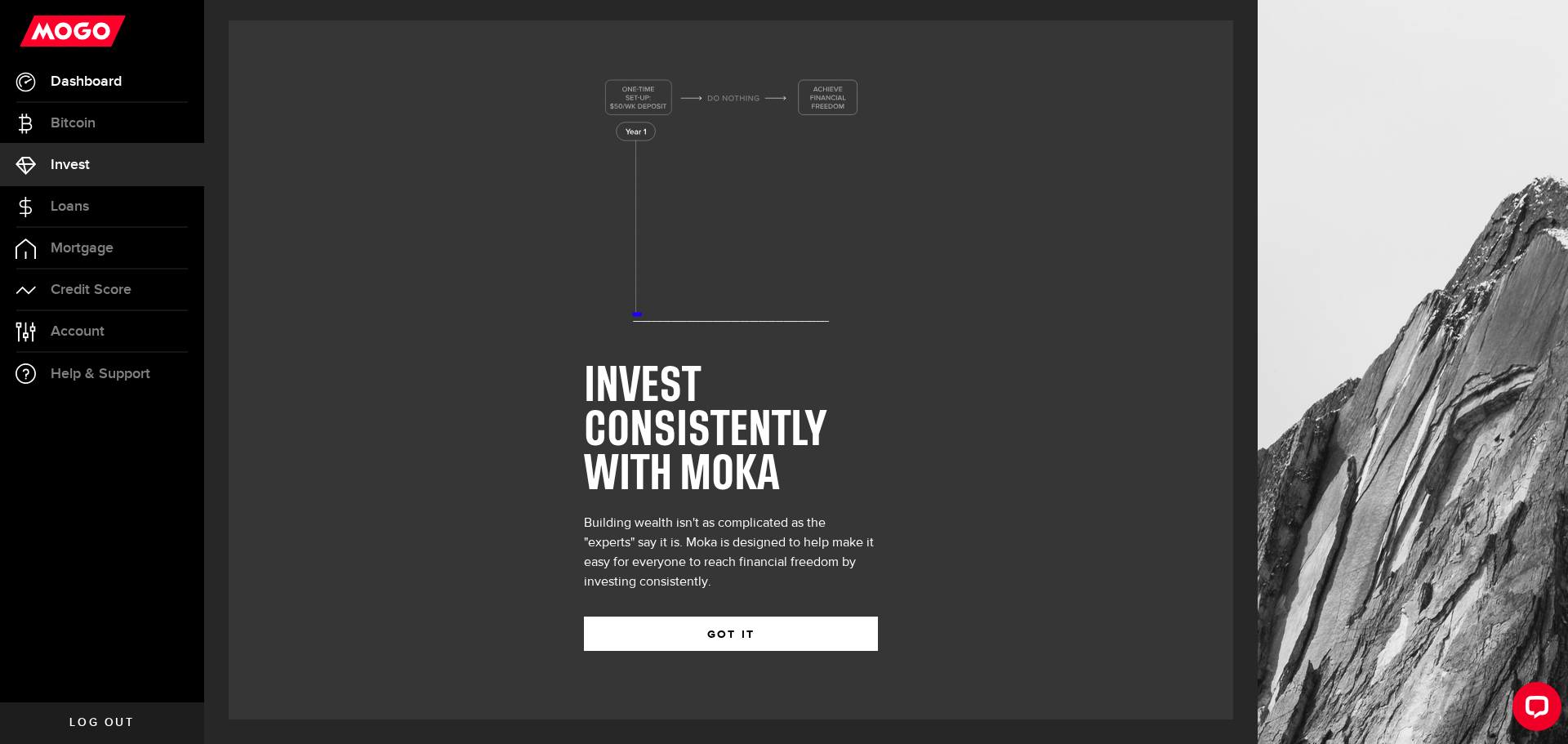
click at [96, 82] on span "Dashboard" at bounding box center [85, 81] width 71 height 15
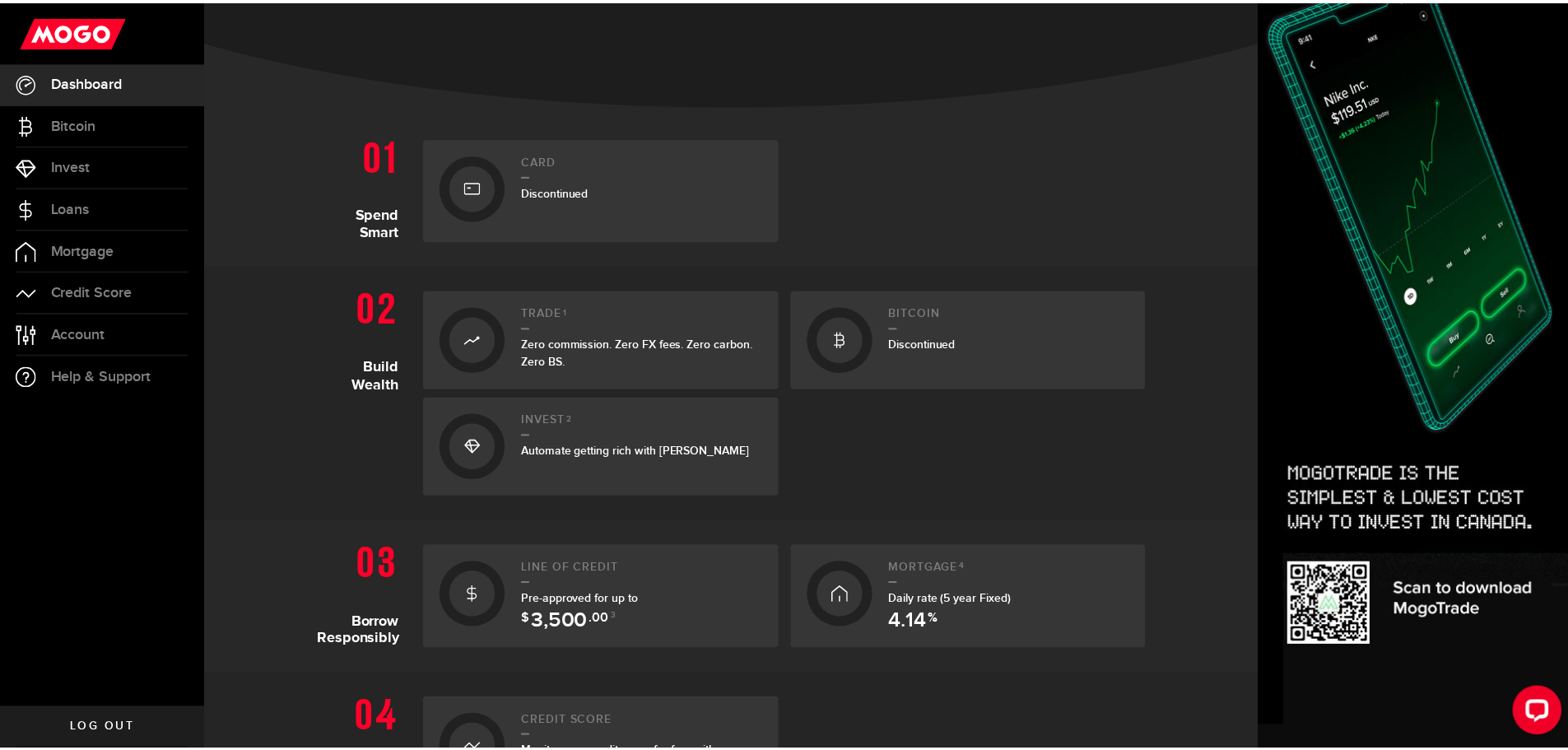
scroll to position [330, 0]
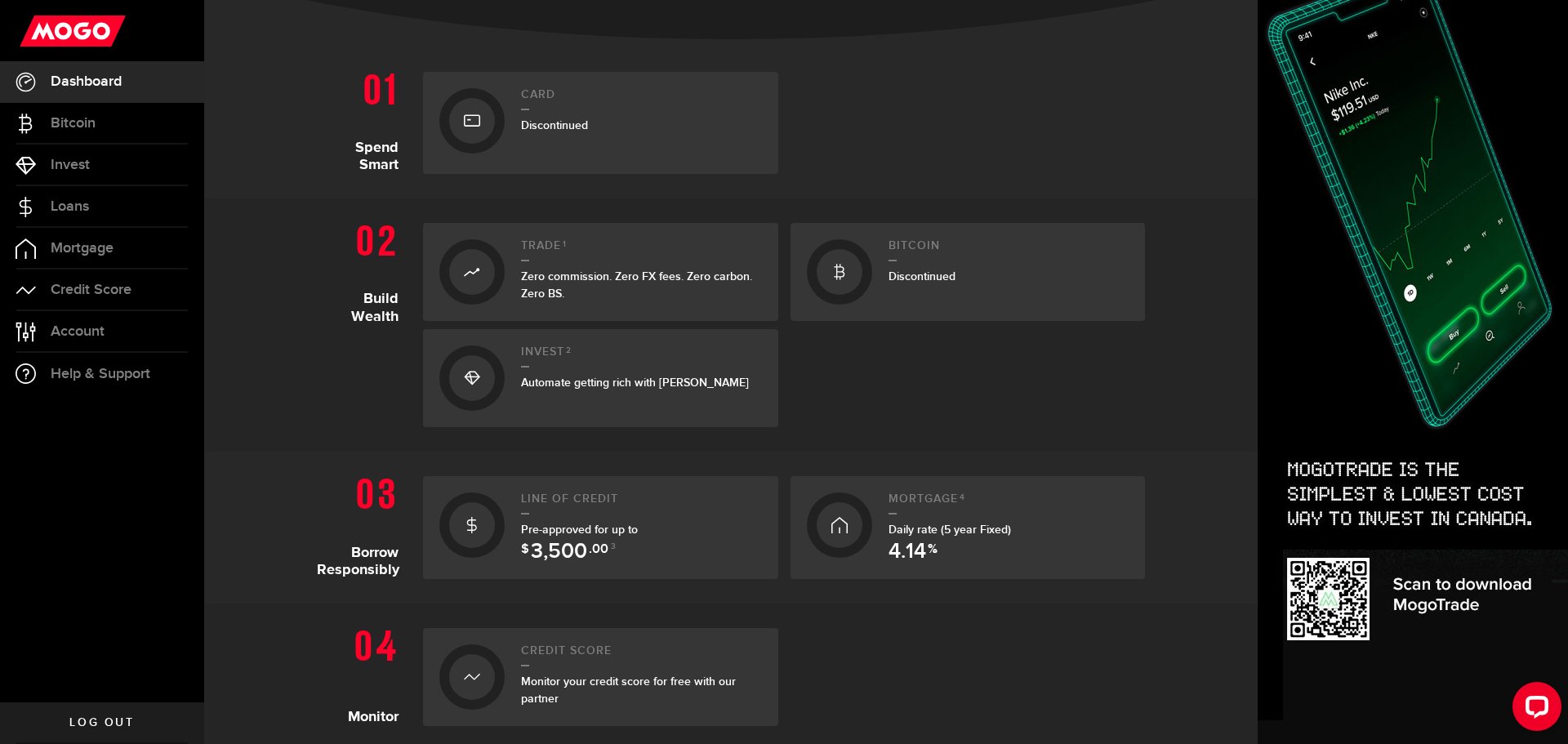
click at [487, 505] on div at bounding box center [471, 525] width 65 height 65
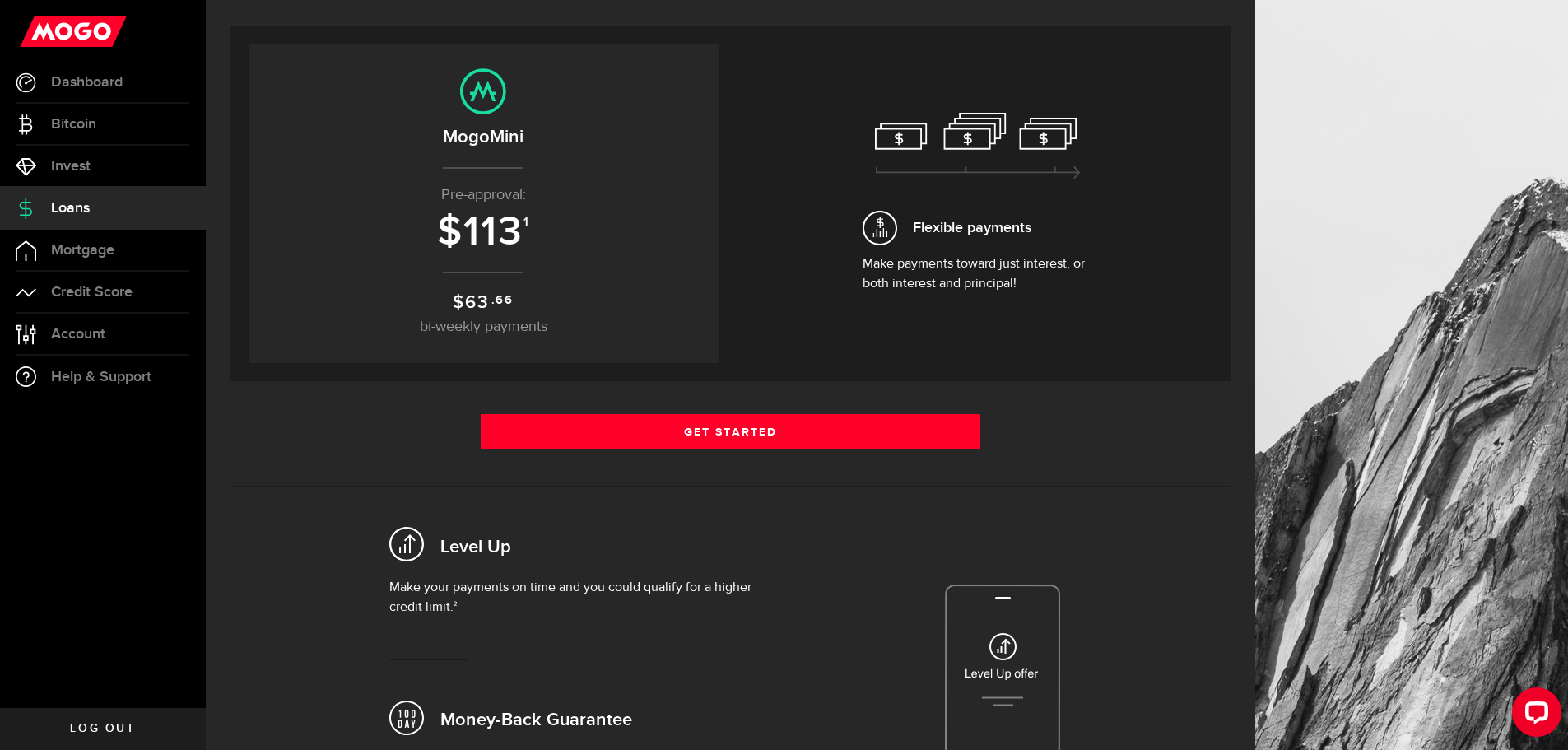
scroll to position [330, 0]
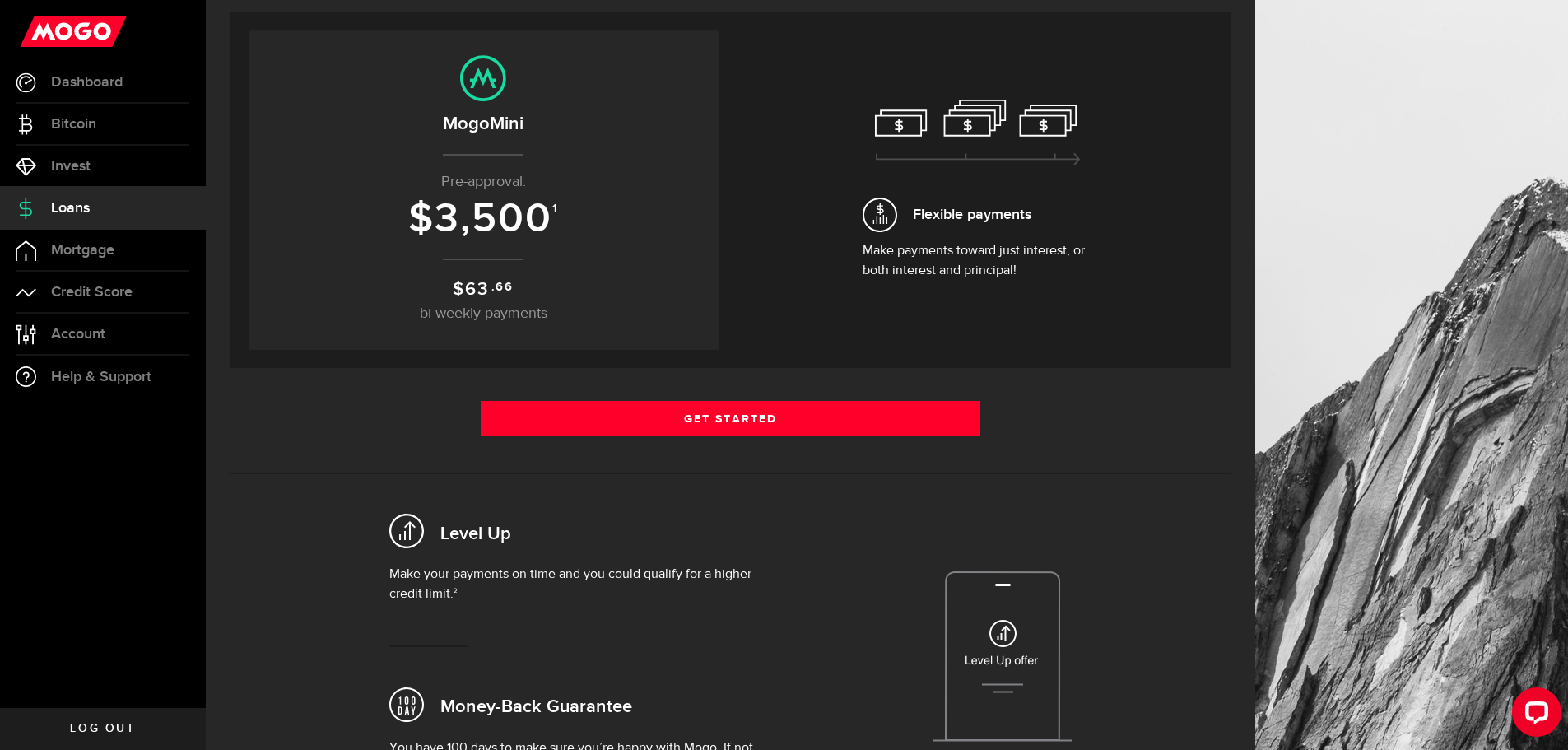
click at [780, 398] on div "Borrow responsibly Get your pre-approved offer based on your financial history …" at bounding box center [730, 348] width 1000 height 1035
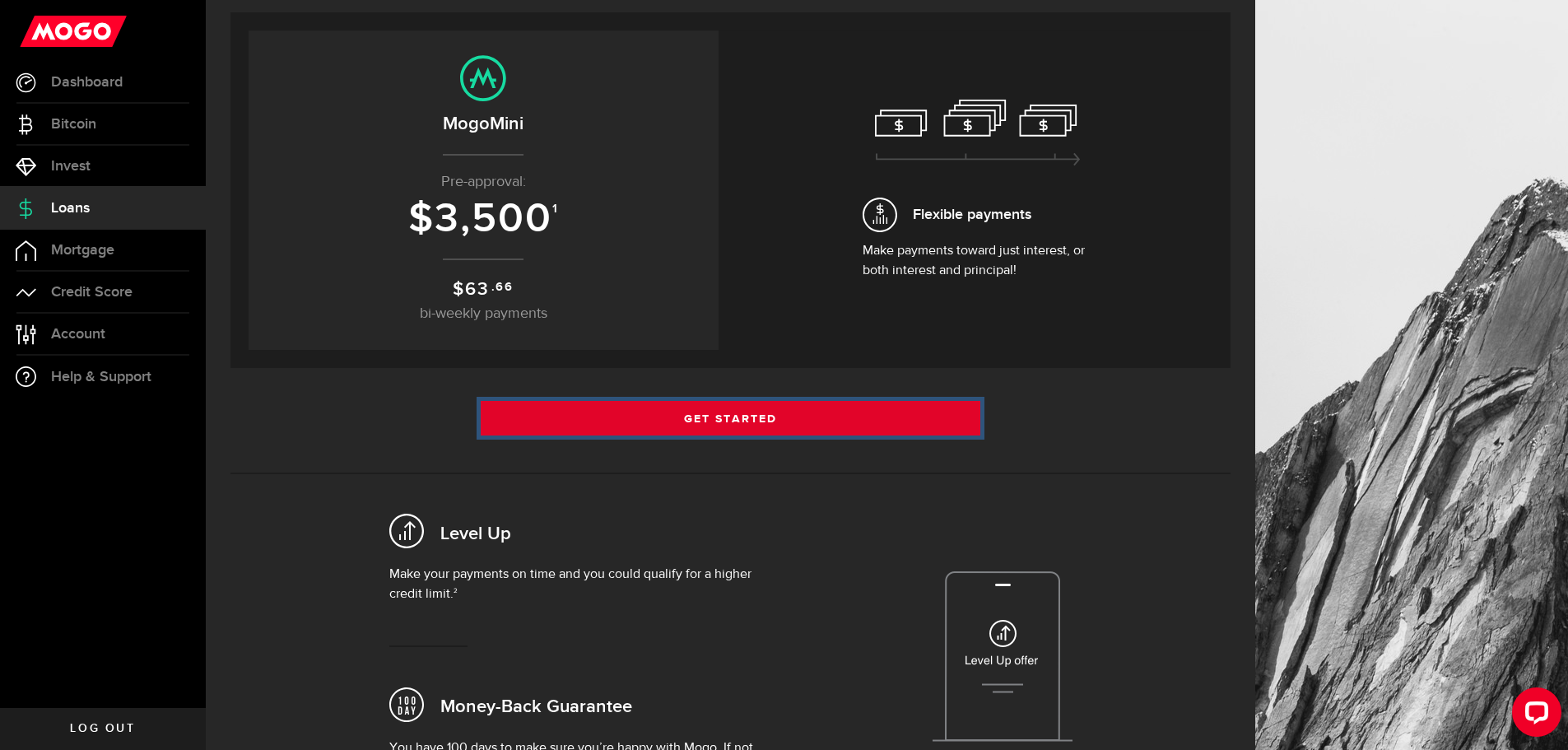
click at [795, 413] on link "Get Started" at bounding box center [731, 418] width 501 height 34
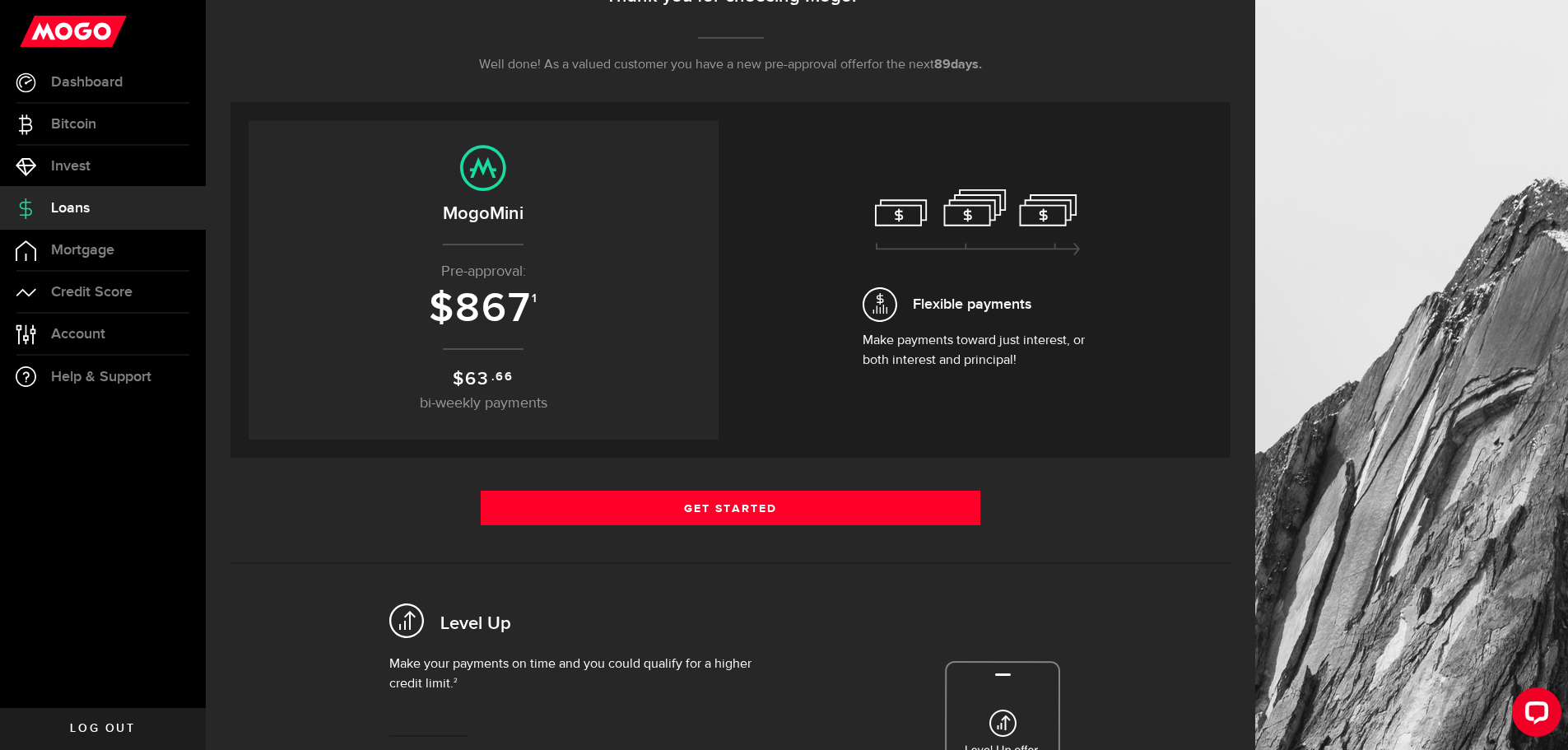
scroll to position [247, 0]
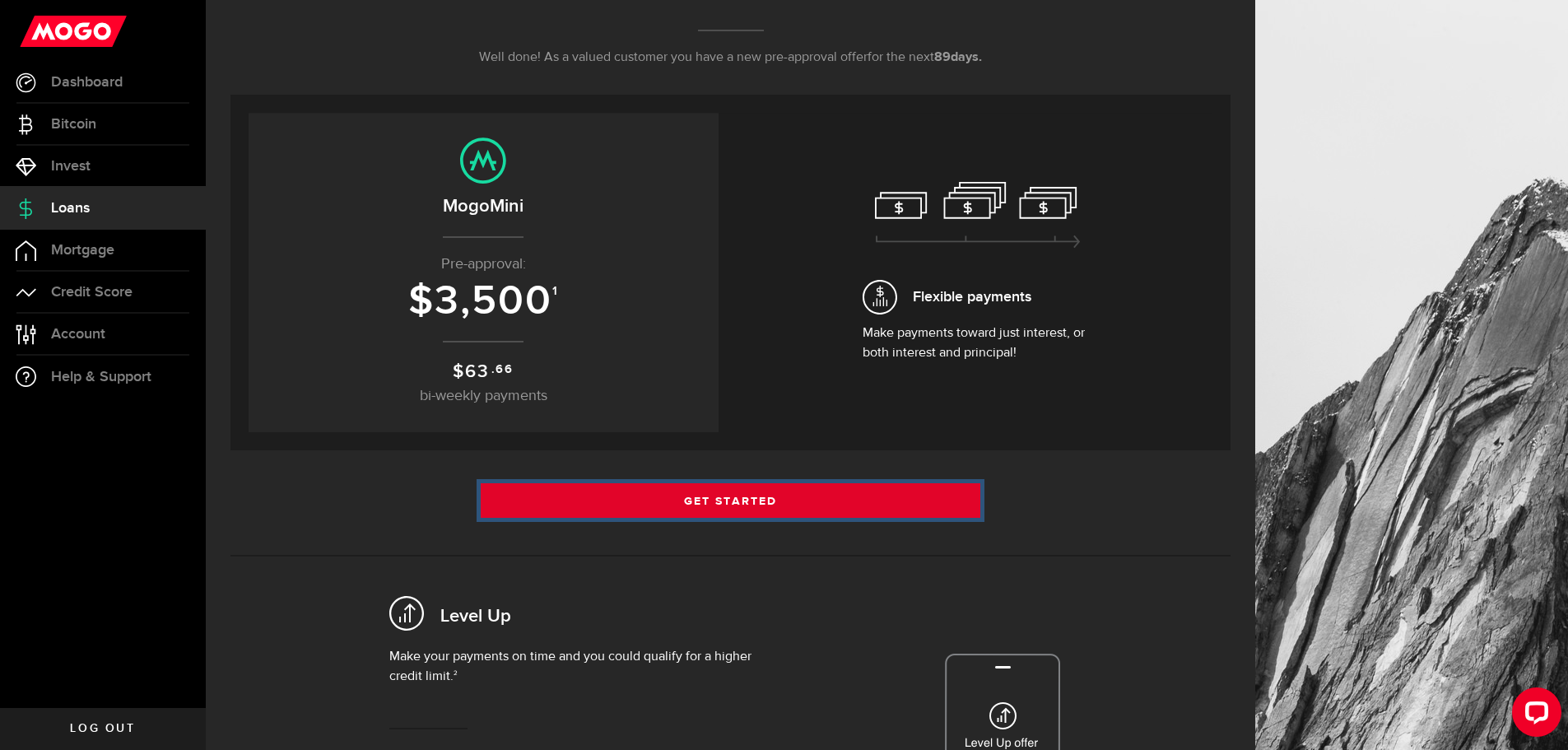
click at [687, 499] on link "Get Started" at bounding box center [731, 500] width 501 height 34
